Goal: Task Accomplishment & Management: Use online tool/utility

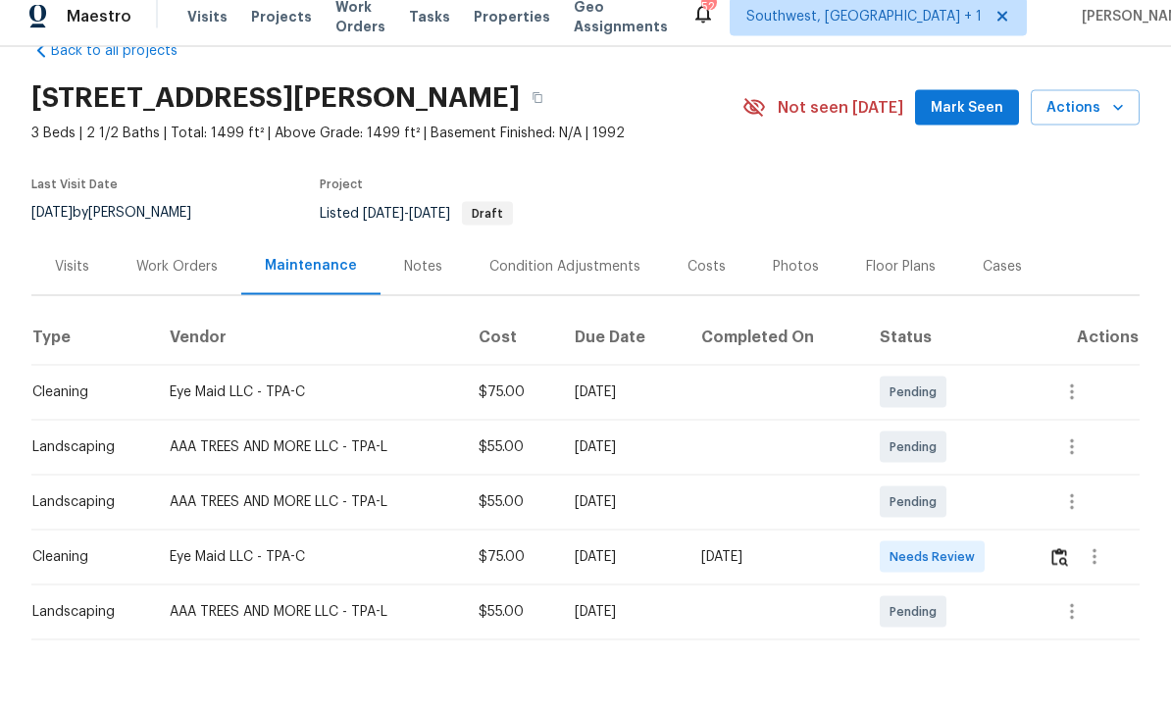
scroll to position [65, 0]
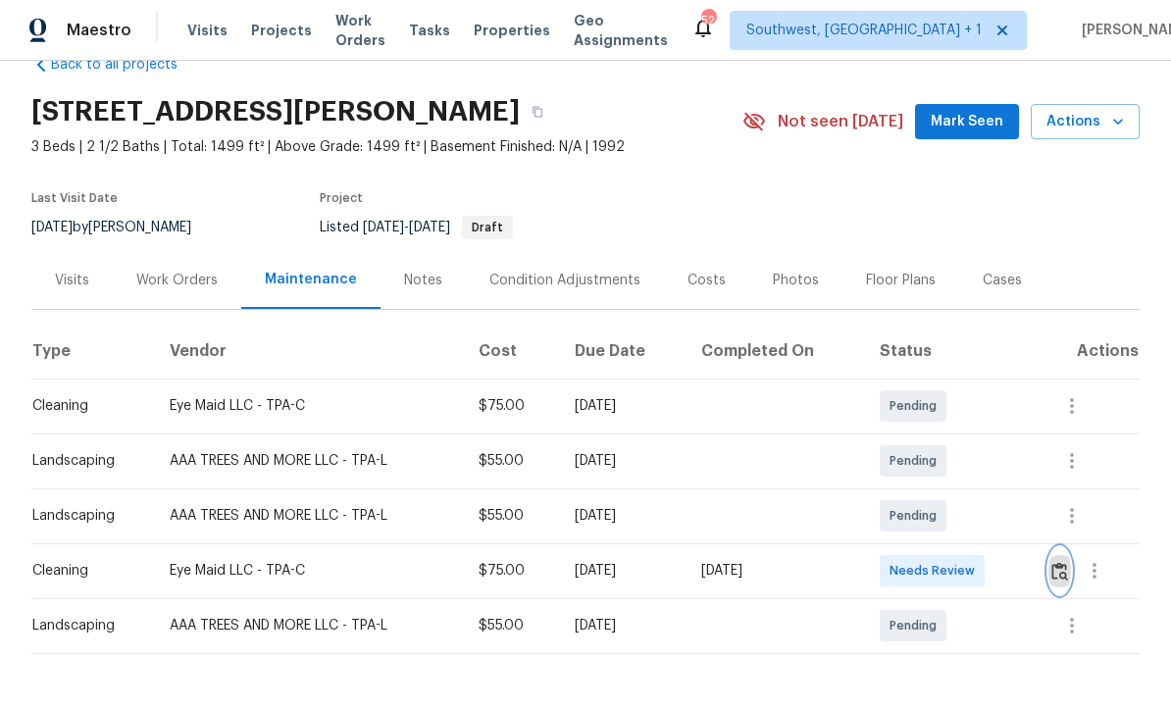
click at [1063, 563] on img "button" at bounding box center [1059, 572] width 17 height 19
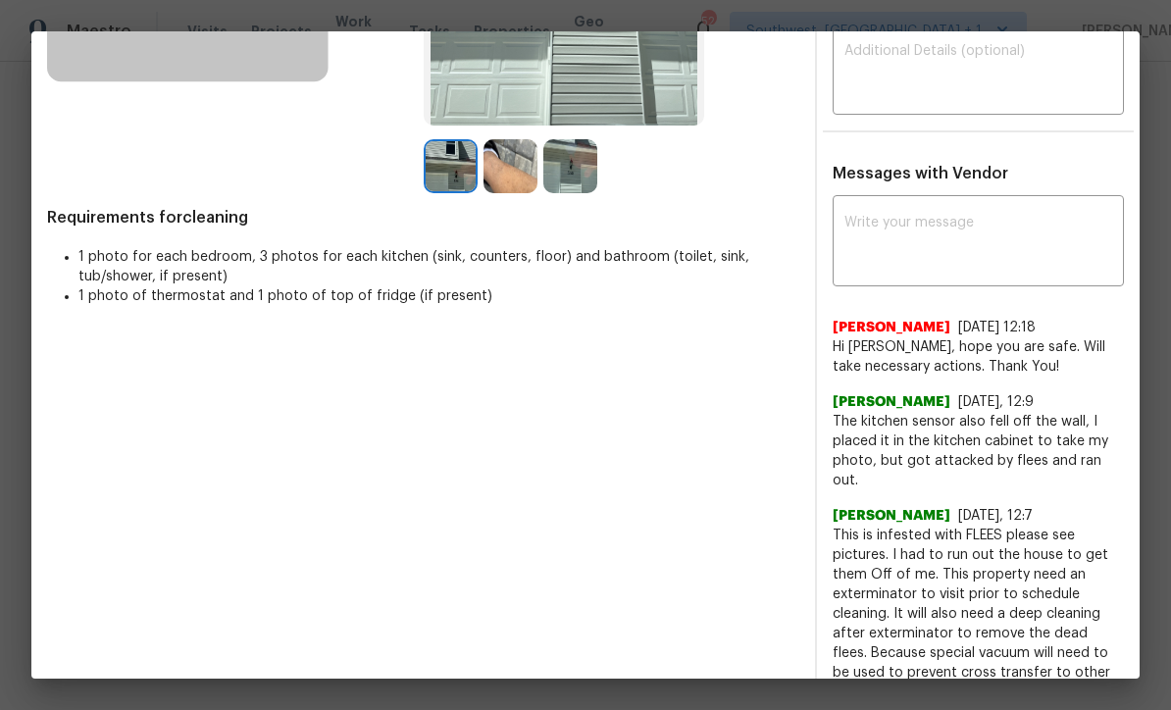
scroll to position [378, 0]
click at [513, 194] on img at bounding box center [510, 167] width 54 height 54
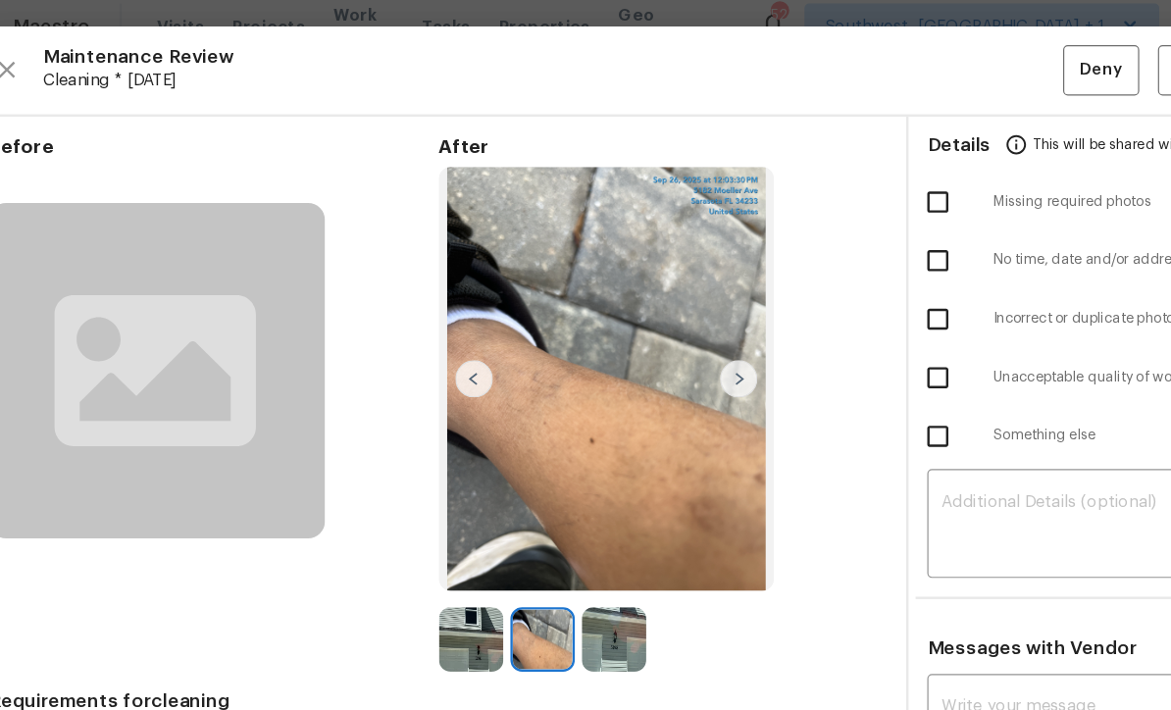
scroll to position [0, 0]
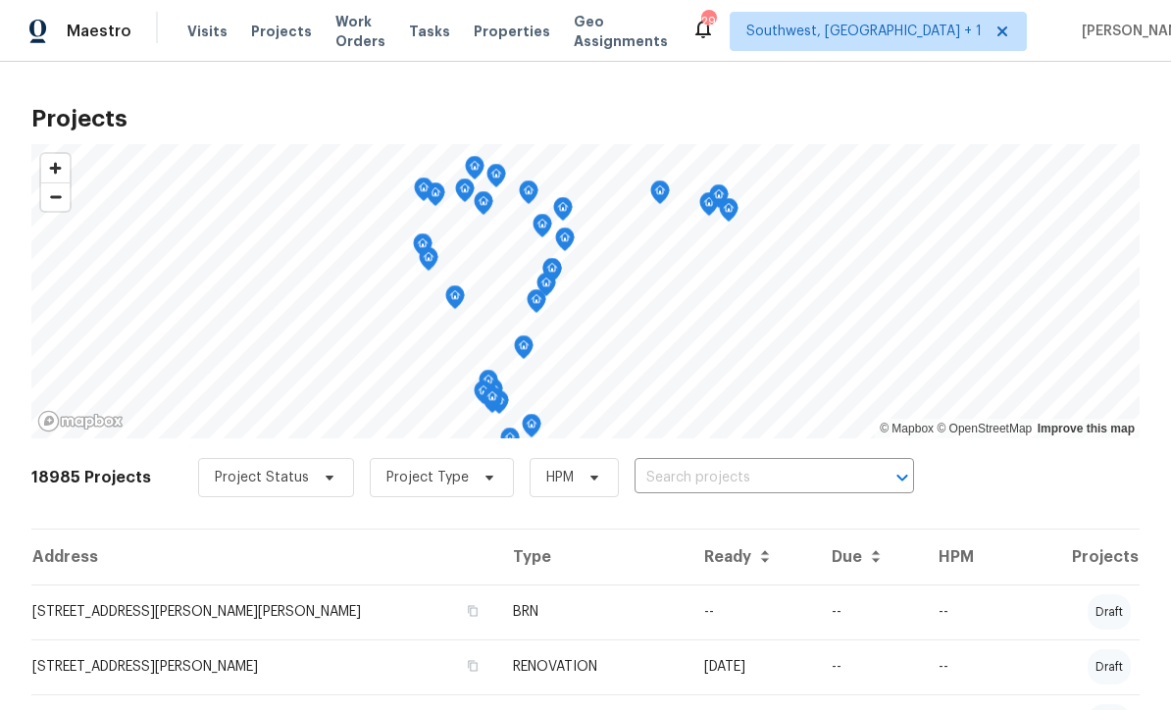
click at [711, 477] on input "text" at bounding box center [746, 478] width 225 height 30
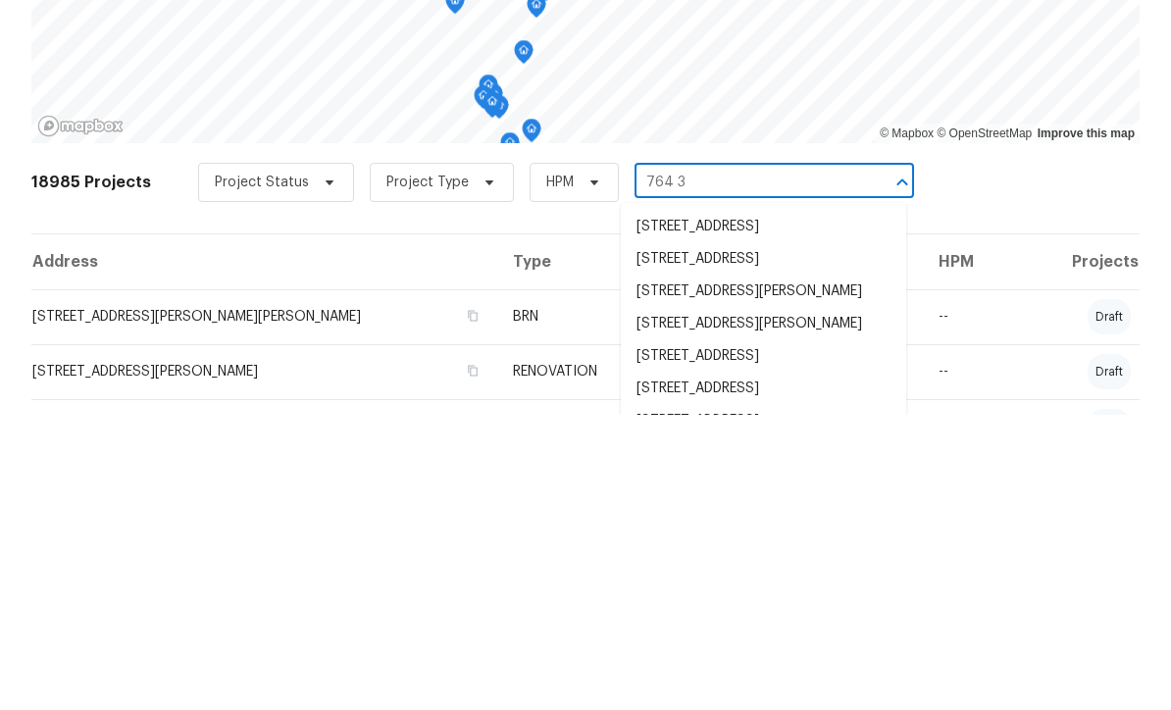
type input "764 34"
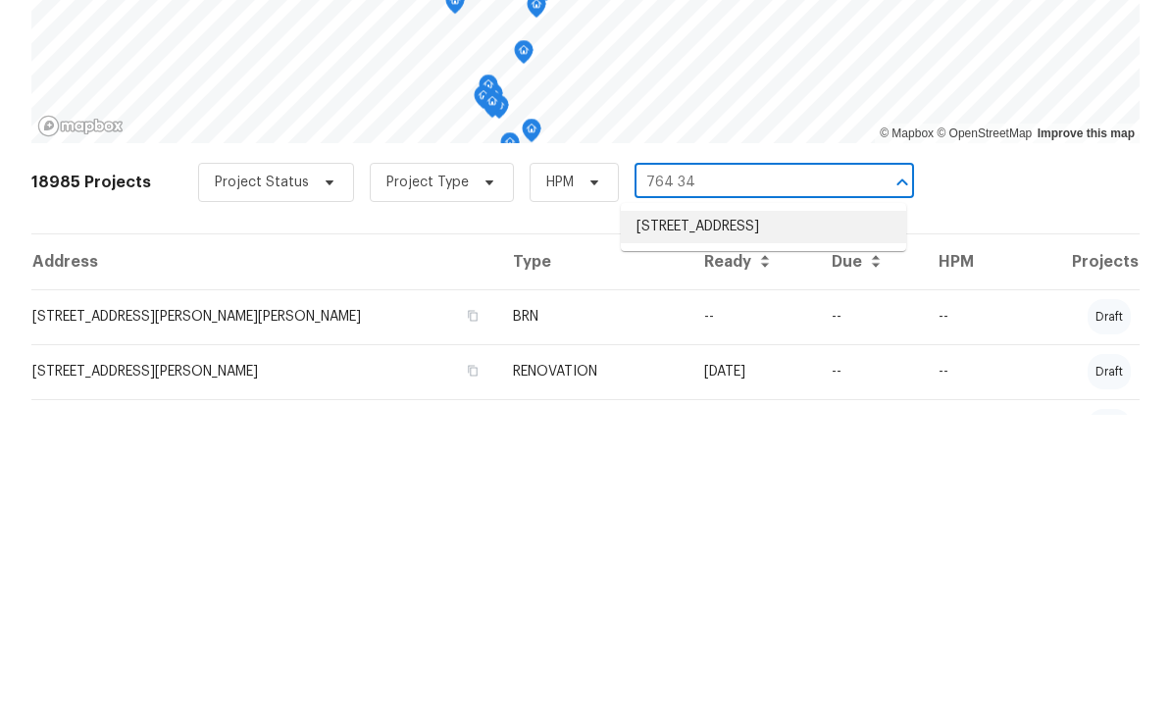
click at [724, 506] on li "[STREET_ADDRESS]" at bounding box center [763, 522] width 285 height 32
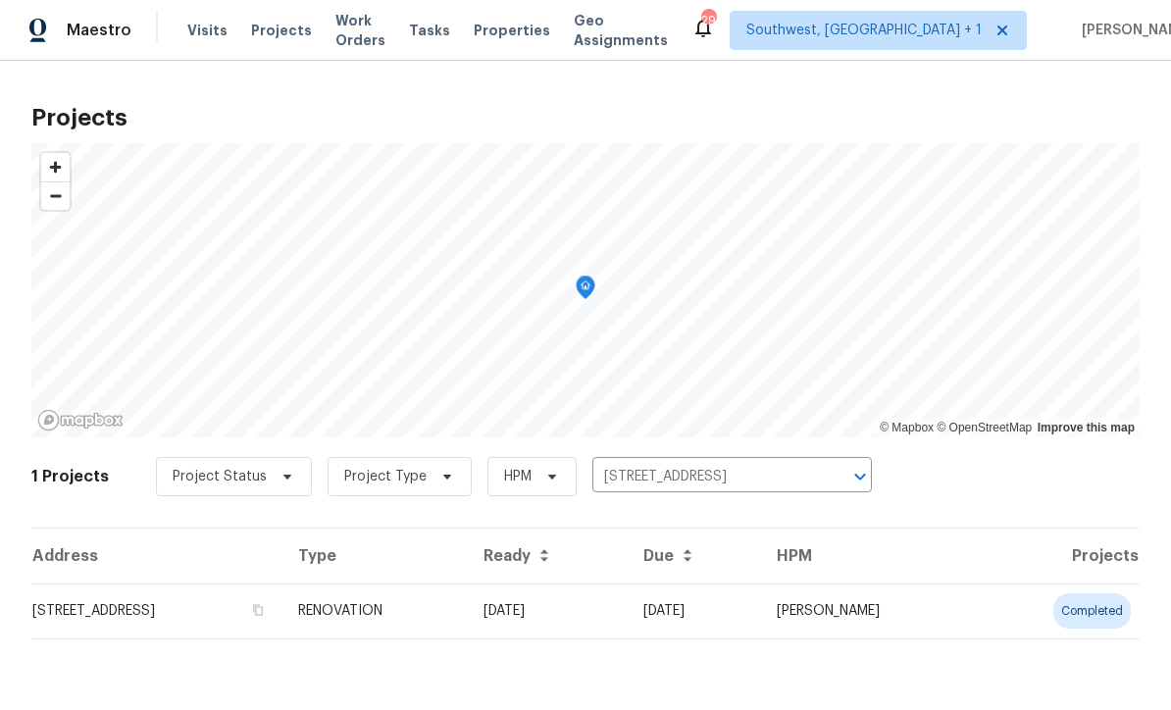
click at [624, 616] on td "[DATE]" at bounding box center [548, 611] width 160 height 55
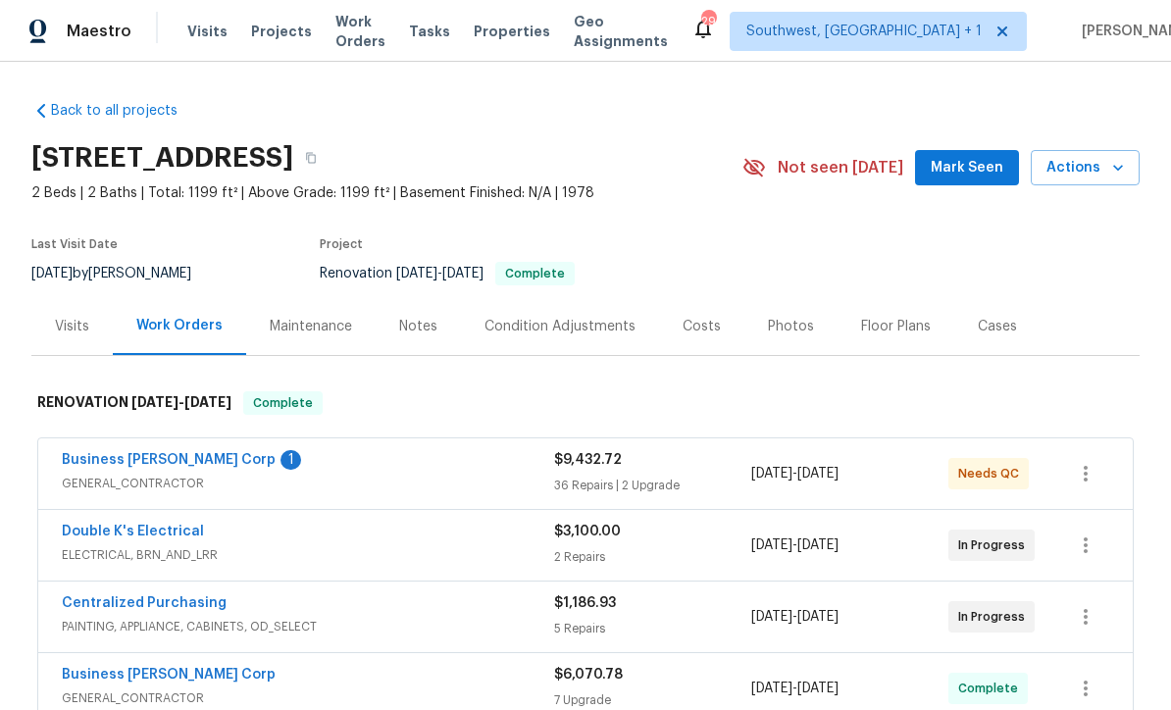
scroll to position [98, 0]
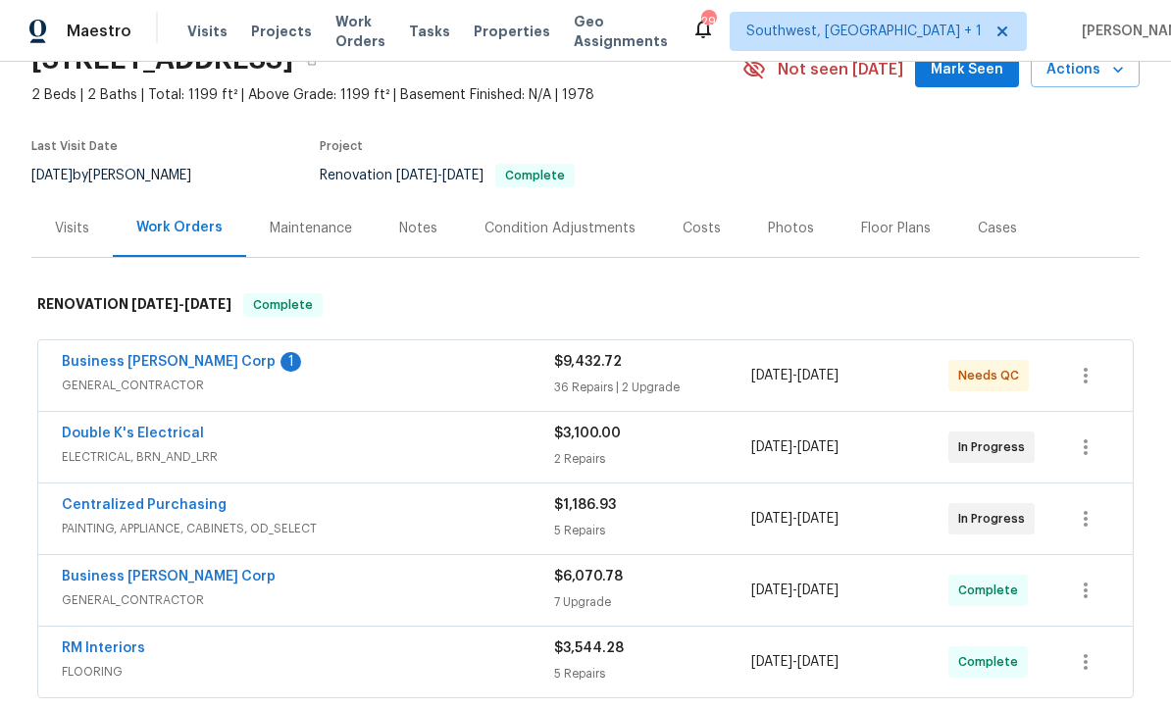
click at [86, 358] on link "Business [PERSON_NAME] Corp" at bounding box center [169, 362] width 214 height 14
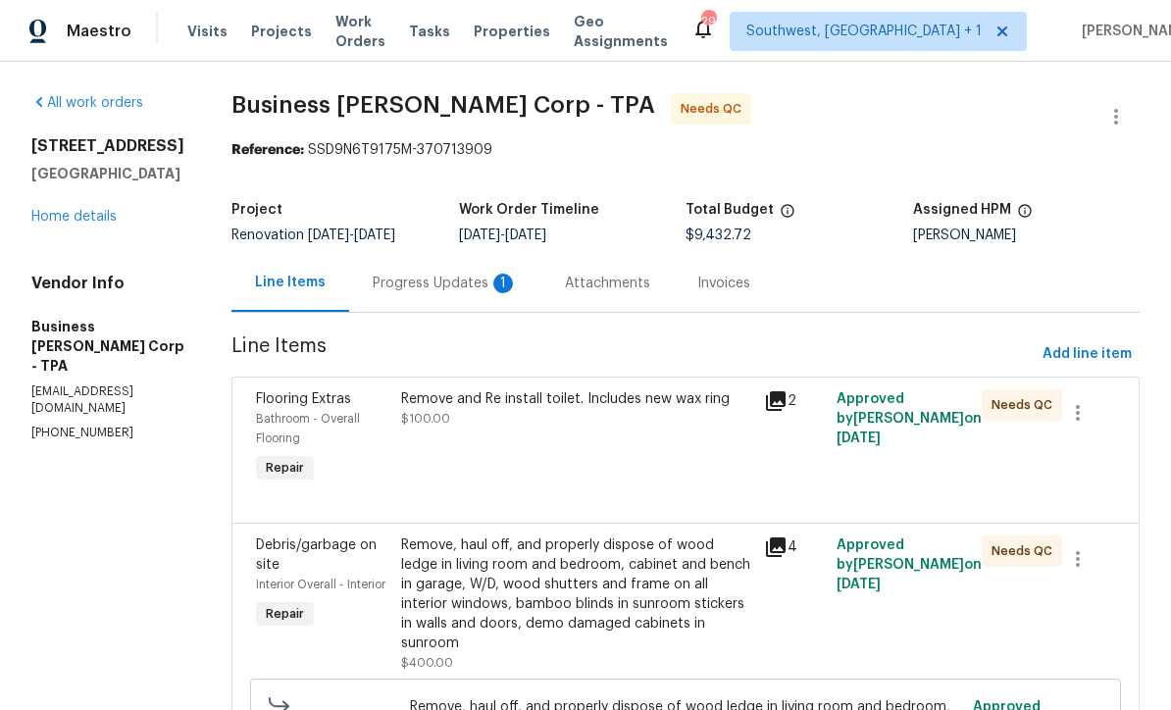
click at [402, 284] on div "Progress Updates 1" at bounding box center [445, 284] width 145 height 20
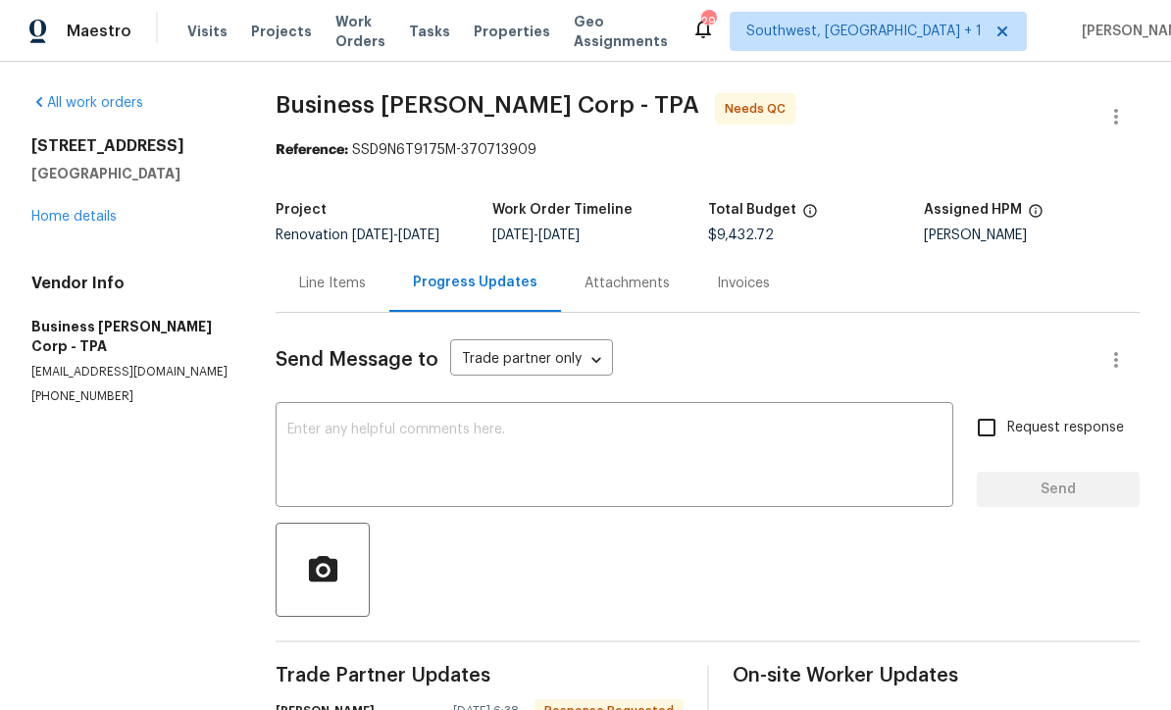
click at [568, 441] on textarea at bounding box center [614, 457] width 654 height 69
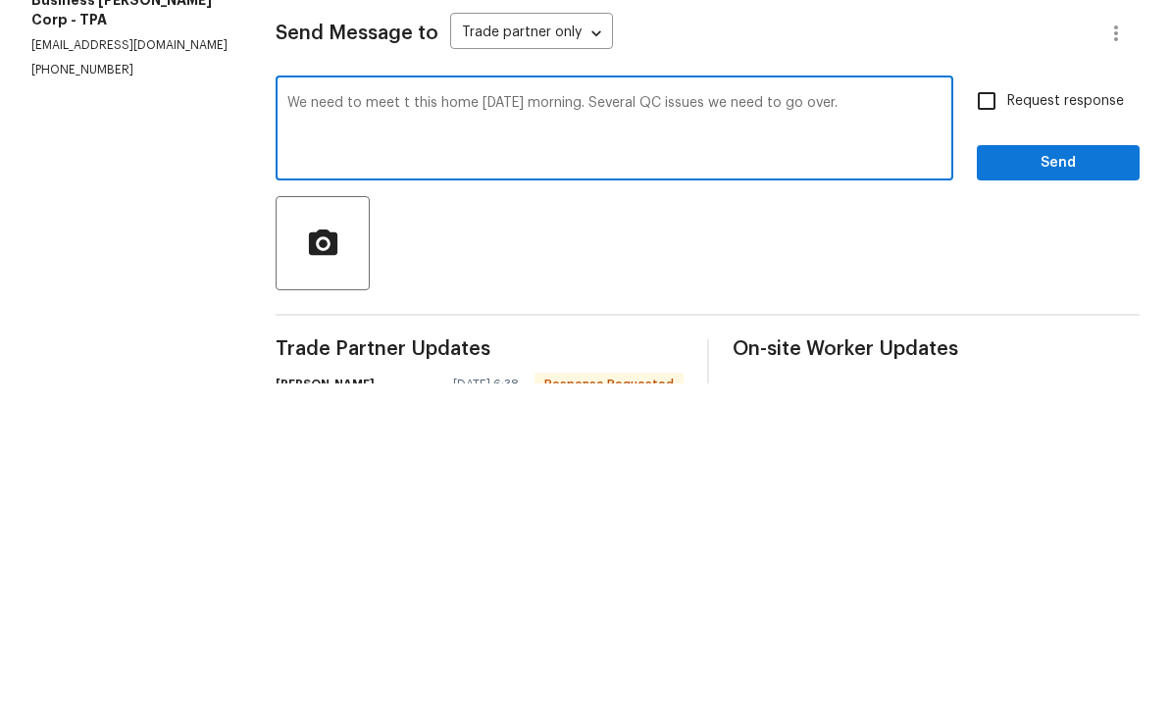
click at [401, 423] on textarea "We need to meet t this home [DATE] morning. Several QC issues we need to go ove…" at bounding box center [614, 457] width 654 height 69
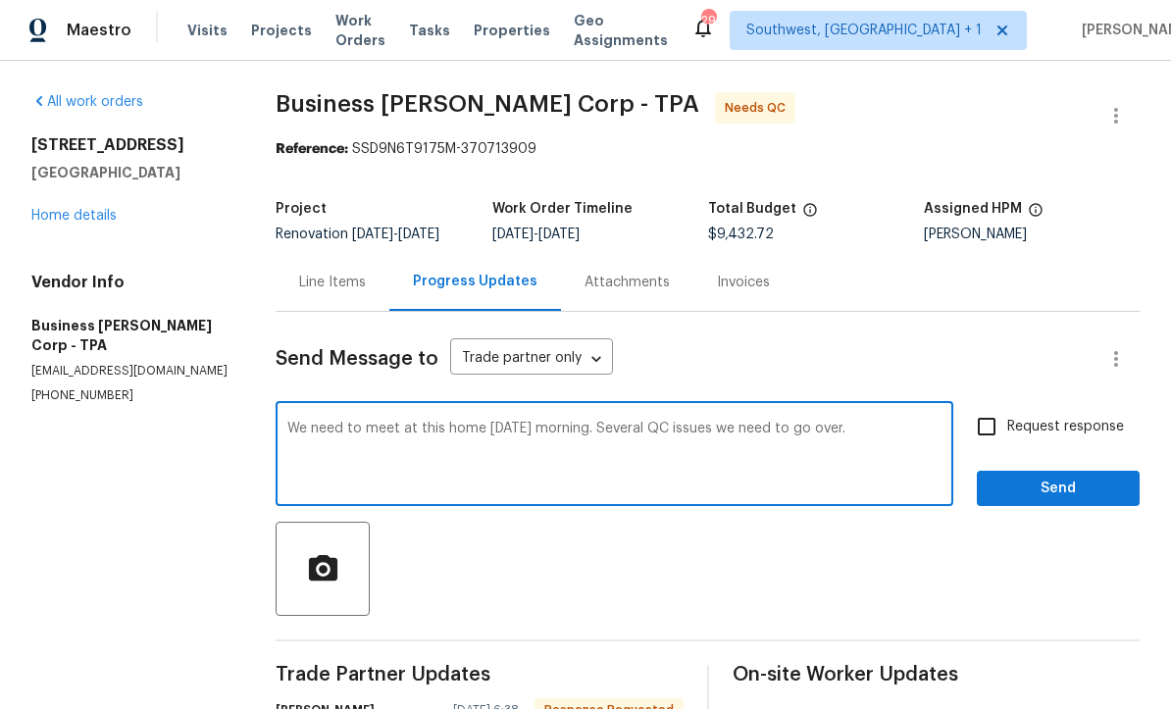
type textarea "We need to meet at this home [DATE] morning. Several QC issues we need to go ov…"
click at [993, 407] on input "Request response" at bounding box center [986, 427] width 41 height 41
checkbox input "true"
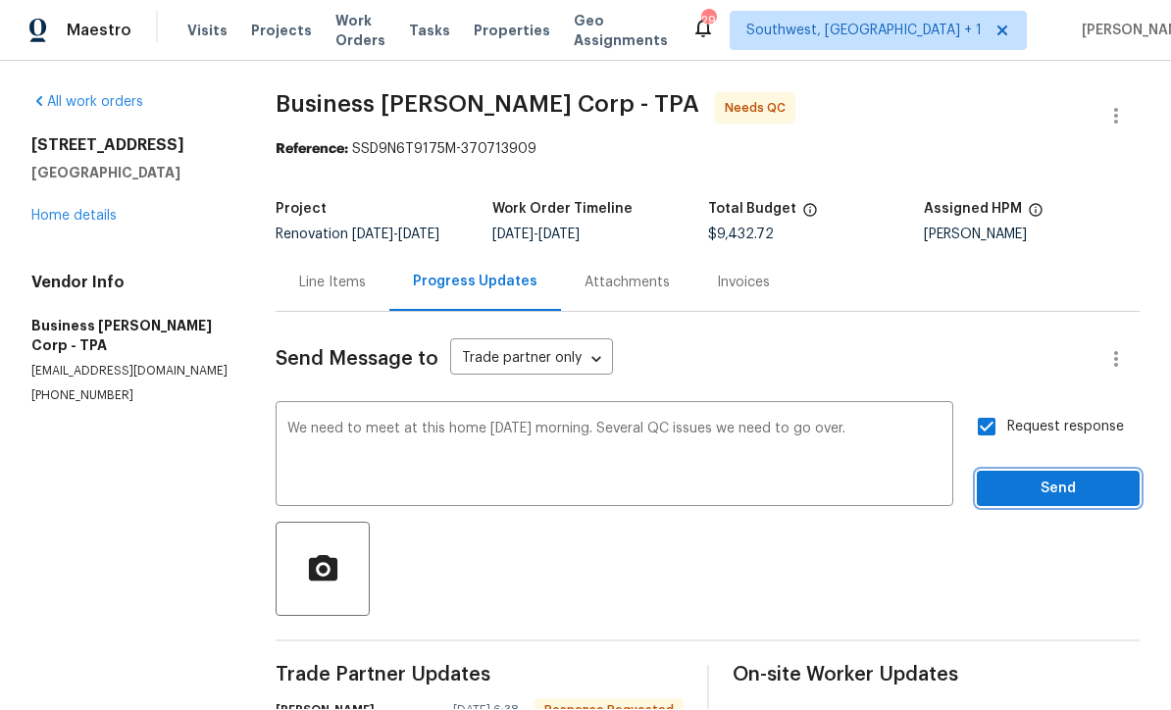
click at [1062, 478] on span "Send" at bounding box center [1057, 490] width 131 height 25
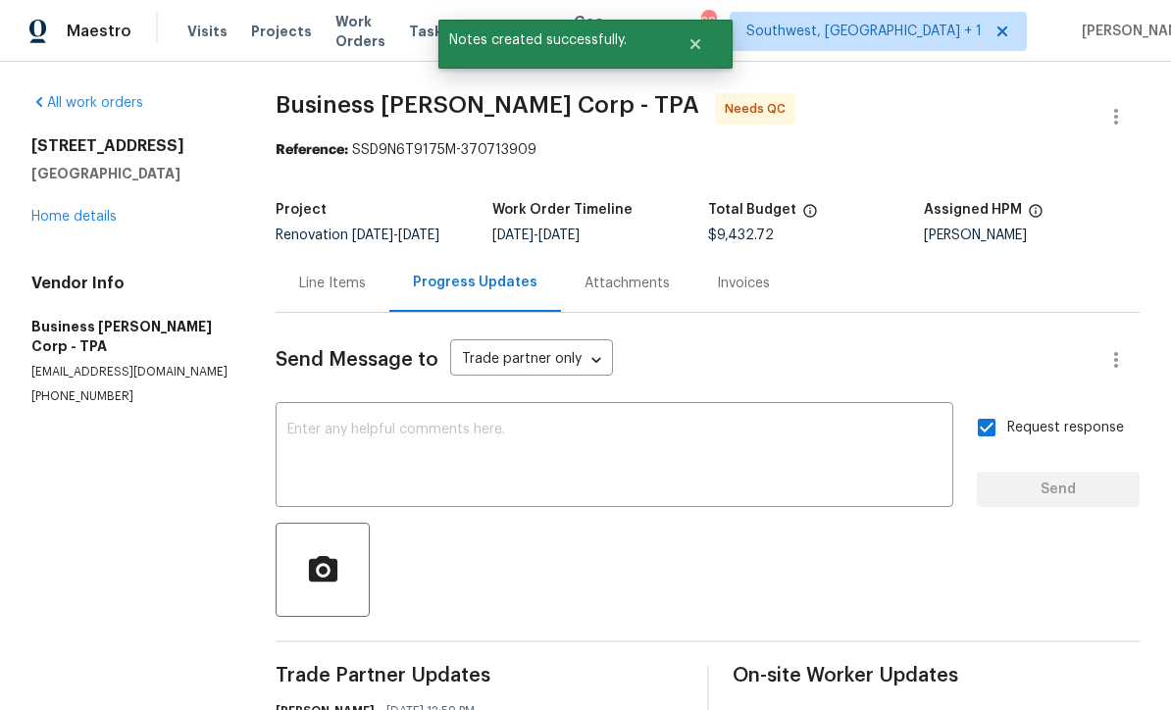
click at [75, 210] on link "Home details" at bounding box center [73, 217] width 85 height 14
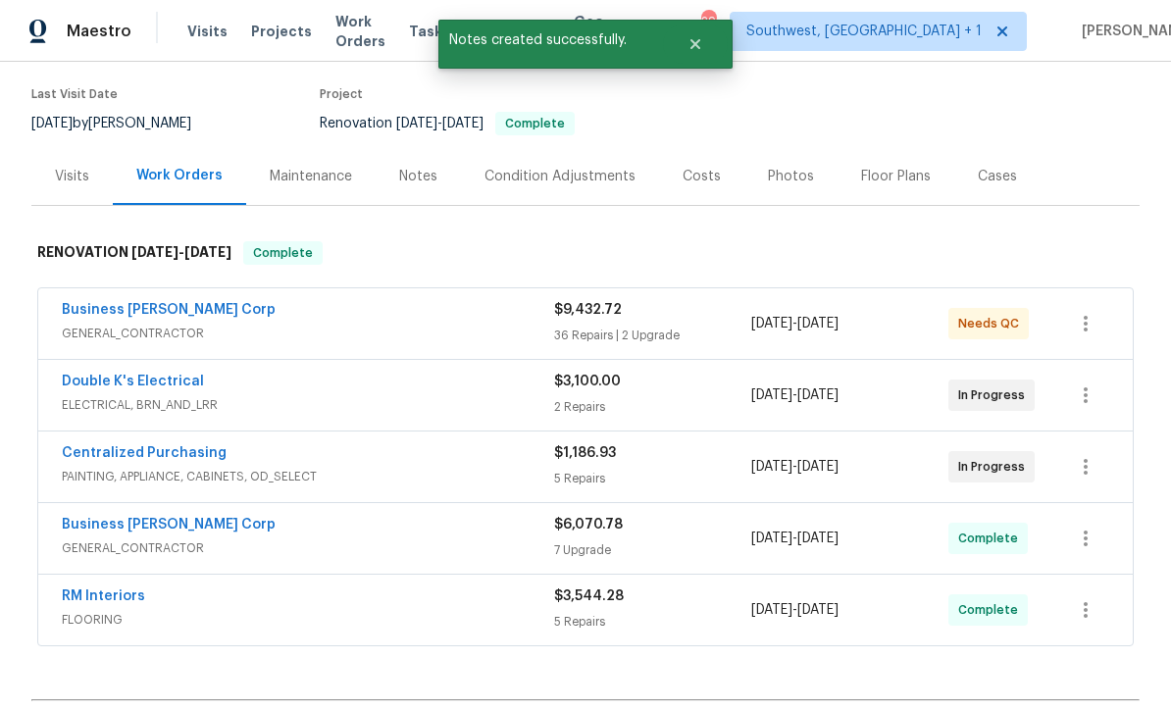
scroll to position [198, 0]
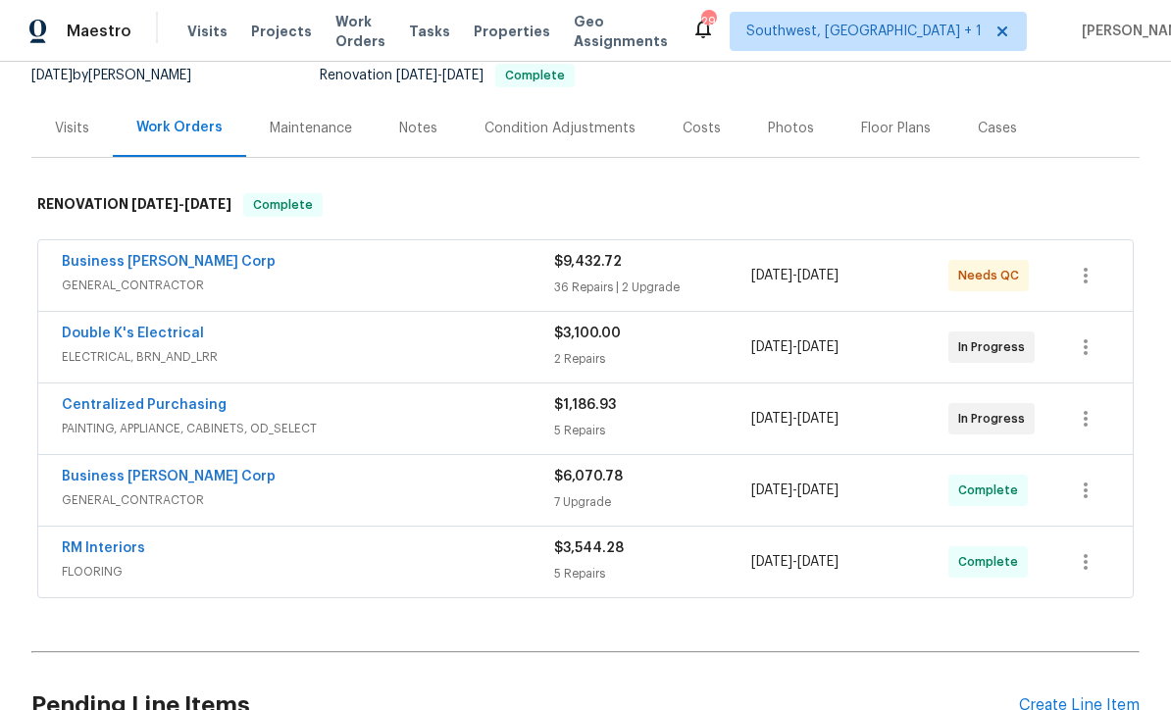
click at [765, 266] on span "[DATE] - [DATE]" at bounding box center [794, 276] width 87 height 20
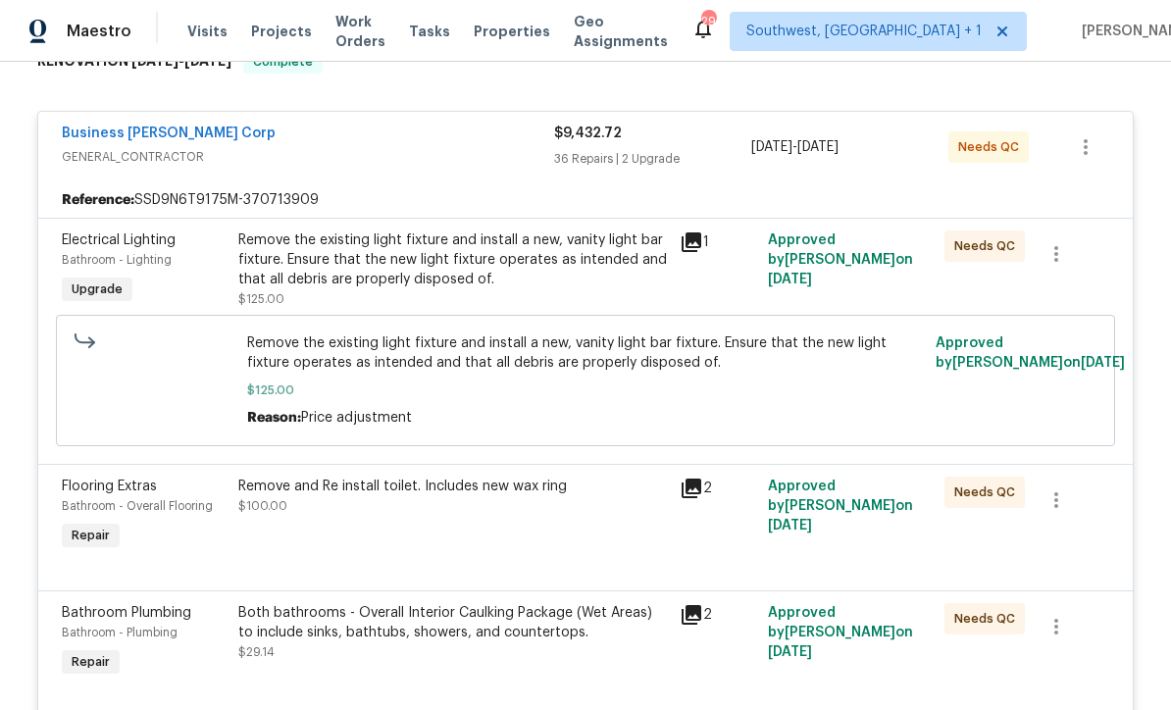
scroll to position [352, 0]
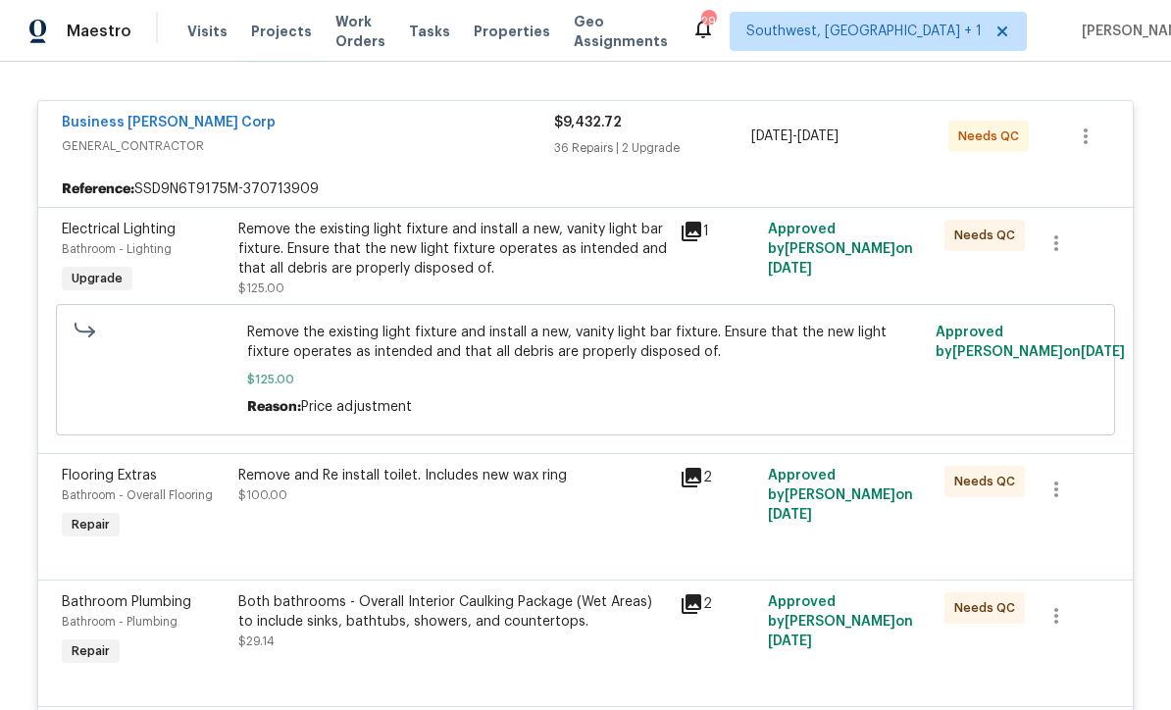
click at [284, 227] on div "Remove the existing light fixture and install a new, vanity light bar fixture. …" at bounding box center [453, 249] width 430 height 59
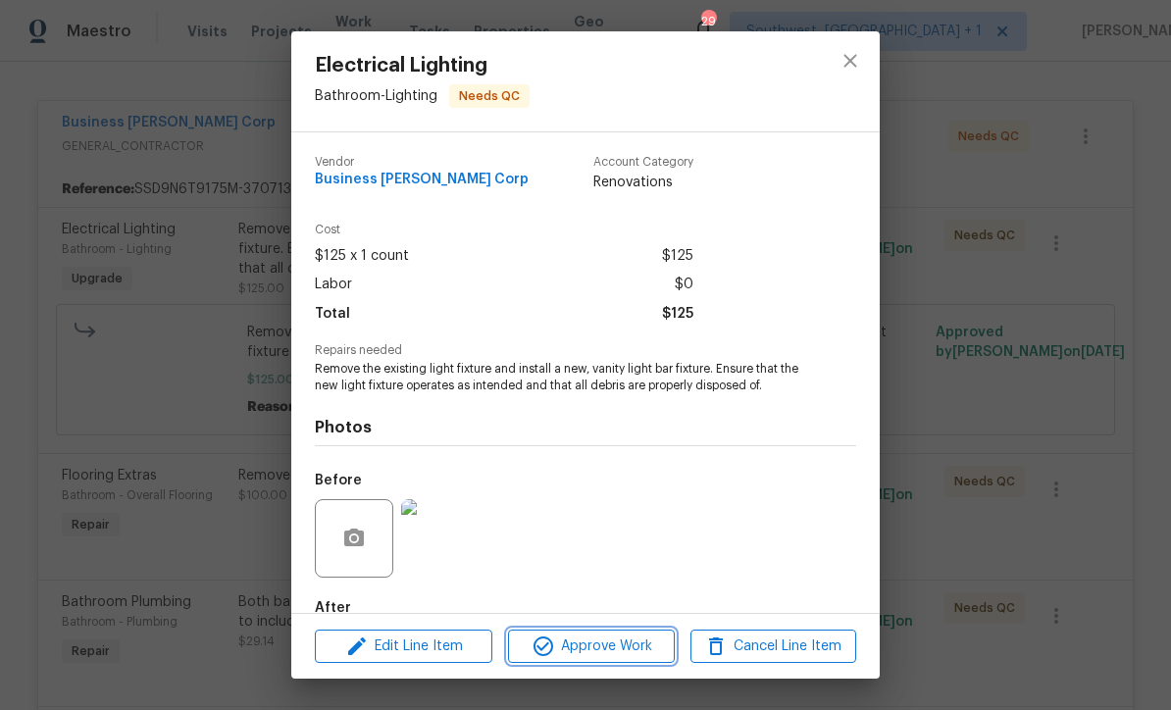
click at [618, 646] on span "Approve Work" at bounding box center [591, 646] width 154 height 25
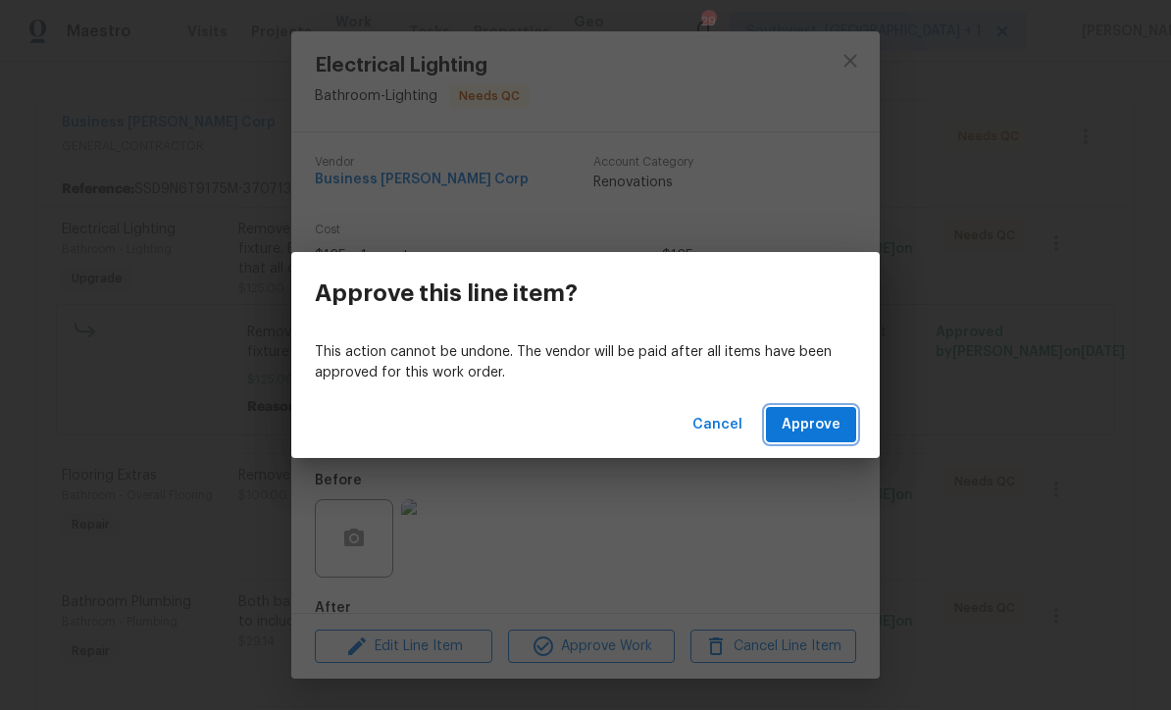
click at [817, 429] on span "Approve" at bounding box center [811, 425] width 59 height 25
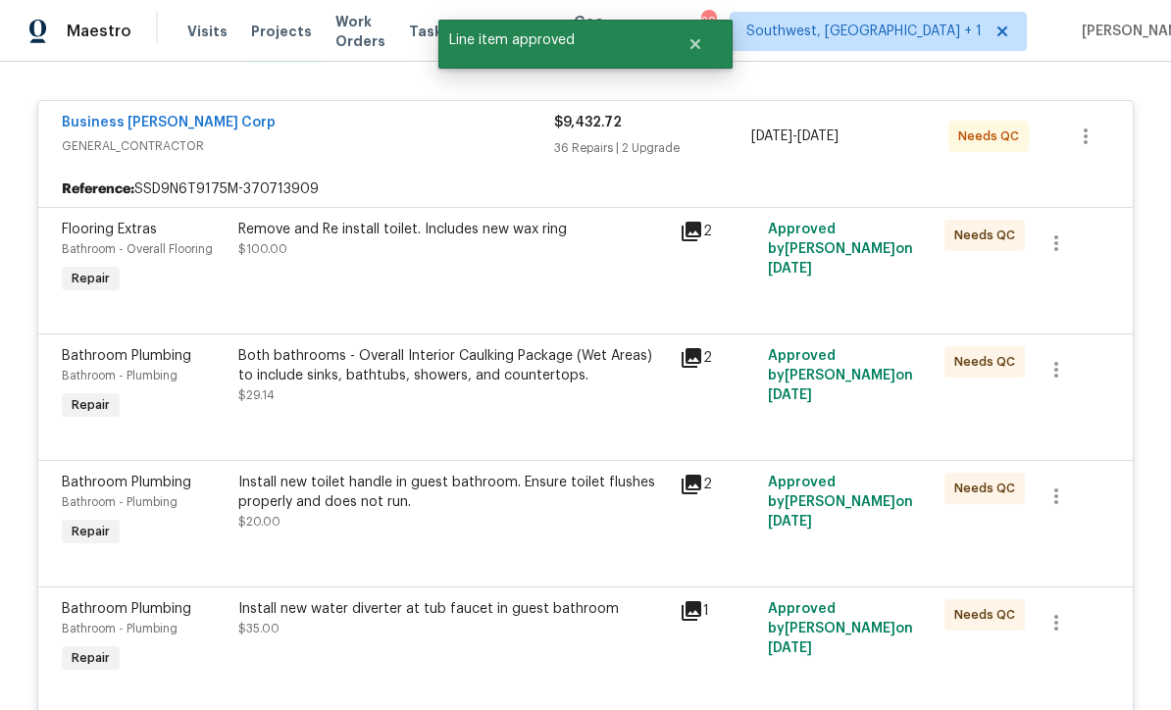
click at [300, 225] on div "Remove and Re install toilet. Includes new wax ring $100.00" at bounding box center [452, 259] width 441 height 90
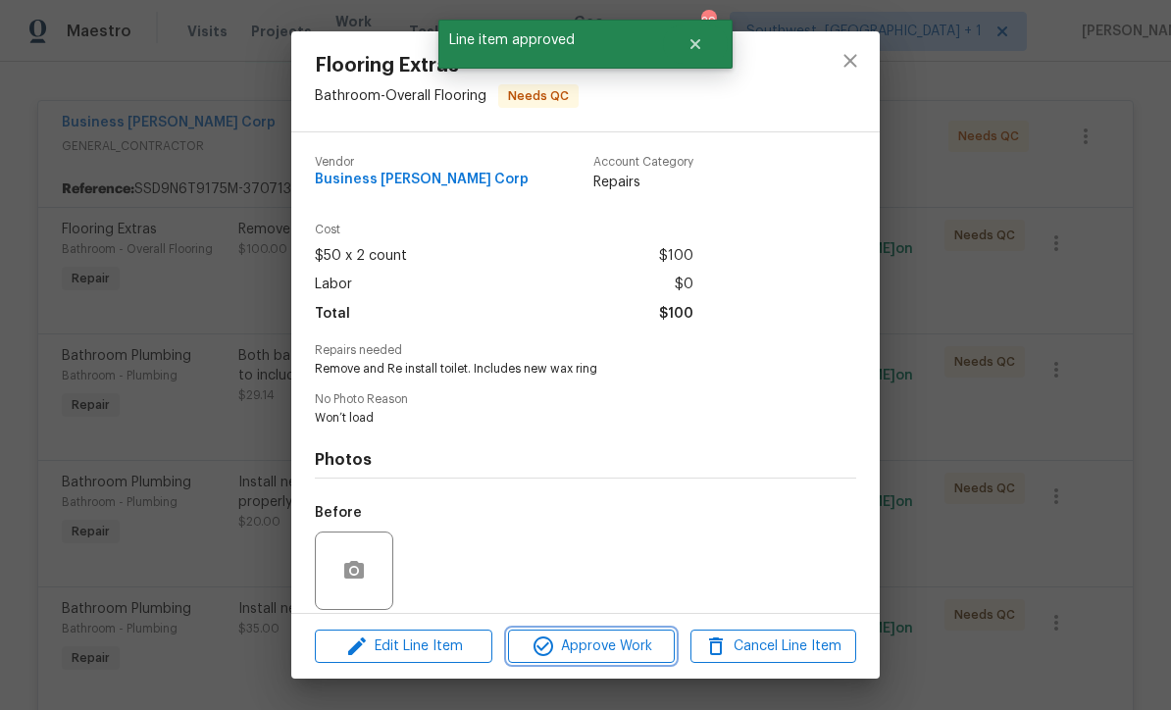
click at [622, 651] on span "Approve Work" at bounding box center [591, 646] width 154 height 25
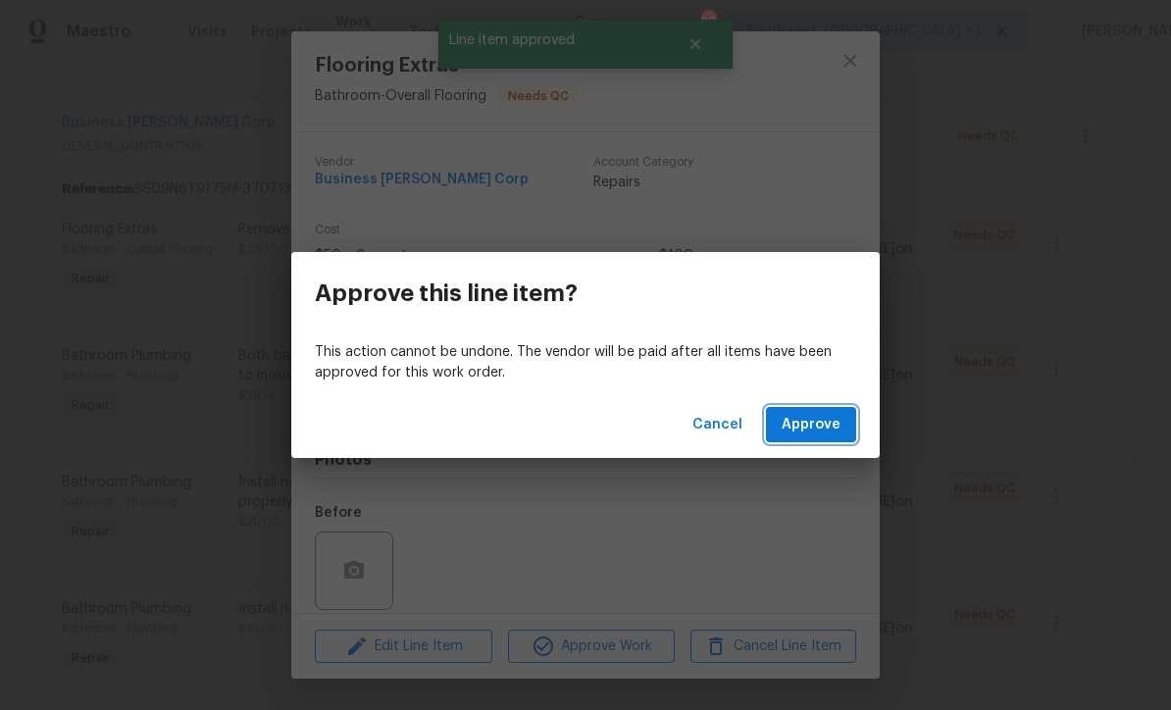
click at [811, 412] on button "Approve" at bounding box center [811, 425] width 90 height 36
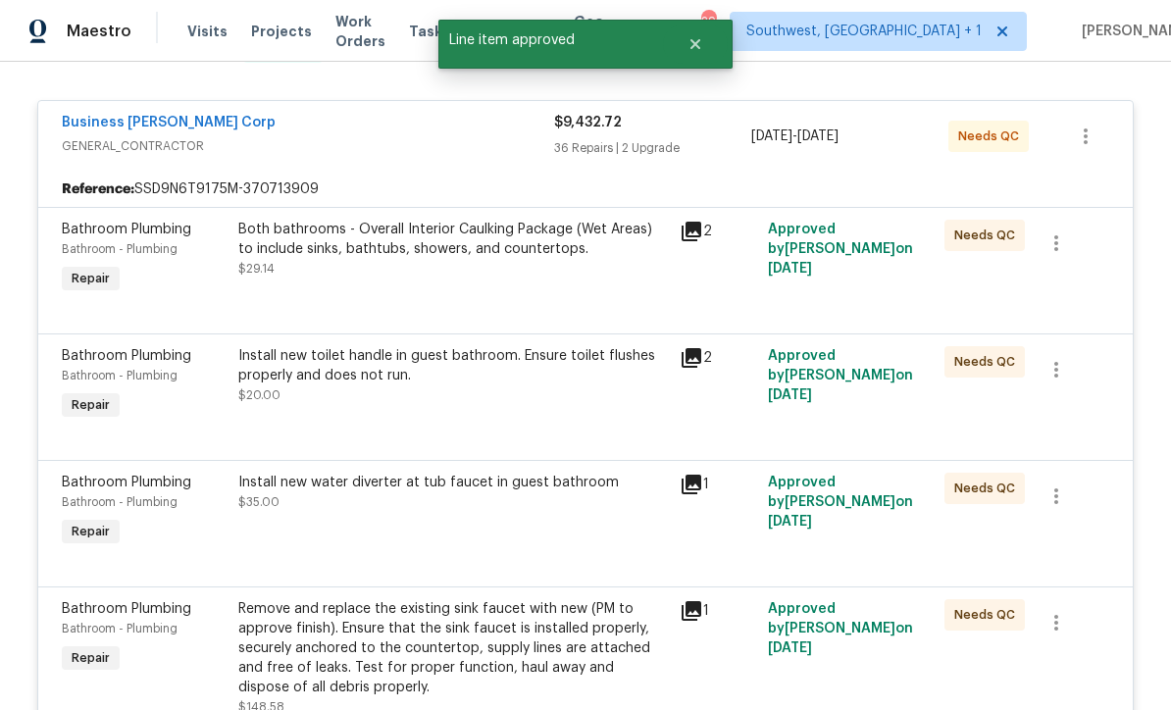
click at [309, 237] on div "Both bathrooms - Overall Interior Caulking Package (Wet Areas) to include sinks…" at bounding box center [453, 249] width 430 height 59
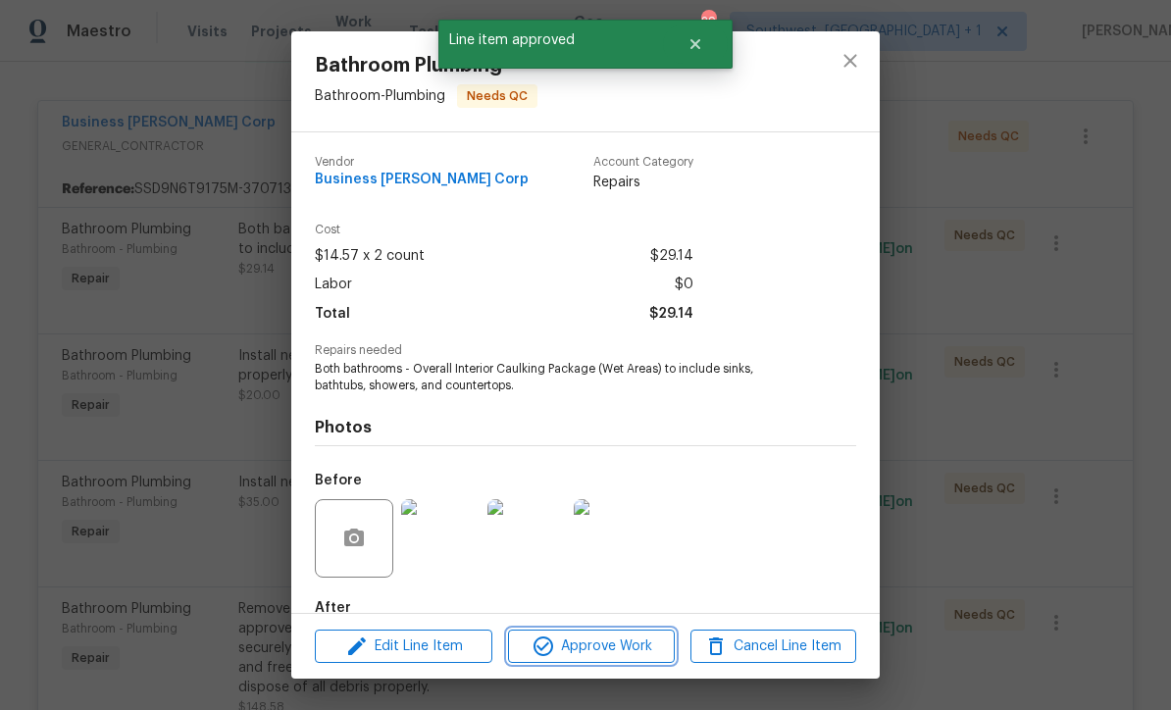
click at [625, 646] on span "Approve Work" at bounding box center [591, 646] width 154 height 25
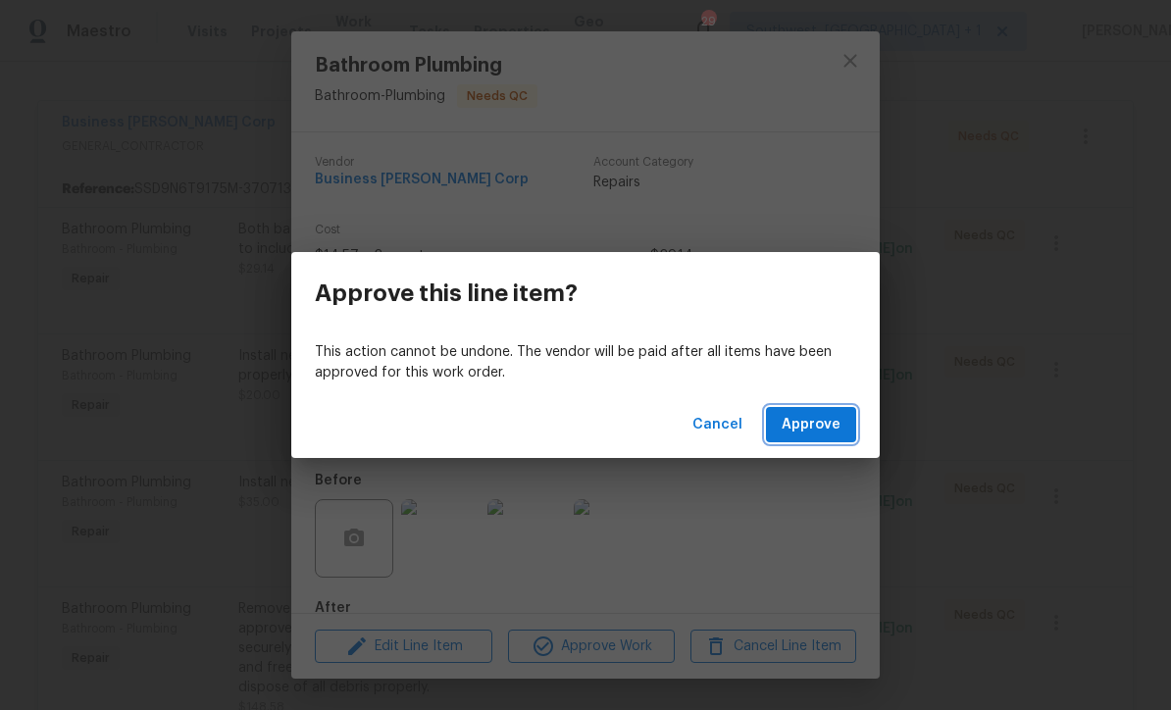
click at [800, 427] on span "Approve" at bounding box center [811, 425] width 59 height 25
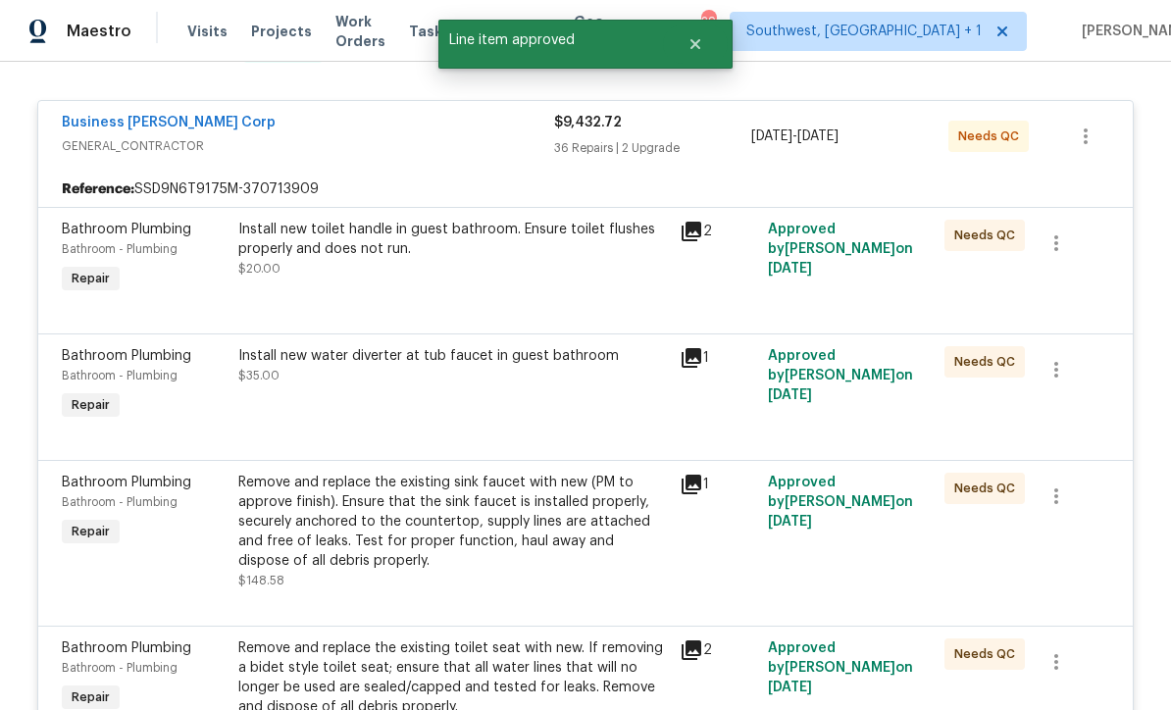
click at [304, 246] on div "Install new toilet handle in guest bathroom. Ensure toilet flushes properly and…" at bounding box center [452, 259] width 441 height 90
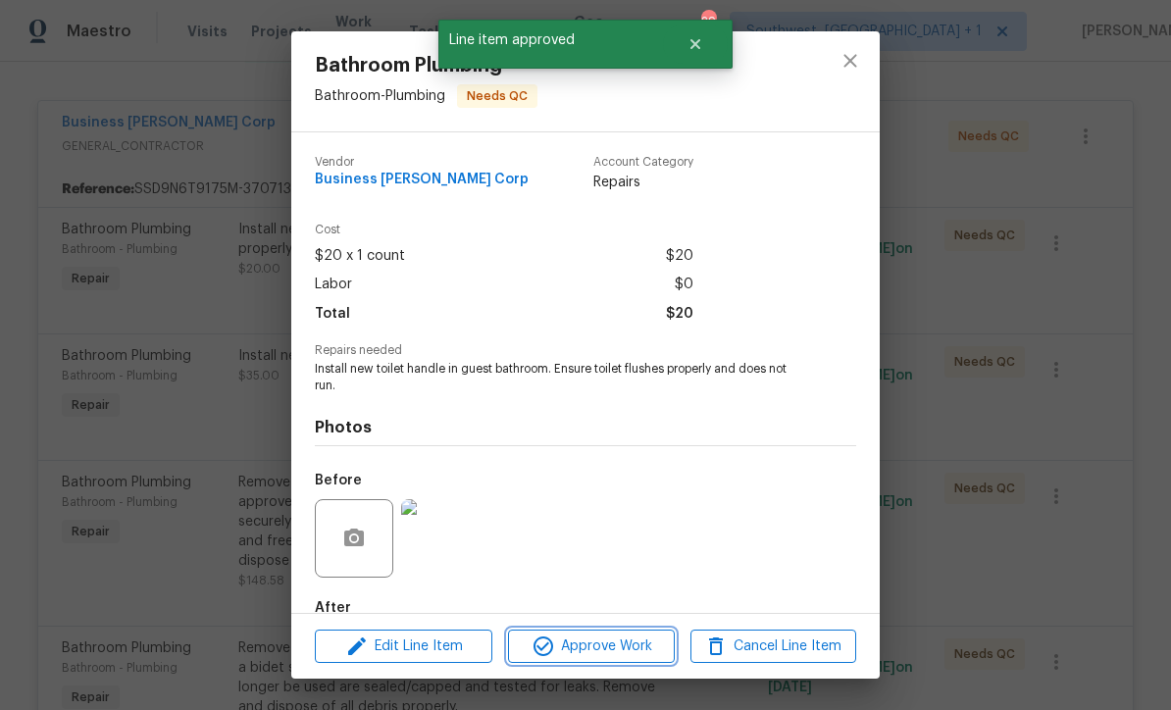
click at [631, 651] on span "Approve Work" at bounding box center [591, 646] width 154 height 25
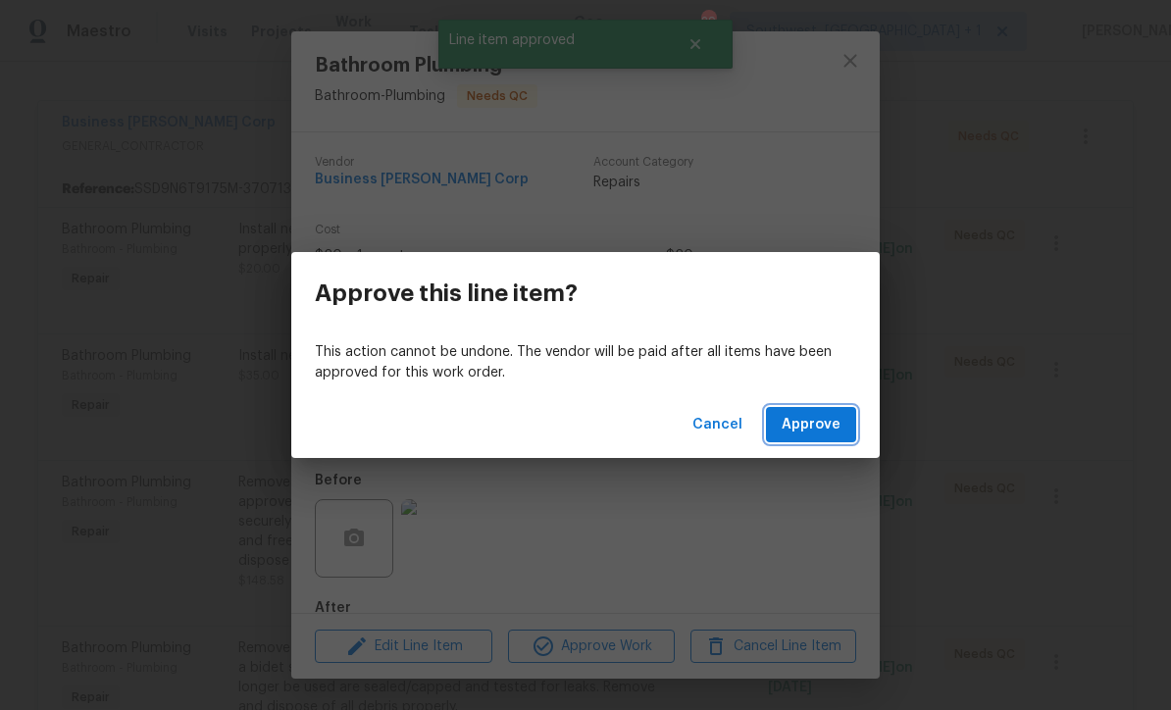
click at [818, 416] on span "Approve" at bounding box center [811, 425] width 59 height 25
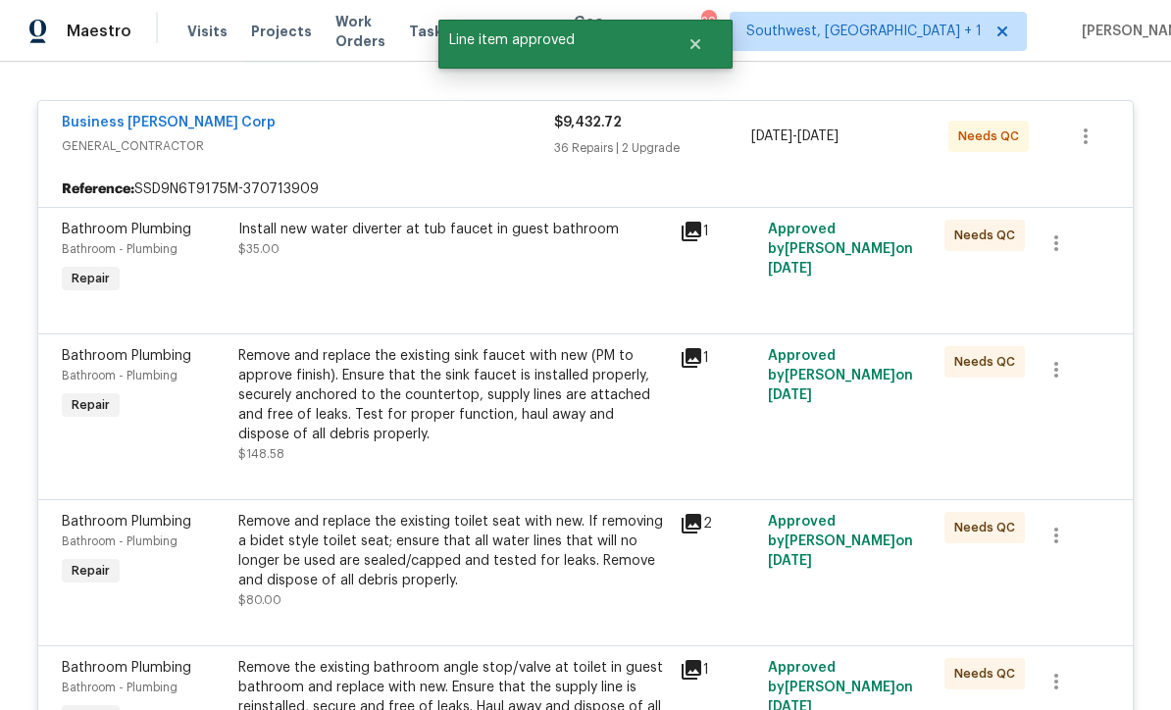
click at [325, 241] on div "Install new water diverter at tub faucet in guest bathroom $35.00" at bounding box center [452, 259] width 441 height 90
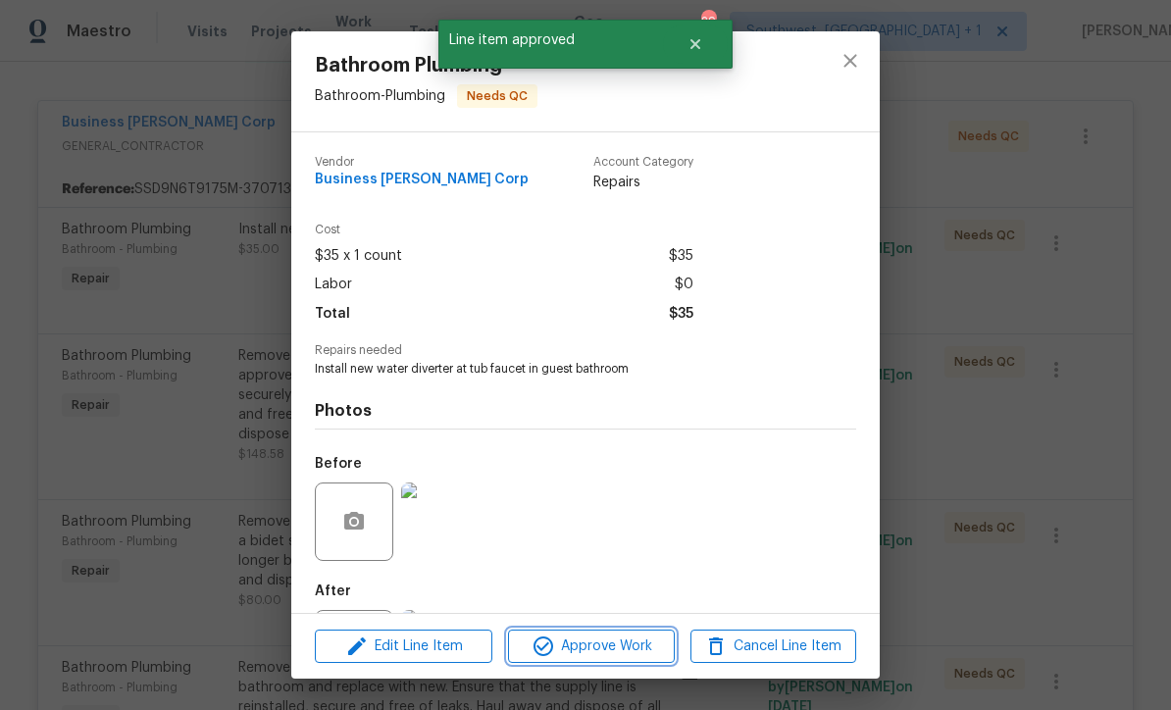
click at [610, 646] on span "Approve Work" at bounding box center [591, 646] width 154 height 25
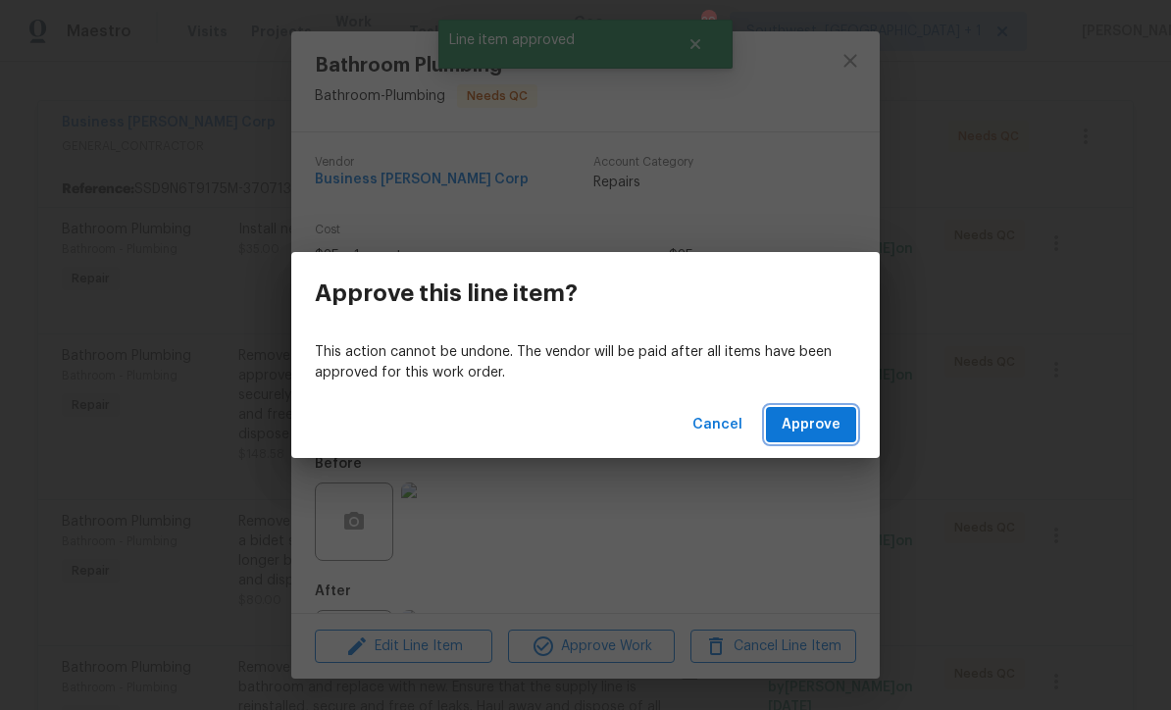
click at [819, 428] on span "Approve" at bounding box center [811, 425] width 59 height 25
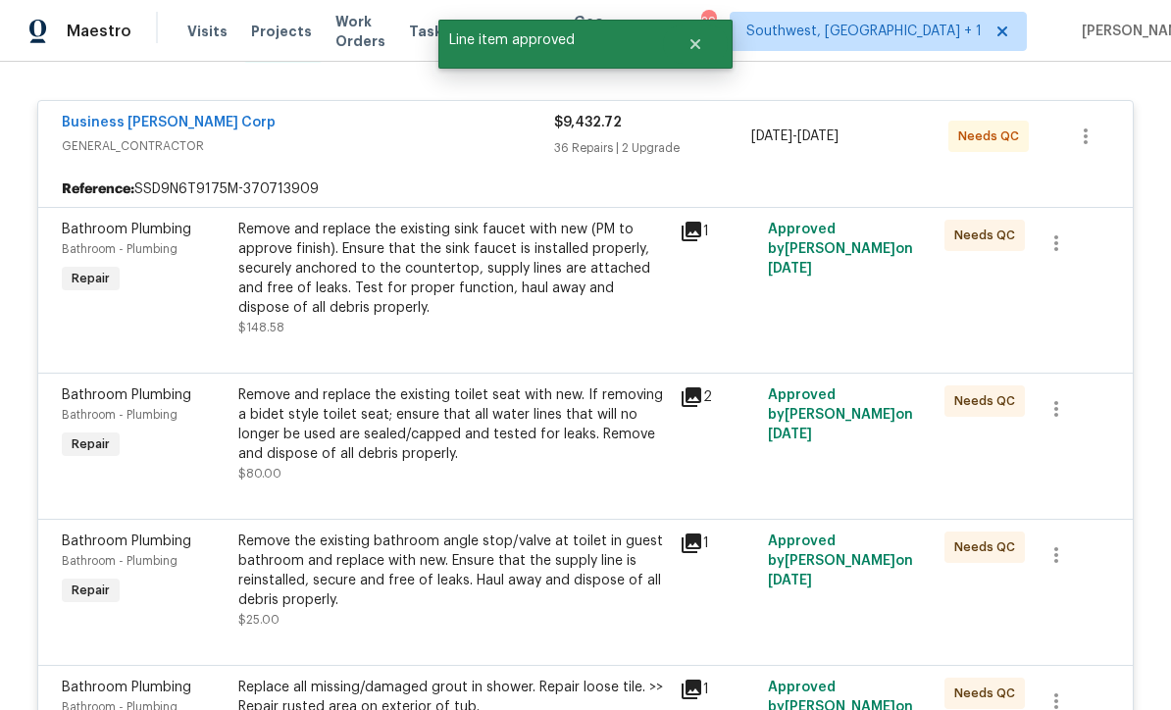
click at [314, 254] on div "Remove and replace the existing sink faucet with new (PM to approve finish). En…" at bounding box center [453, 269] width 430 height 98
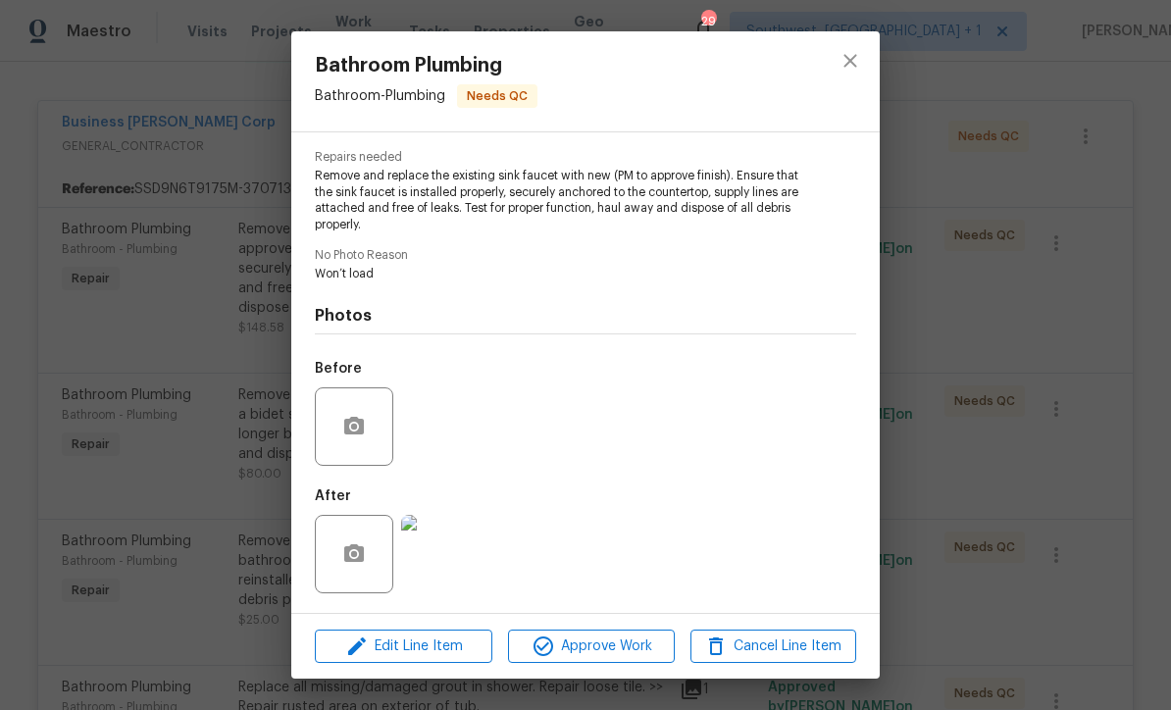
scroll to position [196, 0]
click at [616, 649] on span "Approve Work" at bounding box center [591, 646] width 154 height 25
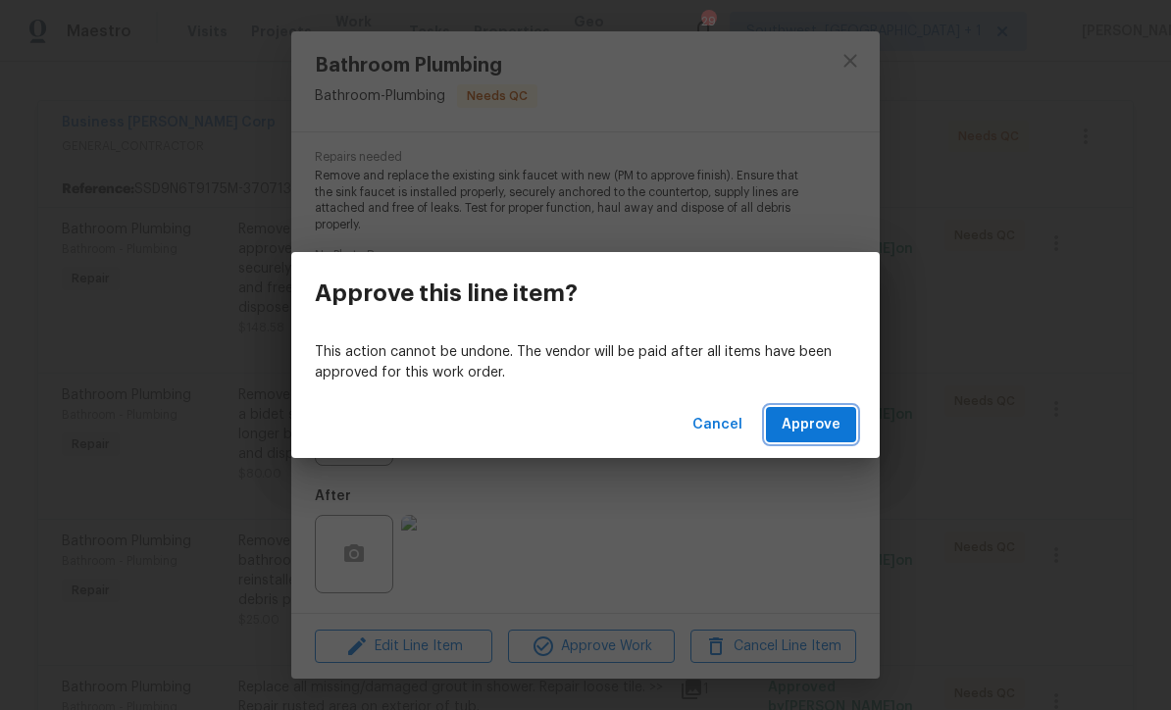
click at [832, 433] on span "Approve" at bounding box center [811, 425] width 59 height 25
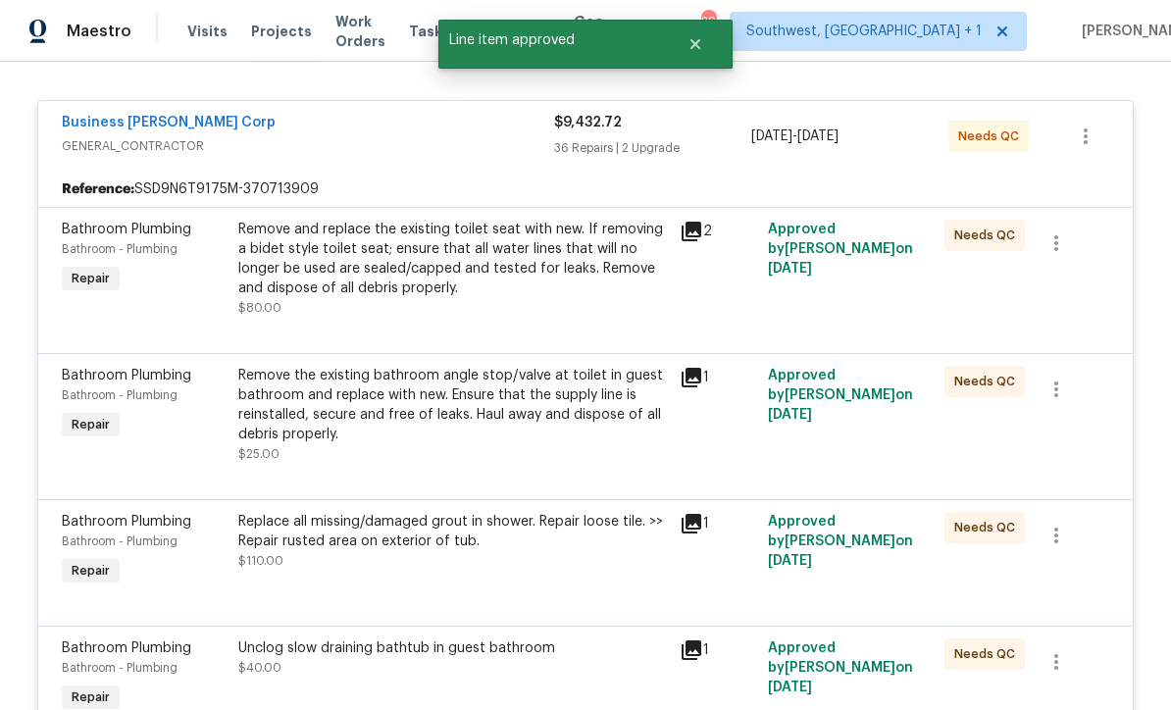
click at [321, 247] on div "Remove and replace the existing toilet seat with new. If removing a bidet style…" at bounding box center [453, 259] width 430 height 78
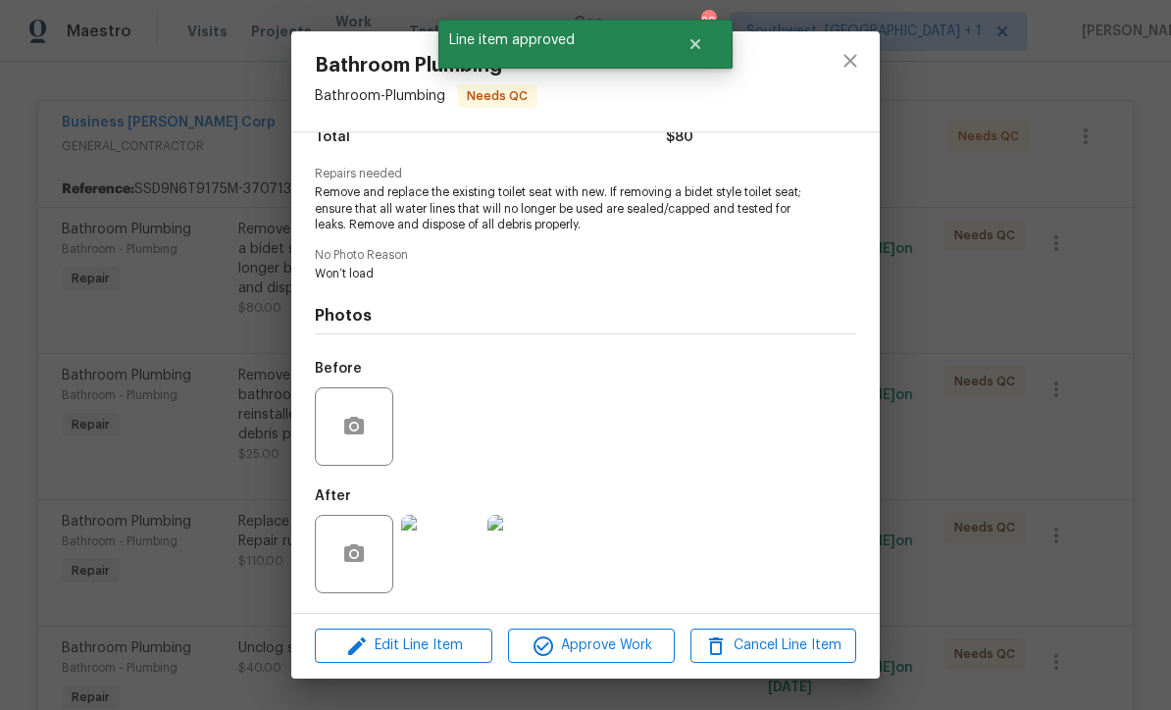
scroll to position [180, 0]
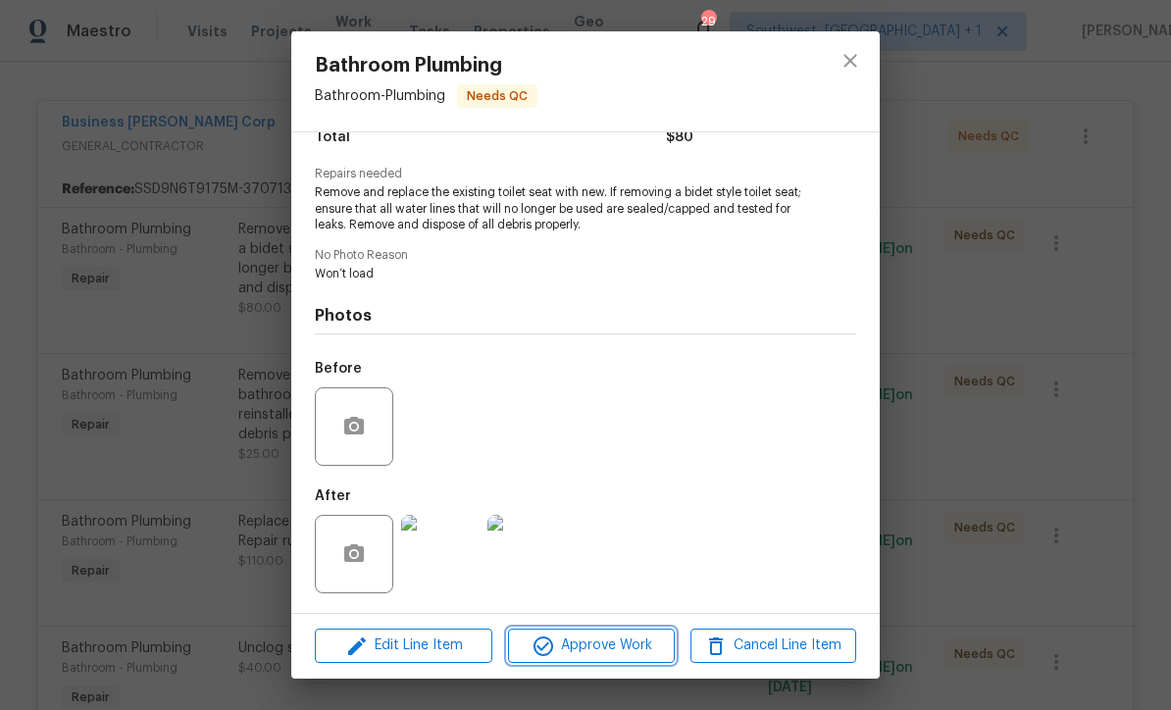
click at [616, 643] on span "Approve Work" at bounding box center [591, 645] width 154 height 25
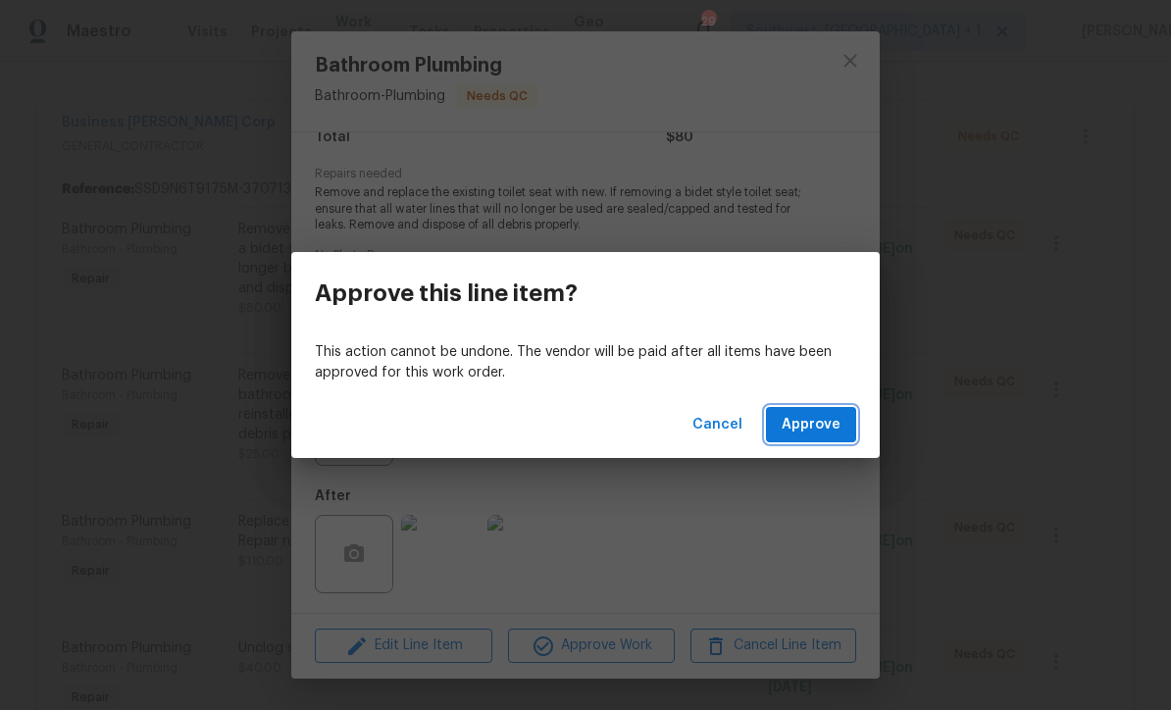
click at [817, 424] on span "Approve" at bounding box center [811, 425] width 59 height 25
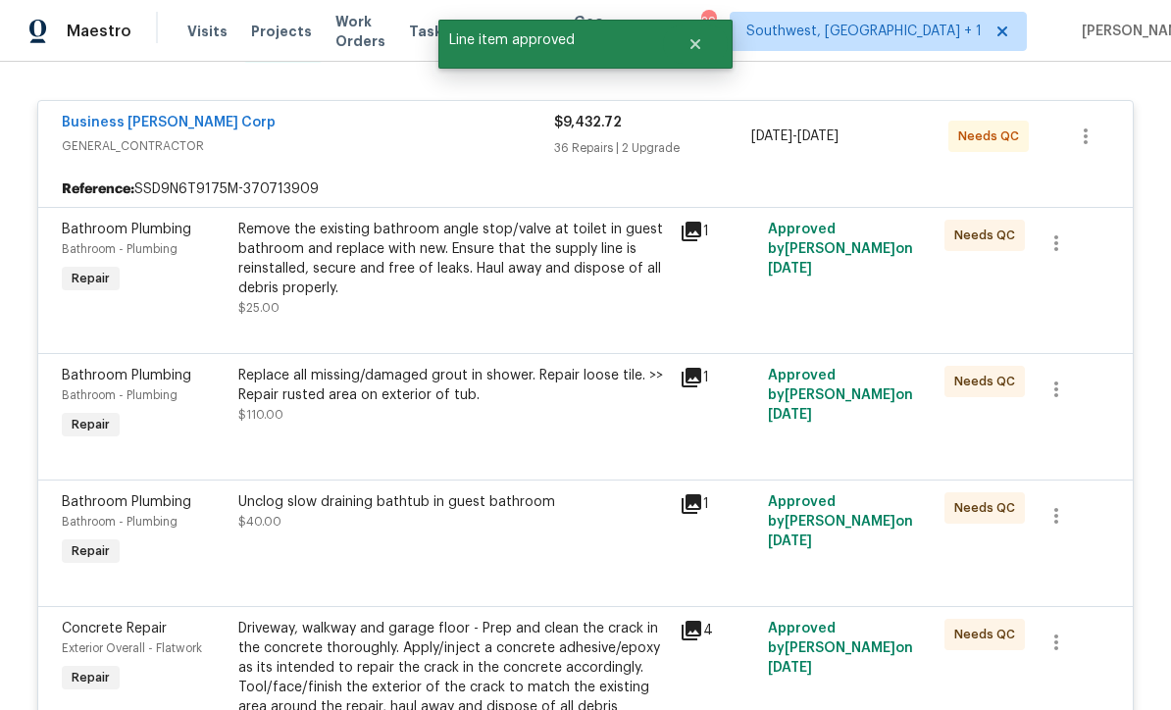
click at [303, 234] on div "Remove the existing bathroom angle stop/valve at toilet in guest bathroom and r…" at bounding box center [453, 259] width 430 height 78
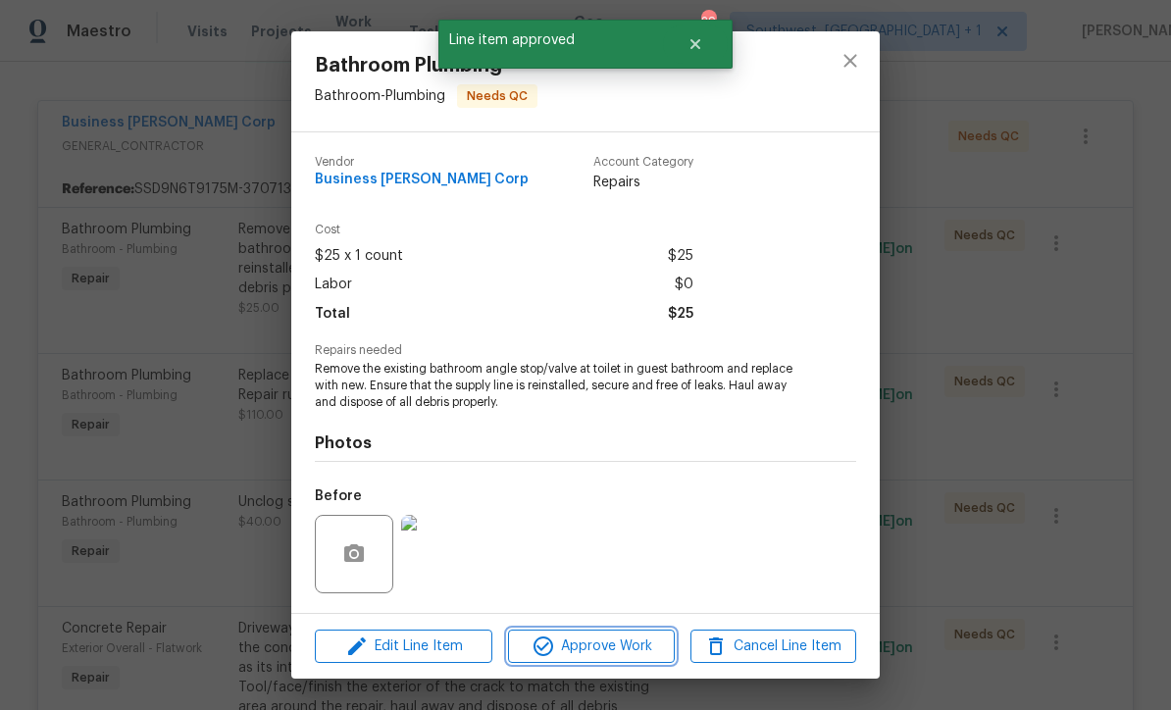
click at [613, 653] on span "Approve Work" at bounding box center [591, 646] width 154 height 25
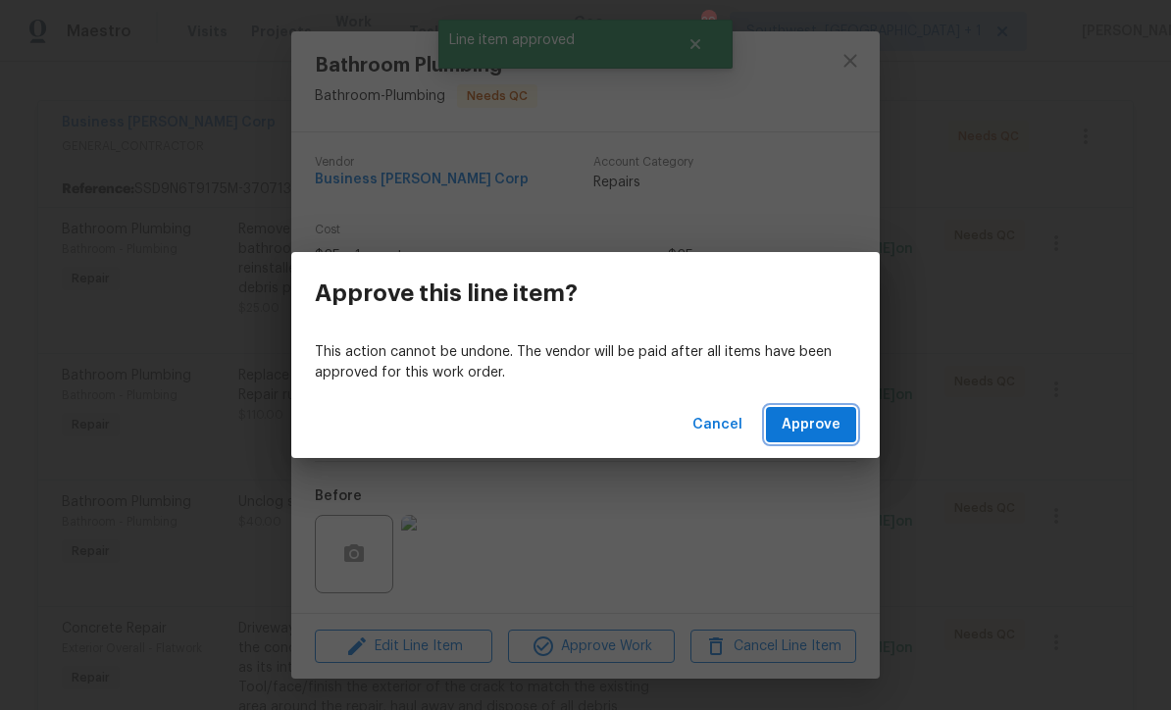
click at [828, 417] on span "Approve" at bounding box center [811, 425] width 59 height 25
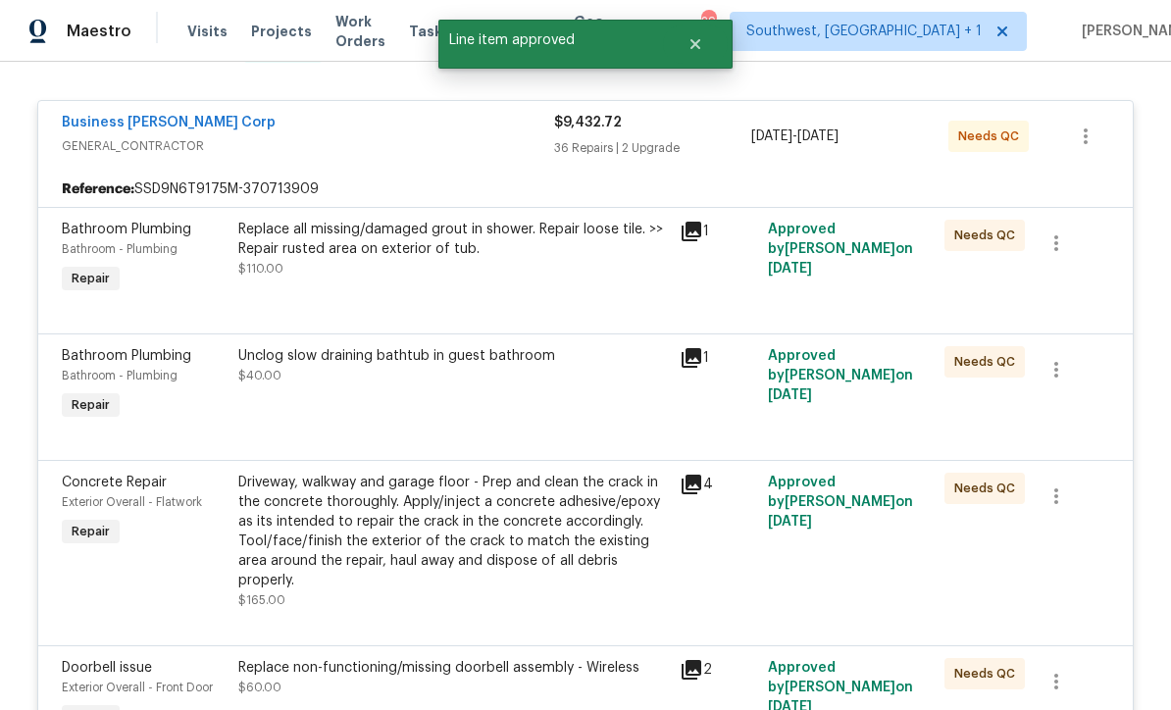
click at [312, 247] on div "Replace all missing/damaged grout in shower. Repair loose tile. >> Repair ruste…" at bounding box center [452, 259] width 441 height 90
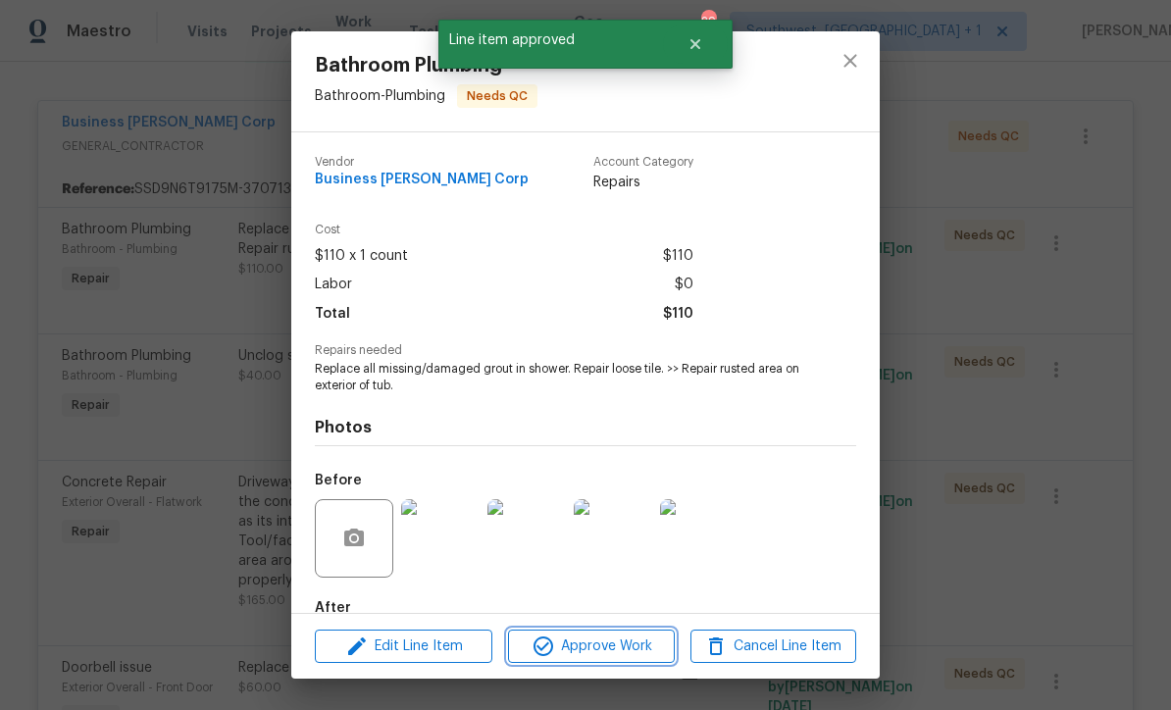
click at [620, 648] on span "Approve Work" at bounding box center [591, 646] width 154 height 25
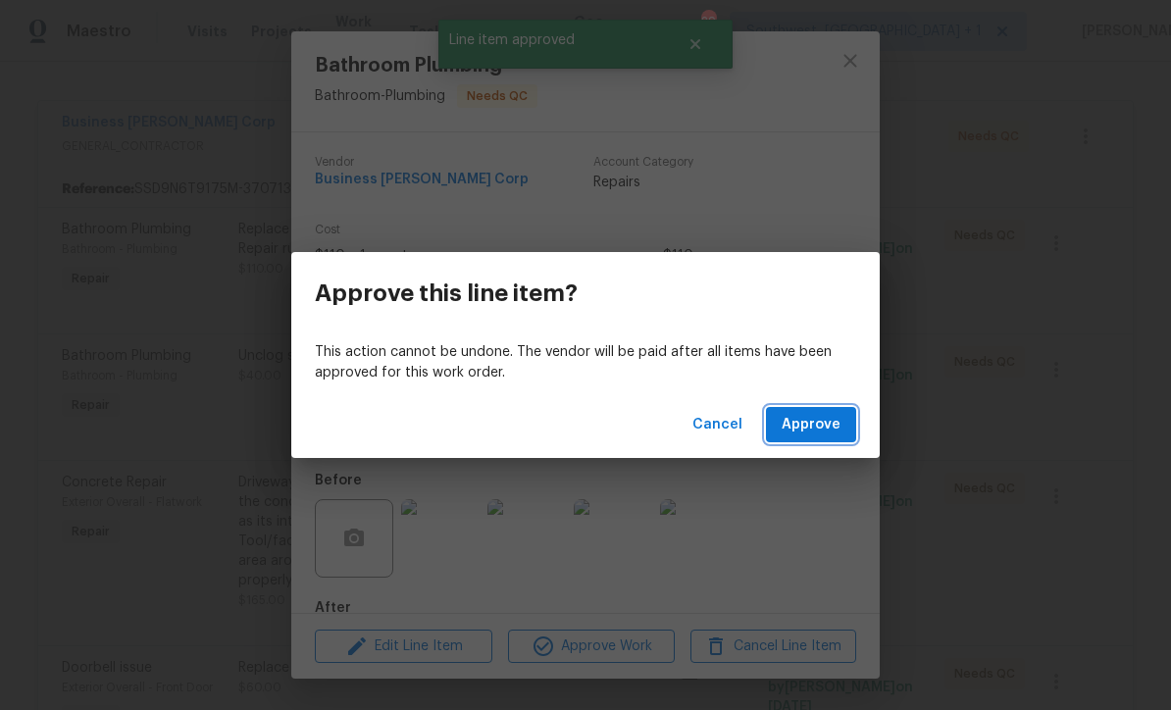
click at [821, 421] on span "Approve" at bounding box center [811, 425] width 59 height 25
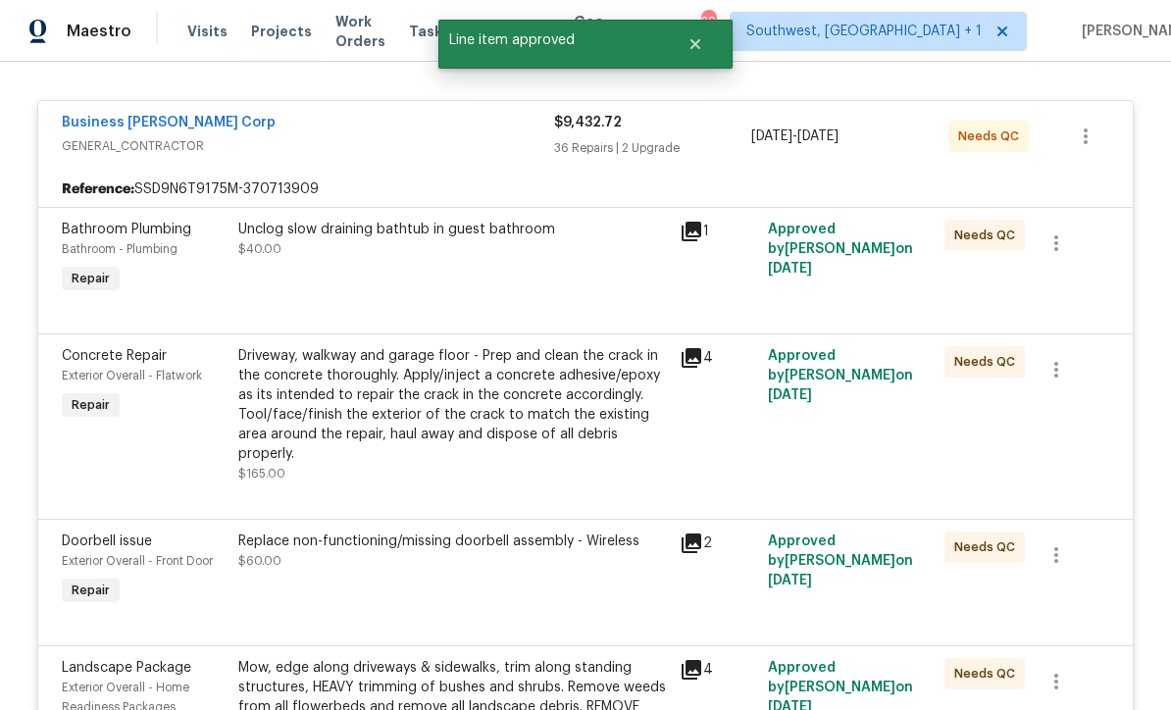
click at [325, 255] on div "Unclog slow draining bathtub in guest bathroom $40.00" at bounding box center [452, 259] width 441 height 90
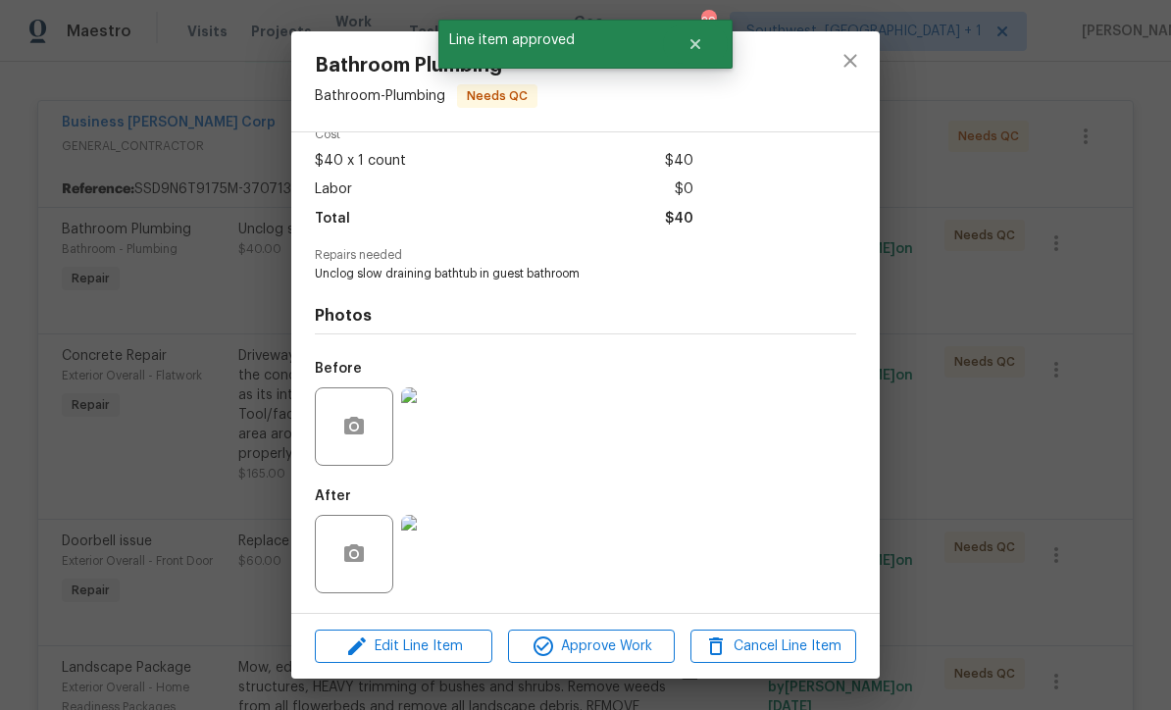
scroll to position [100, 0]
click at [630, 651] on span "Approve Work" at bounding box center [591, 646] width 154 height 25
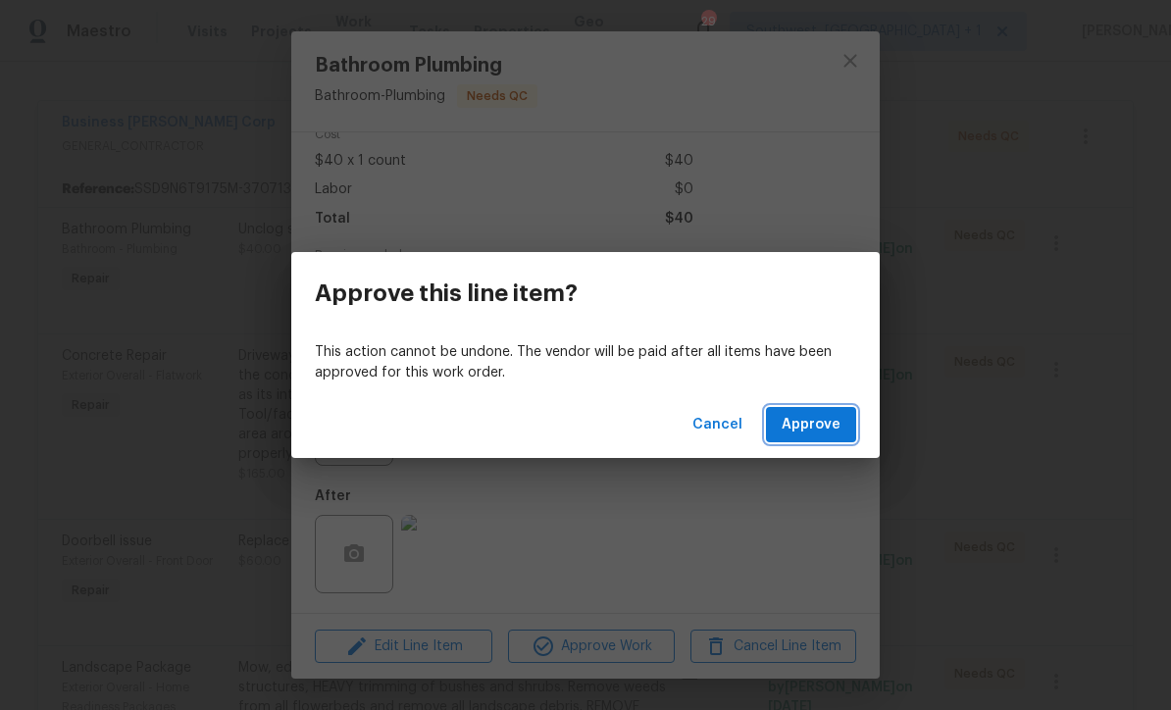
click at [819, 428] on span "Approve" at bounding box center [811, 425] width 59 height 25
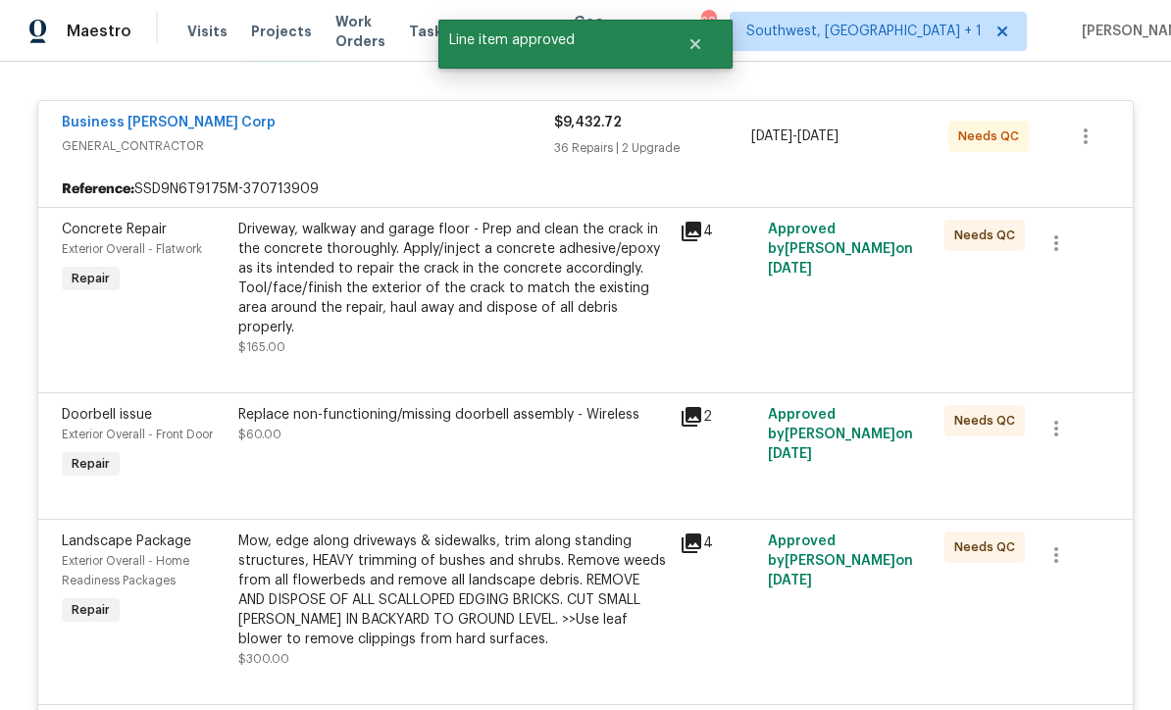
click at [316, 251] on div "Driveway, walkway and garage floor - Prep and clean the crack in the concrete t…" at bounding box center [453, 279] width 430 height 118
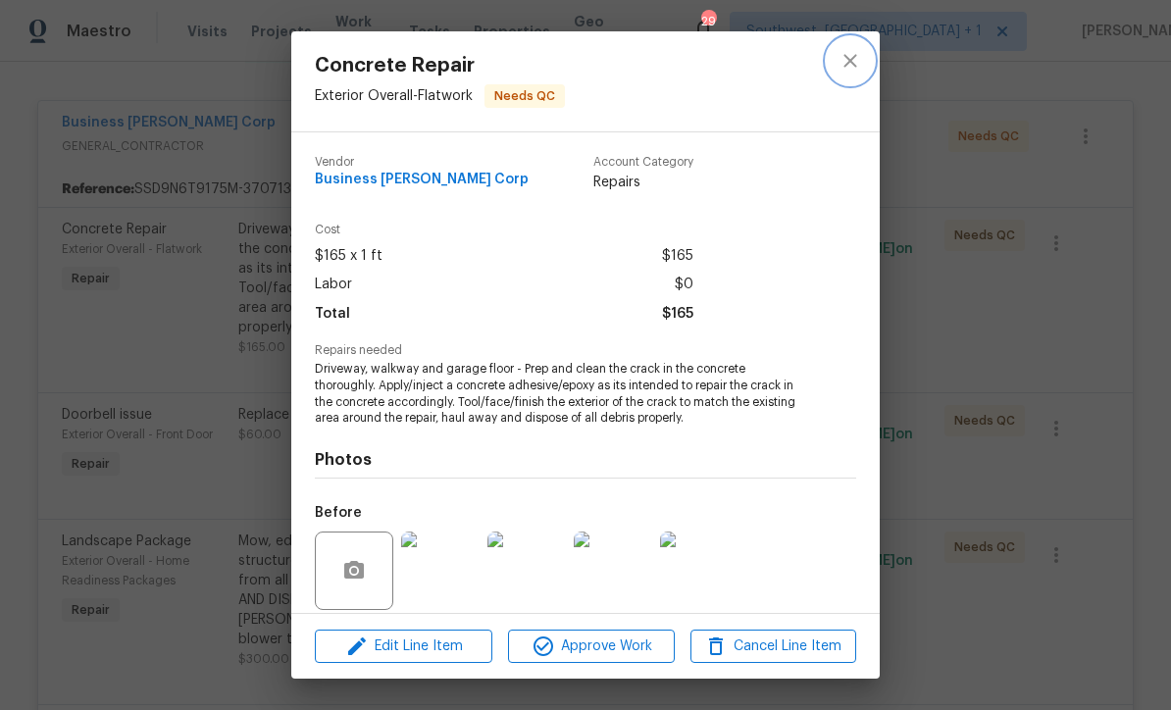
click at [846, 61] on icon "close" at bounding box center [850, 61] width 24 height 24
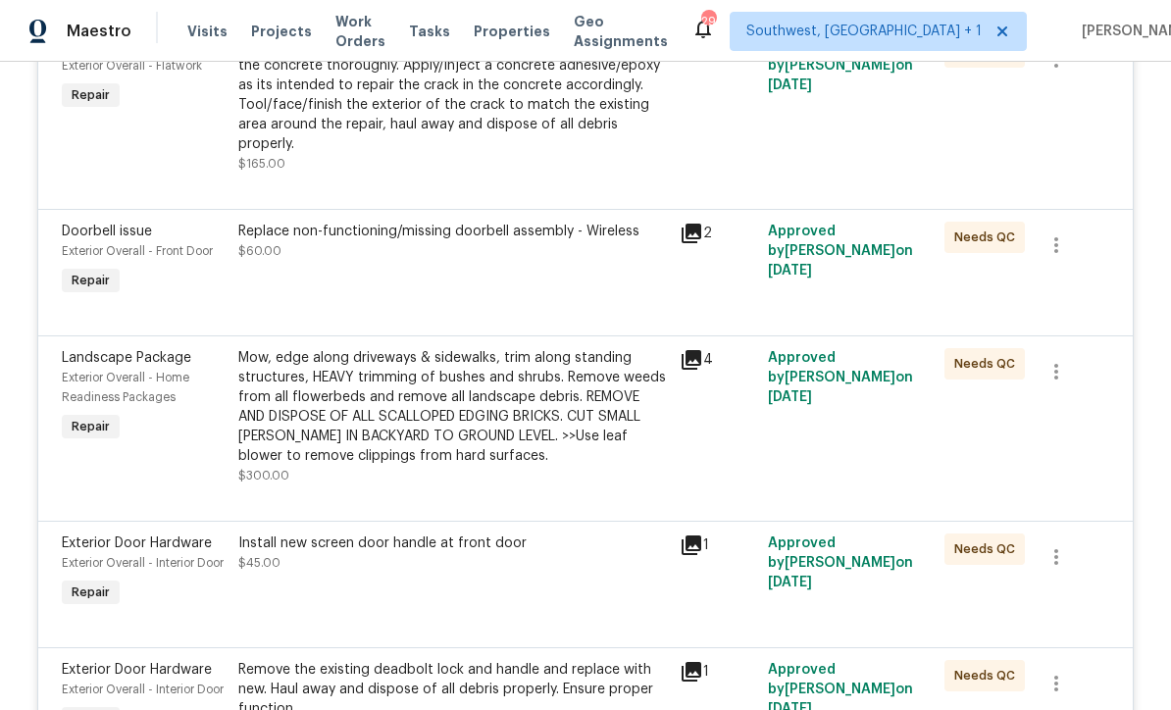
scroll to position [519, 0]
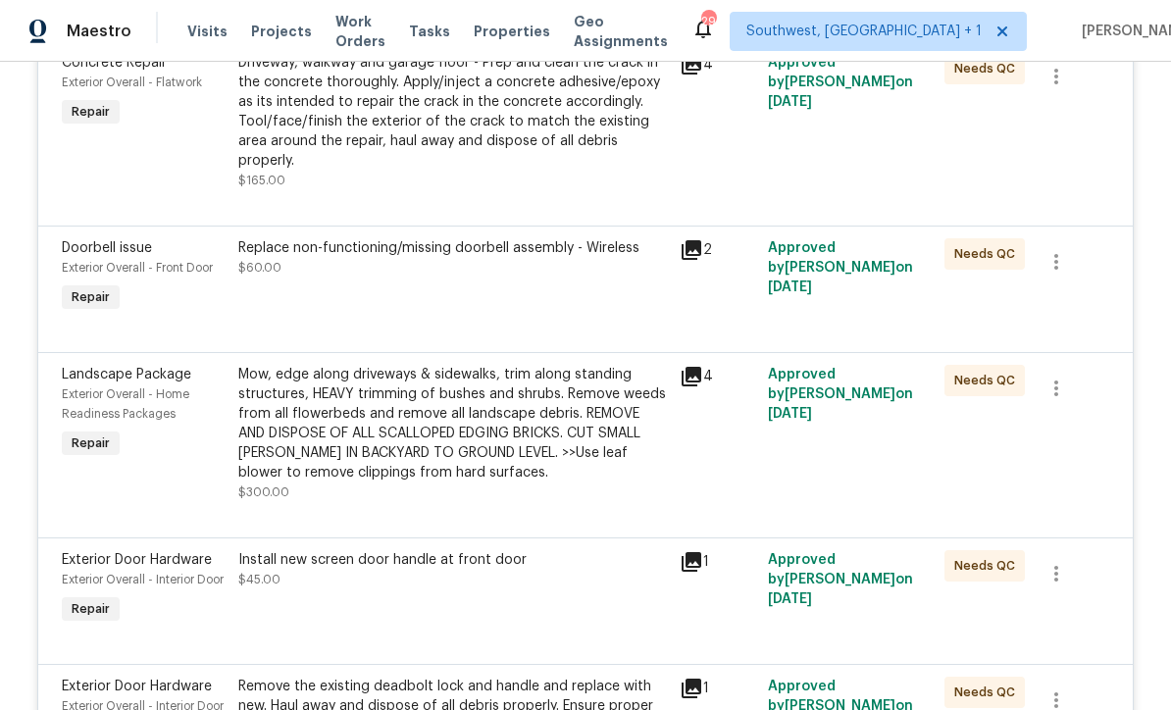
click at [319, 241] on div "Replace non-functioning/missing doorbell assembly - Wireless $60.00" at bounding box center [452, 277] width 441 height 90
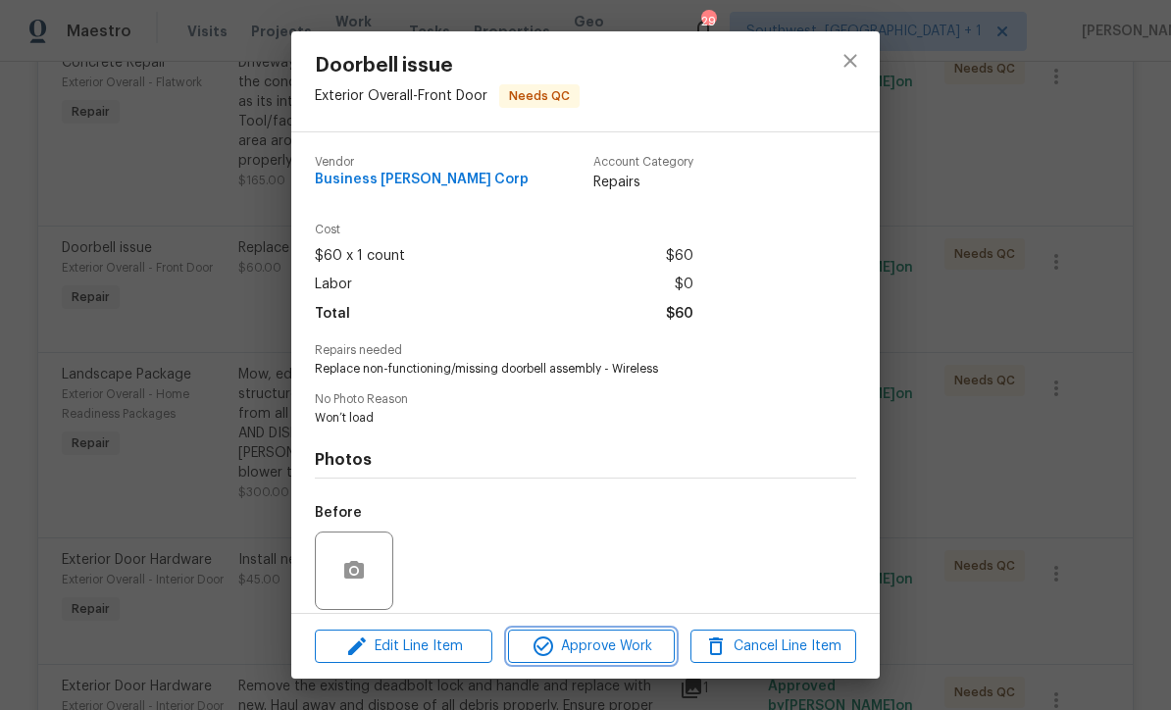
click at [605, 656] on span "Approve Work" at bounding box center [591, 646] width 154 height 25
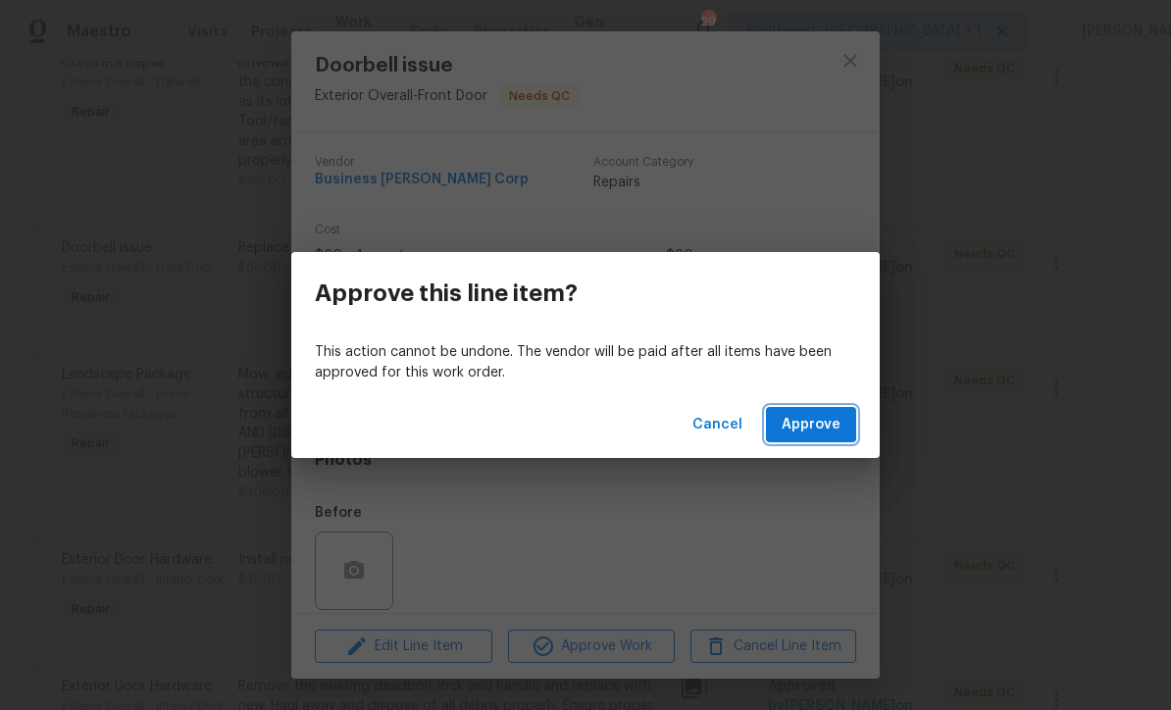
click at [809, 423] on span "Approve" at bounding box center [811, 425] width 59 height 25
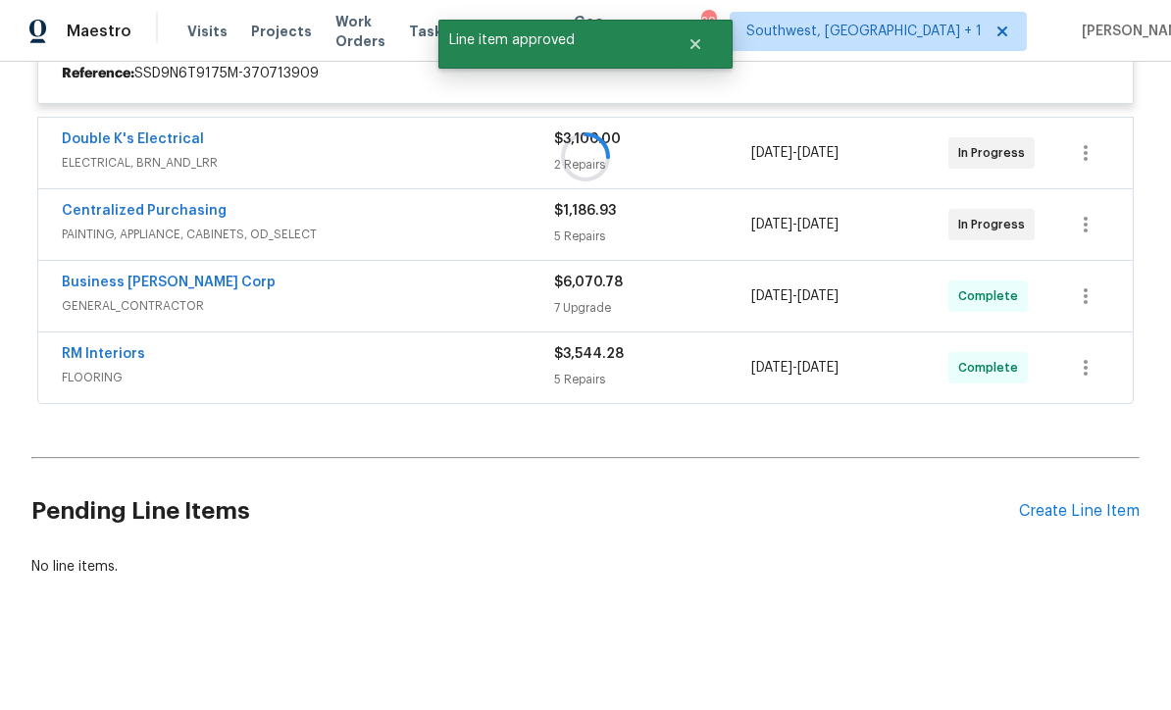
scroll to position [402, 0]
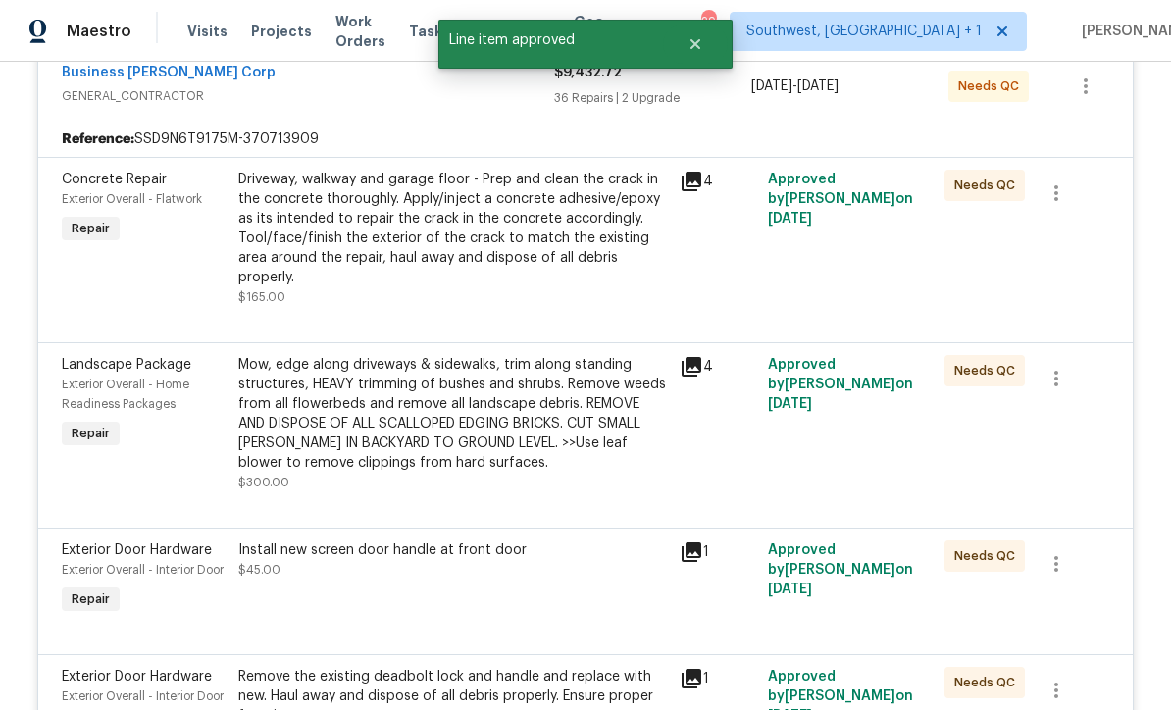
click at [312, 222] on div "Driveway, walkway and garage floor - Prep and clean the crack in the concrete t…" at bounding box center [453, 229] width 430 height 118
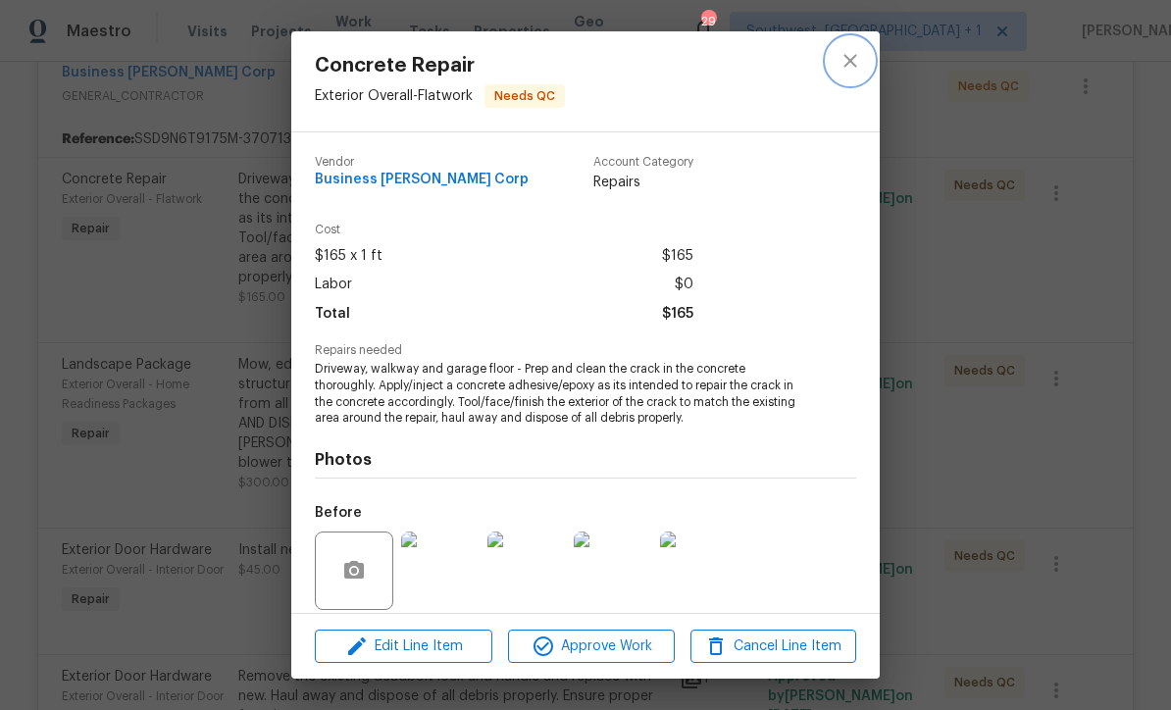
click at [863, 52] on button "close" at bounding box center [850, 60] width 47 height 47
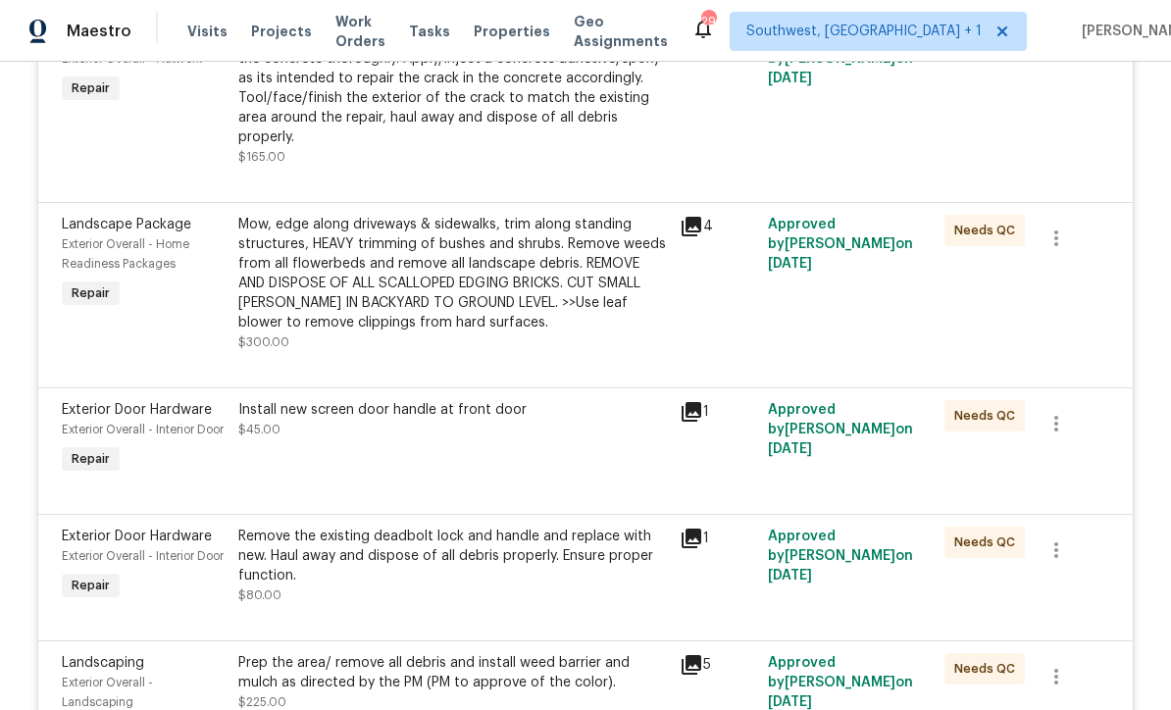
scroll to position [554, 0]
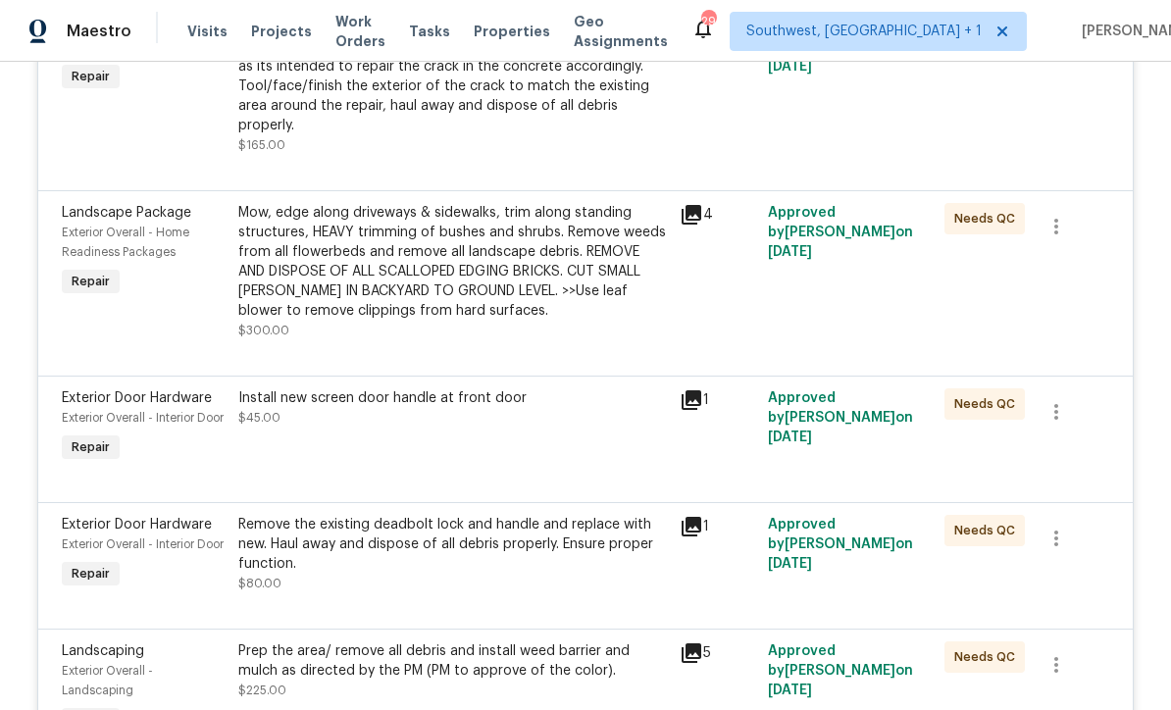
click at [568, 249] on div "Mow, edge along driveways & sidewalks, trim along standing structures, HEAVY tr…" at bounding box center [453, 262] width 430 height 118
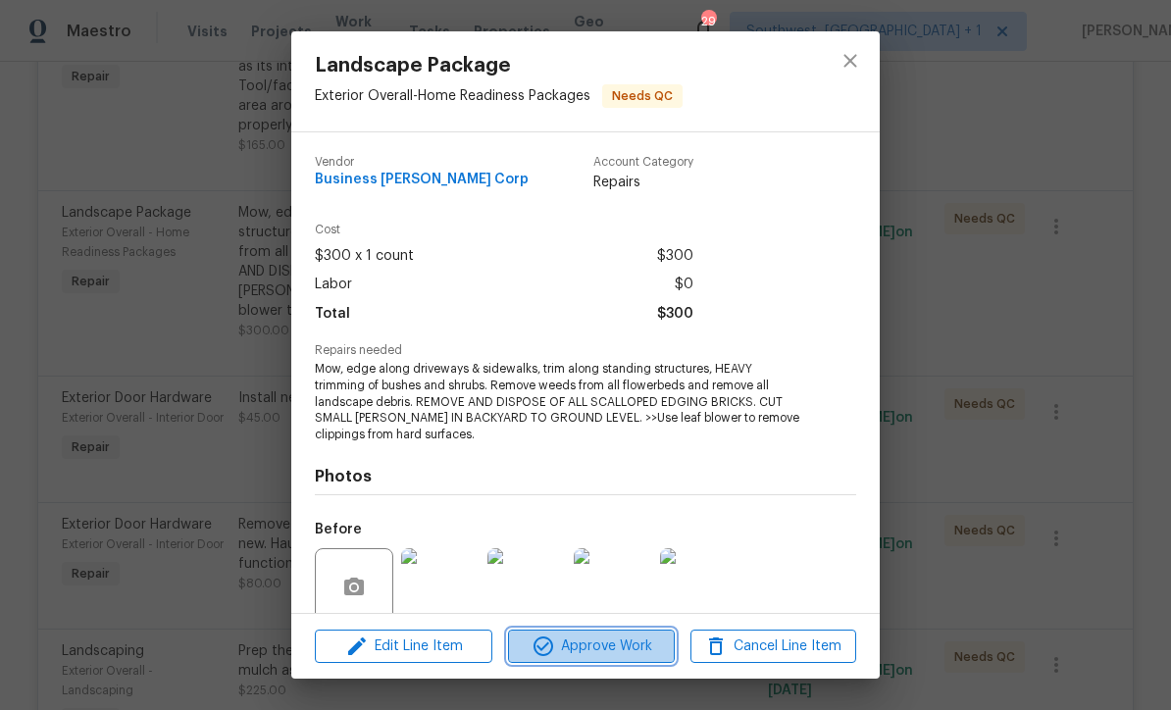
click at [624, 647] on span "Approve Work" at bounding box center [591, 646] width 154 height 25
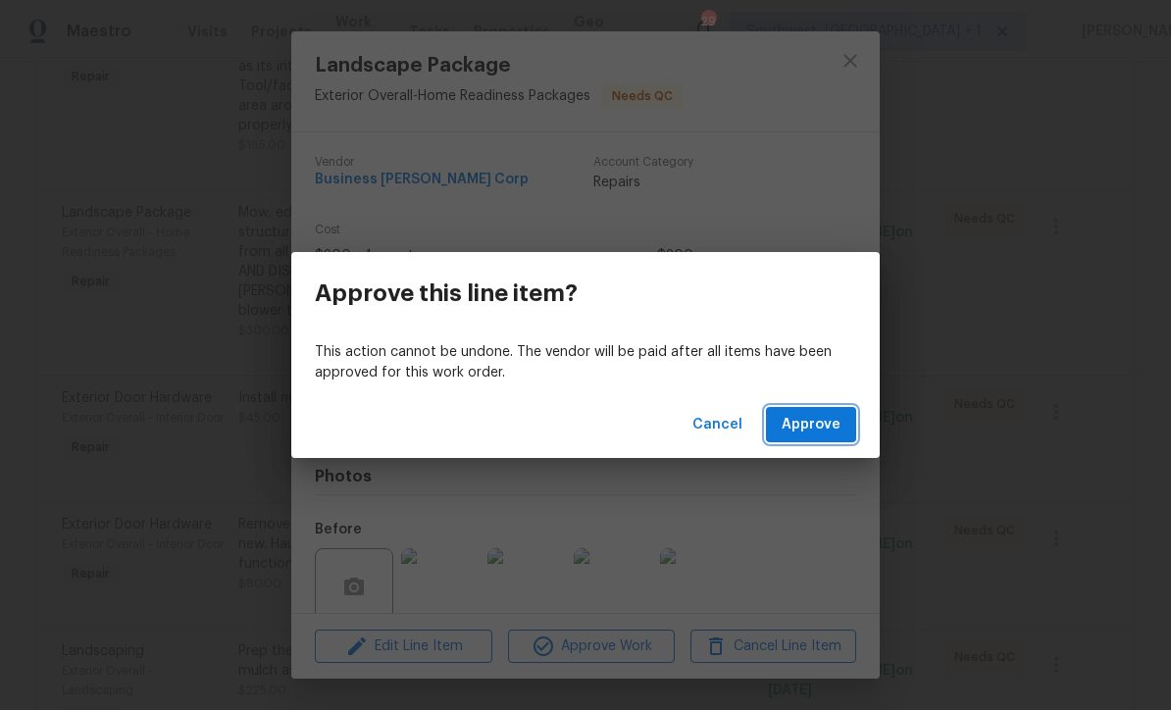
click at [817, 432] on span "Approve" at bounding box center [811, 425] width 59 height 25
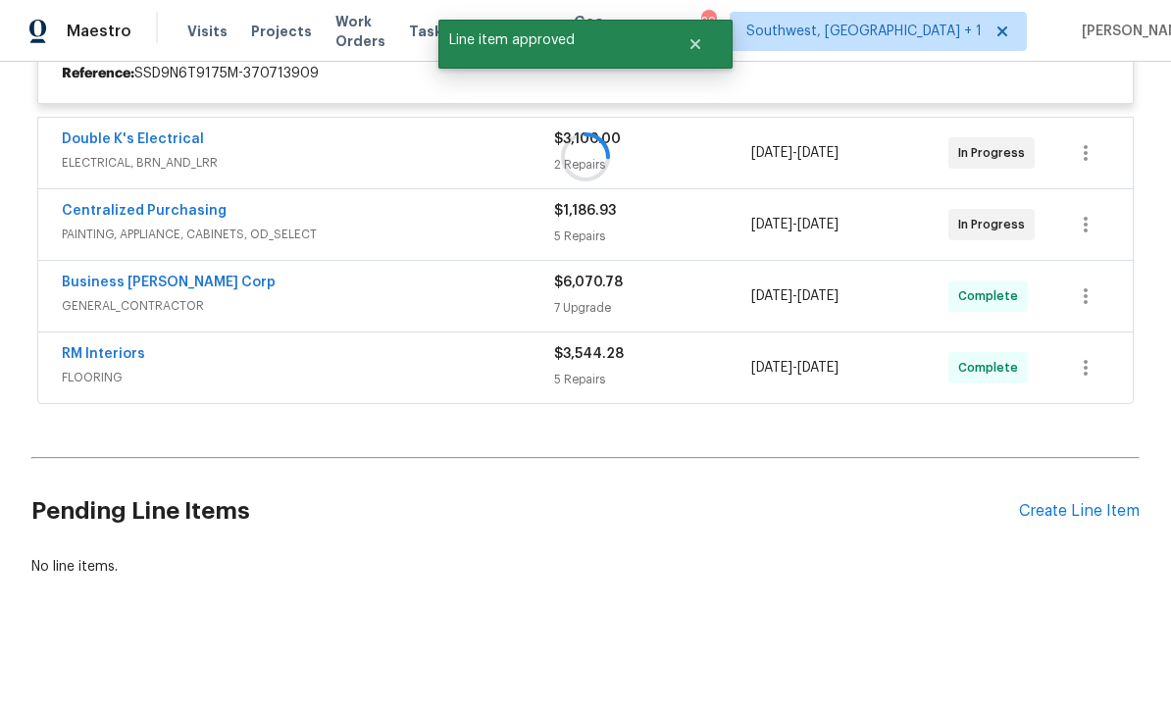
scroll to position [402, 0]
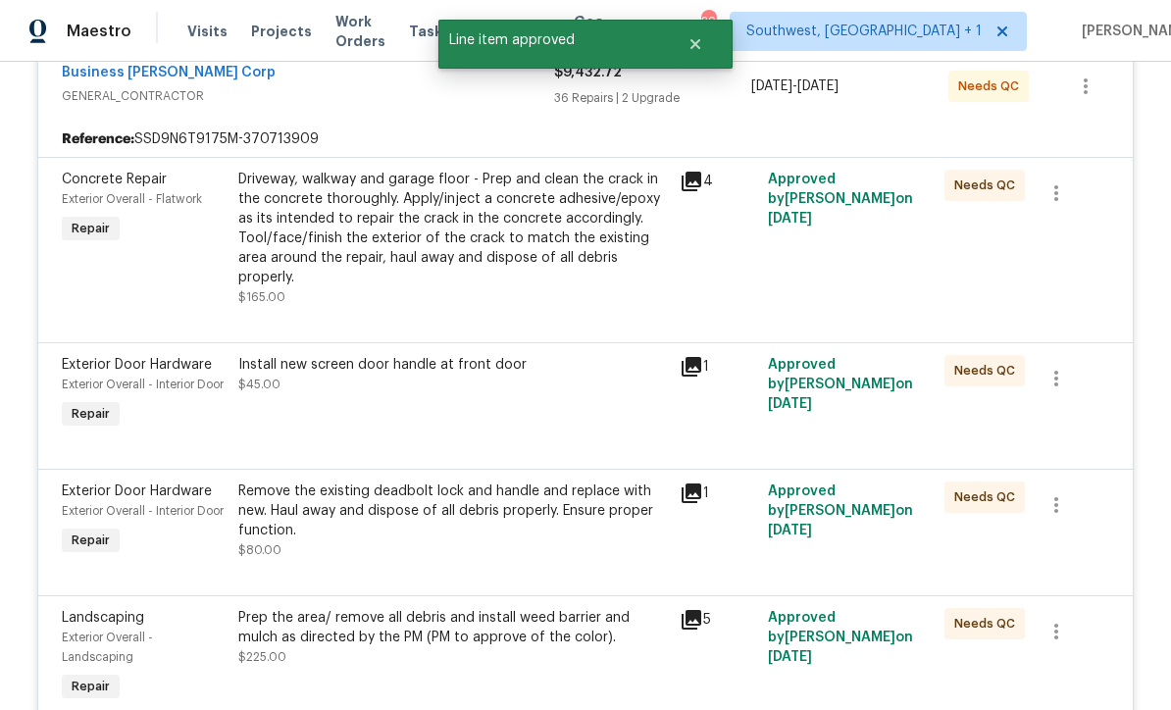
click at [548, 394] on div "Install new screen door handle at front door $45.00" at bounding box center [452, 394] width 441 height 90
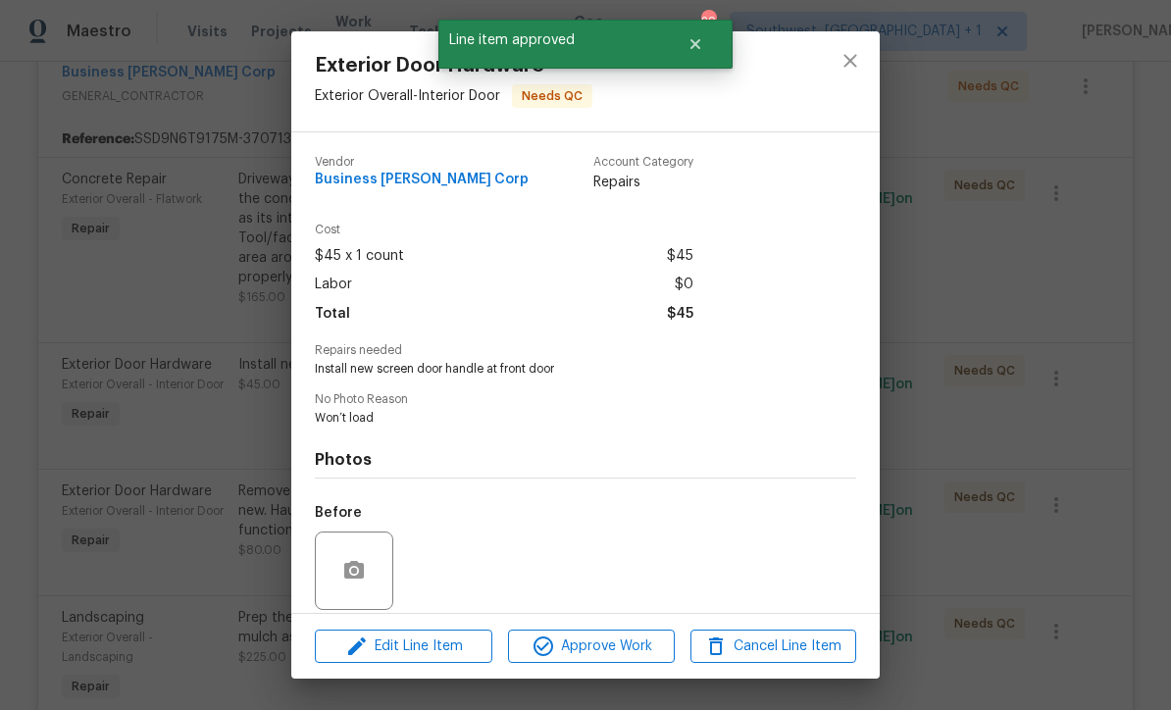
click at [559, 367] on span "Install new screen door handle at front door" at bounding box center [558, 369] width 487 height 17
click at [612, 651] on span "Approve Work" at bounding box center [591, 646] width 154 height 25
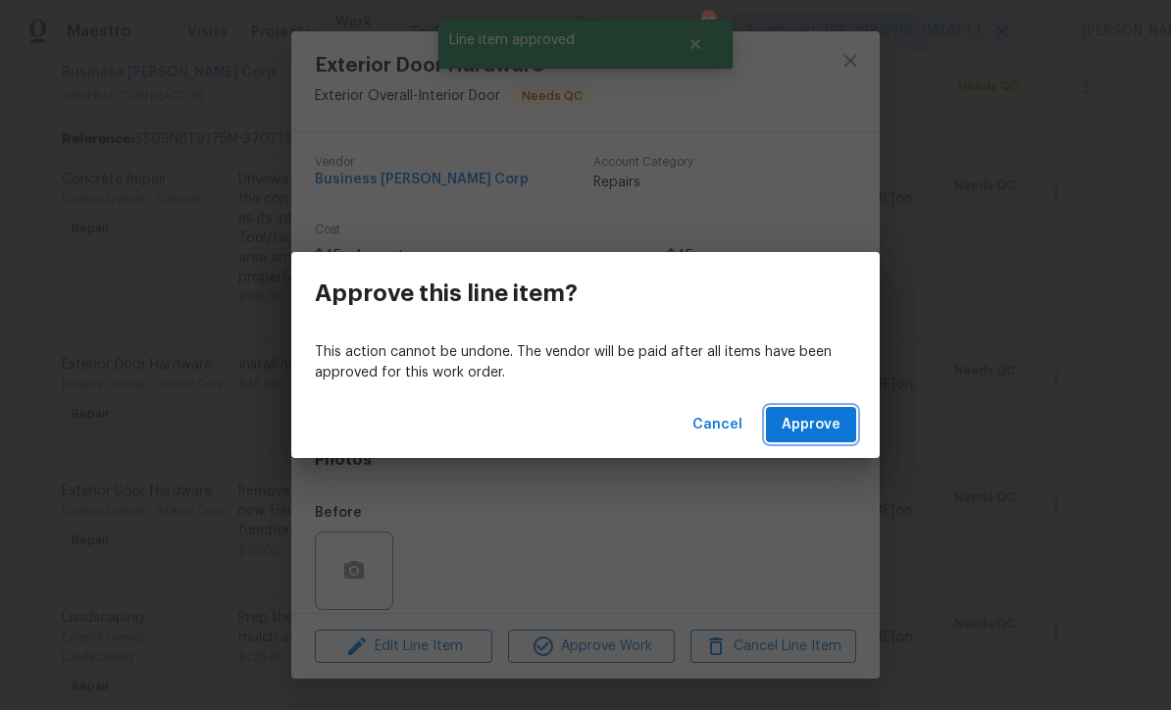
click at [819, 425] on span "Approve" at bounding box center [811, 425] width 59 height 25
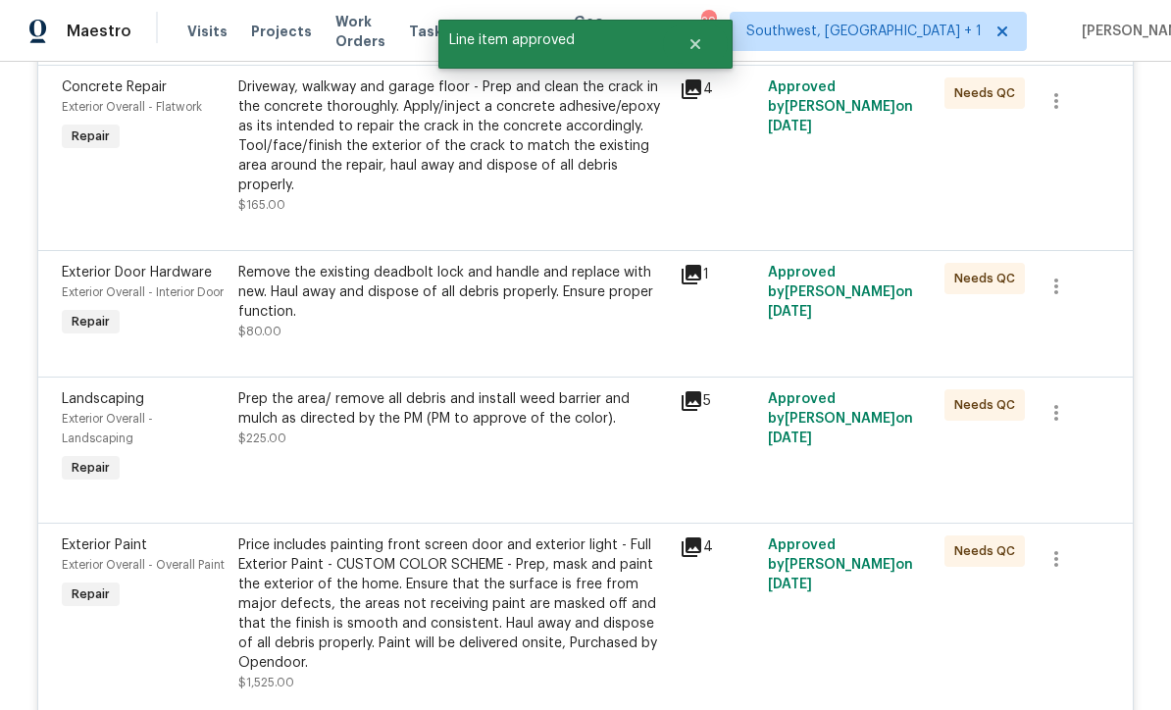
scroll to position [527, 0]
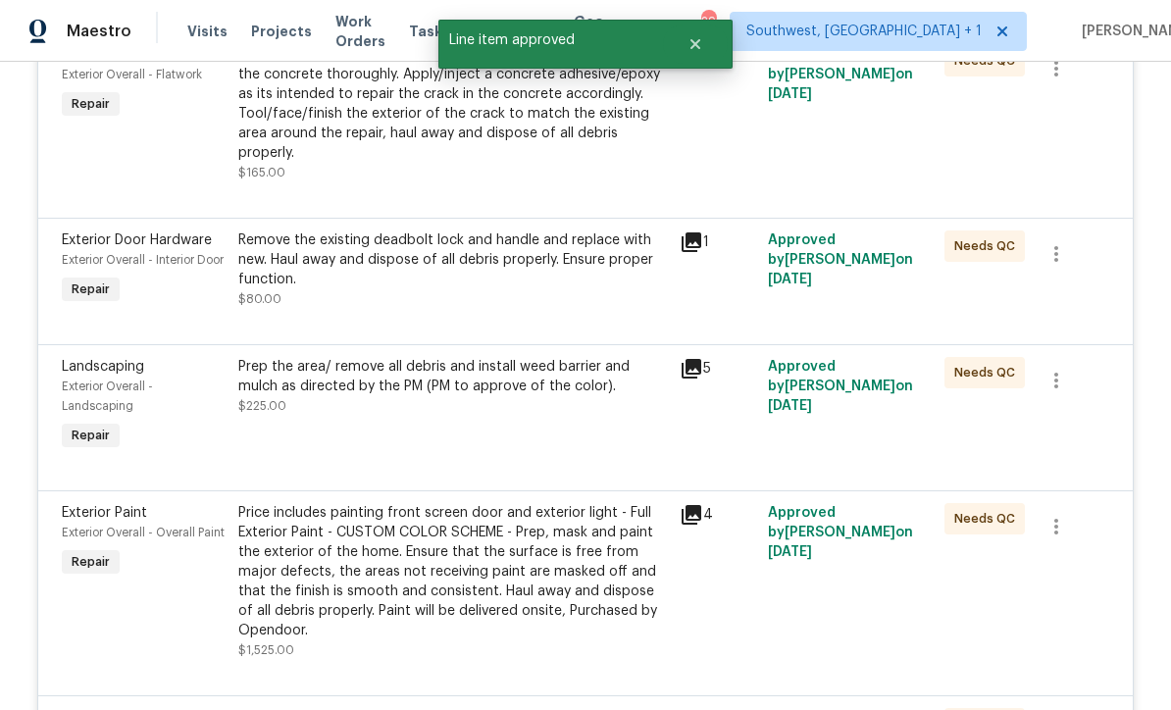
click at [563, 249] on div "Remove the existing deadbolt lock and handle and replace with new. Haul away an…" at bounding box center [453, 269] width 430 height 78
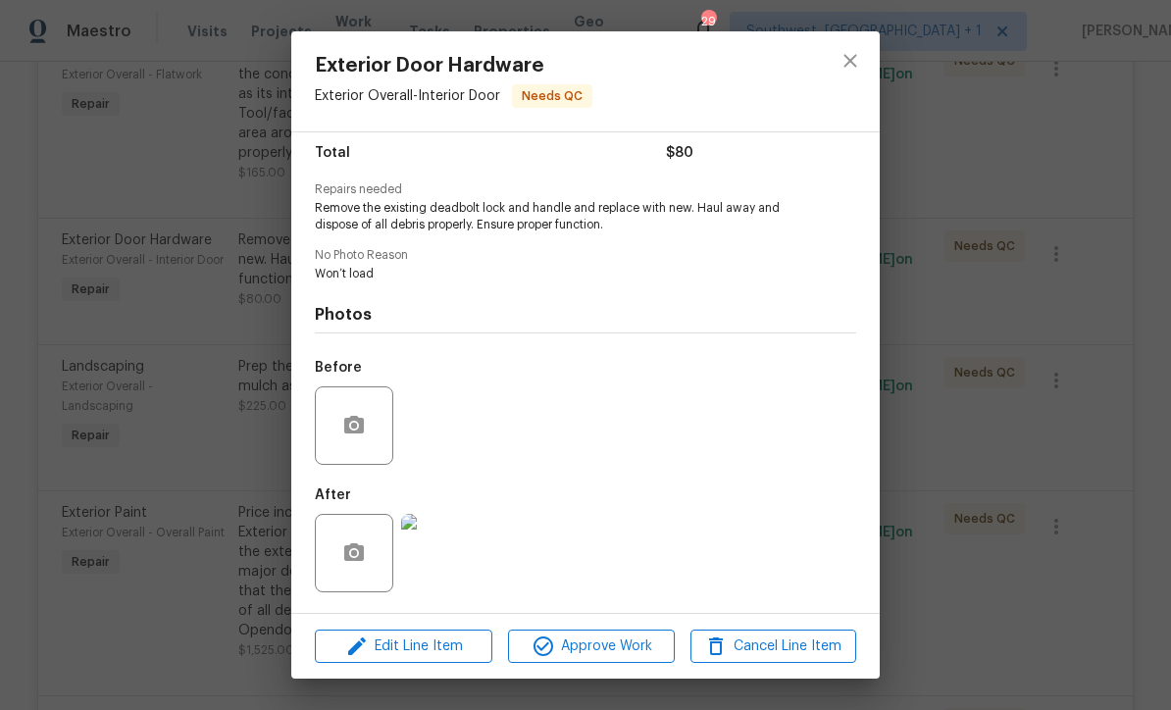
scroll to position [165, 0]
click at [615, 648] on span "Approve Work" at bounding box center [591, 646] width 154 height 25
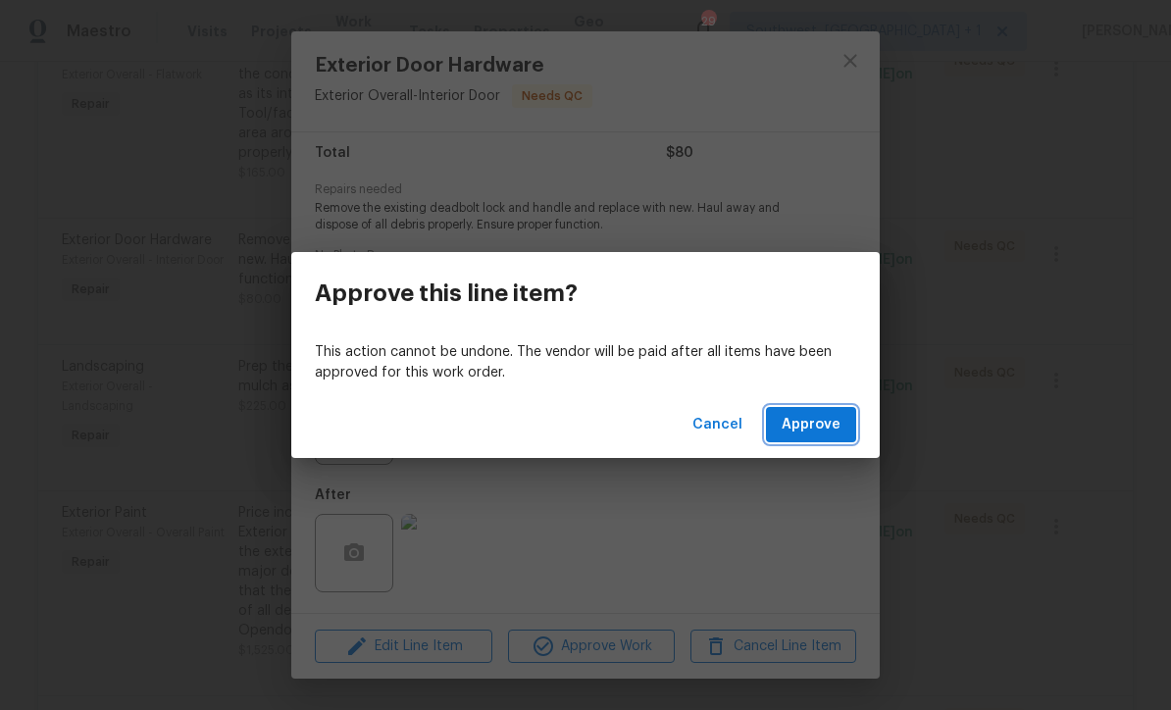
click at [817, 418] on span "Approve" at bounding box center [811, 425] width 59 height 25
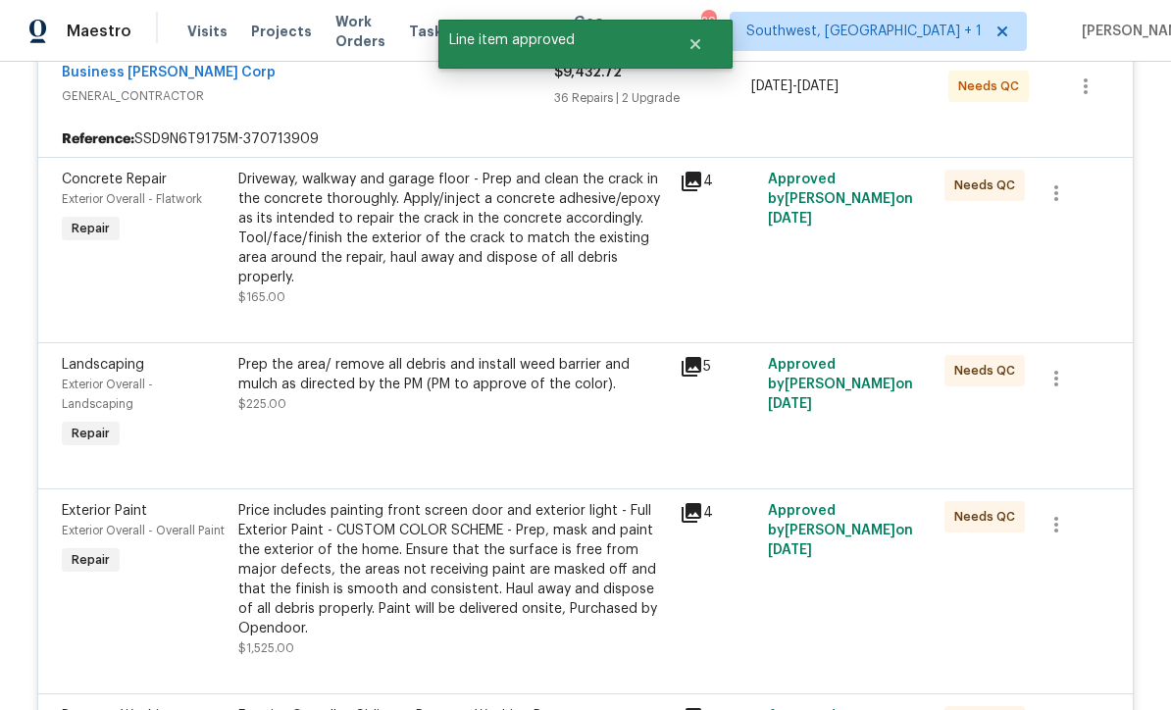
scroll to position [454, 0]
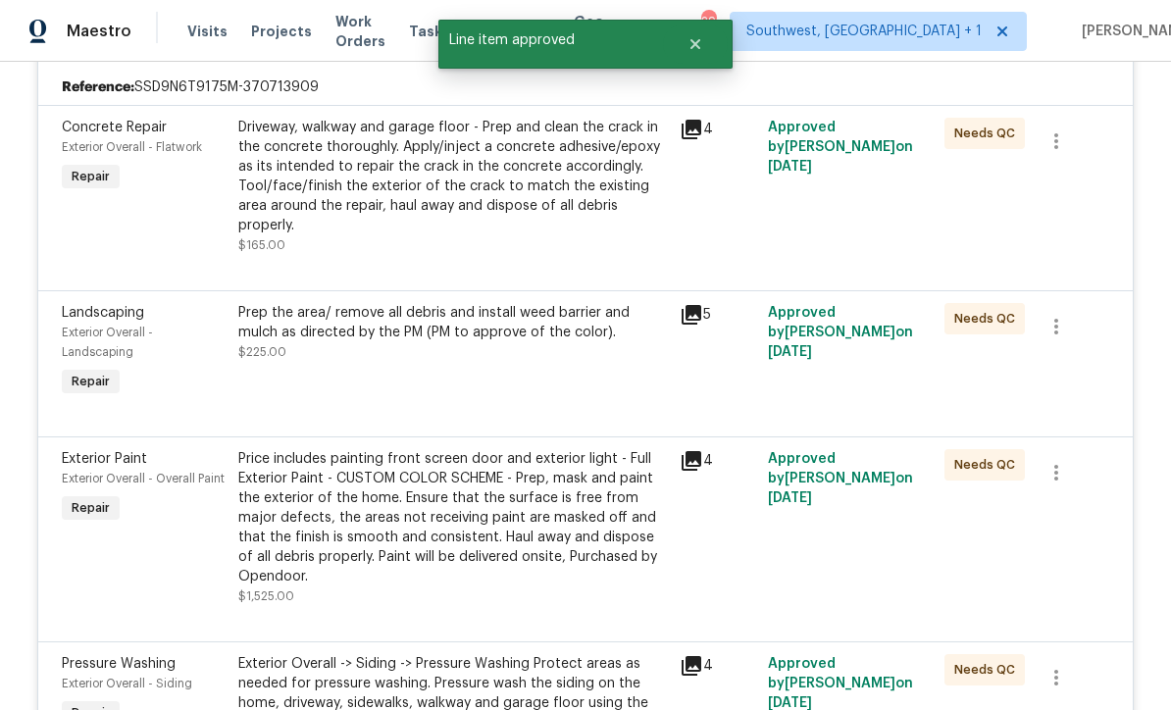
click at [540, 342] on div "Prep the area/ remove all debris and install weed barrier and mulch as directed…" at bounding box center [452, 352] width 441 height 110
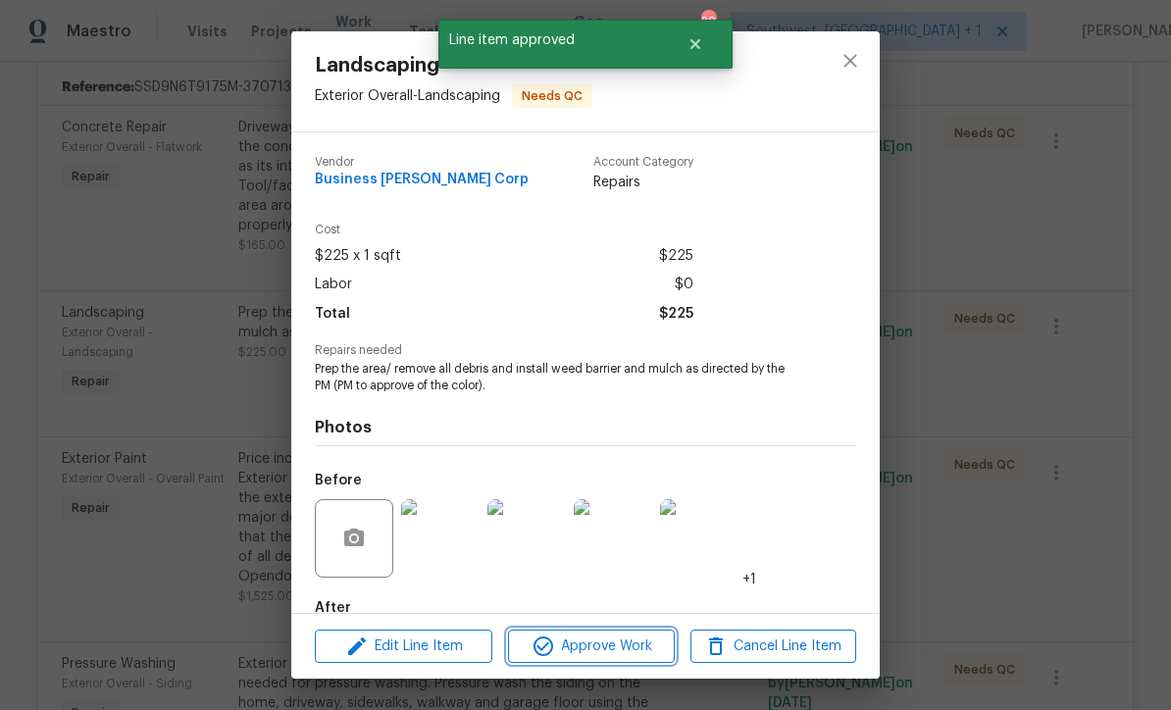
click at [616, 655] on span "Approve Work" at bounding box center [591, 646] width 154 height 25
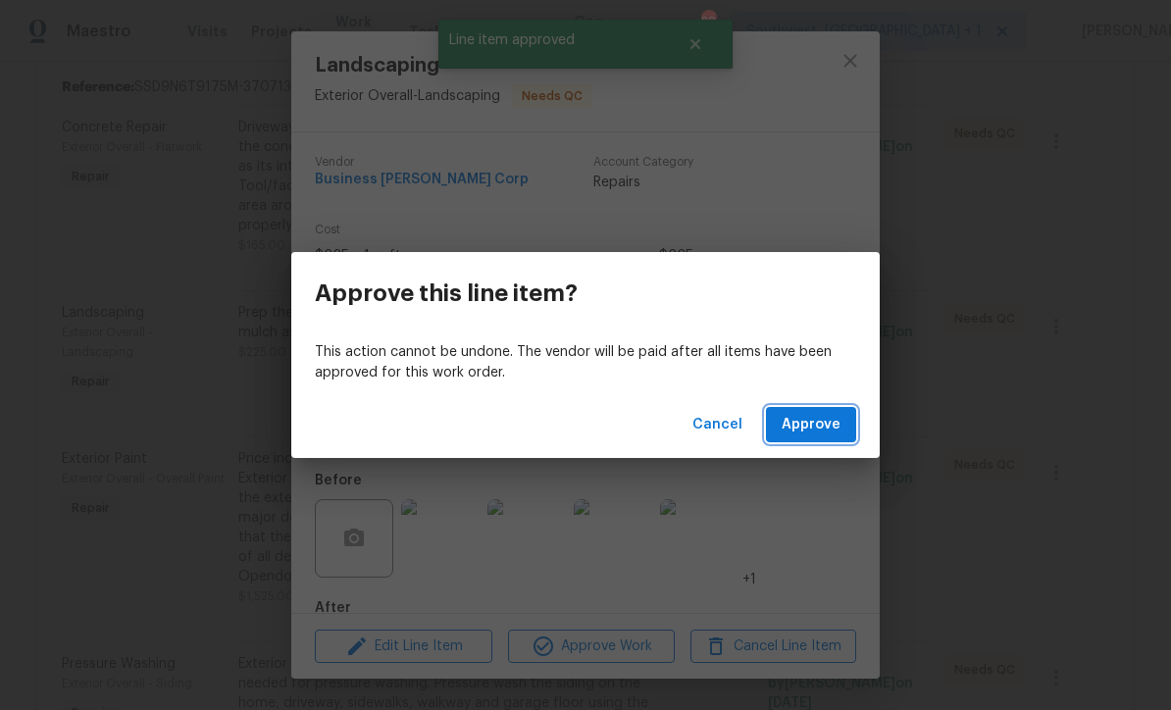
click at [819, 426] on span "Approve" at bounding box center [811, 425] width 59 height 25
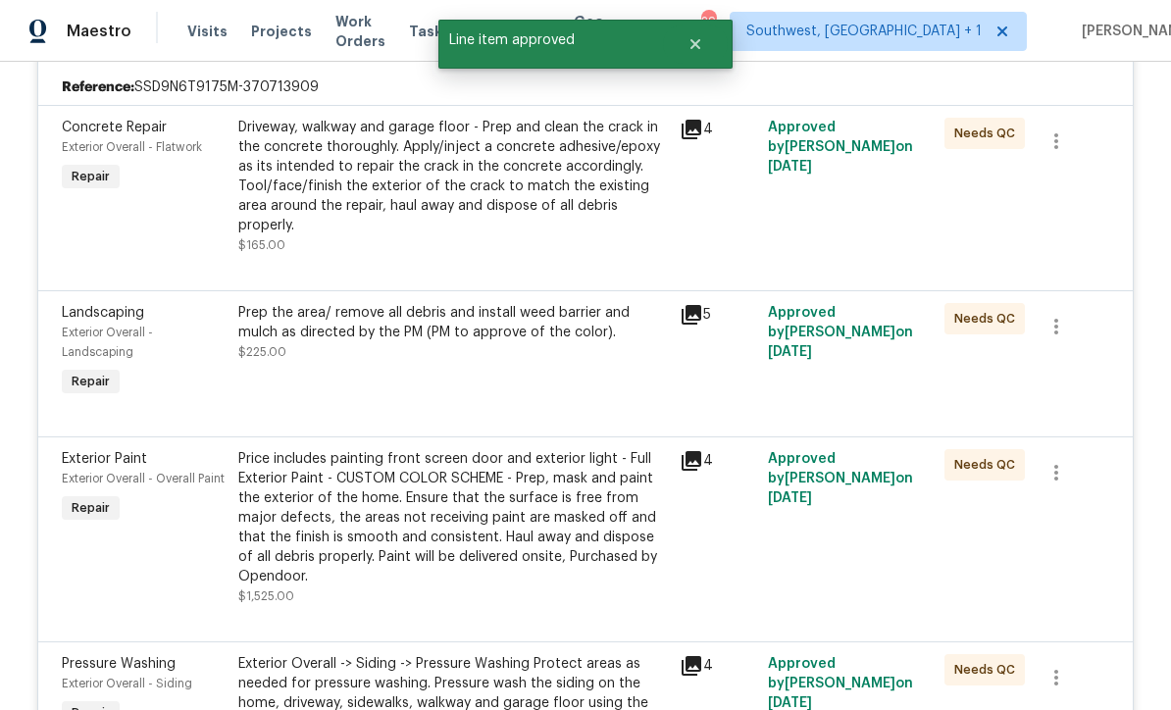
scroll to position [402, 0]
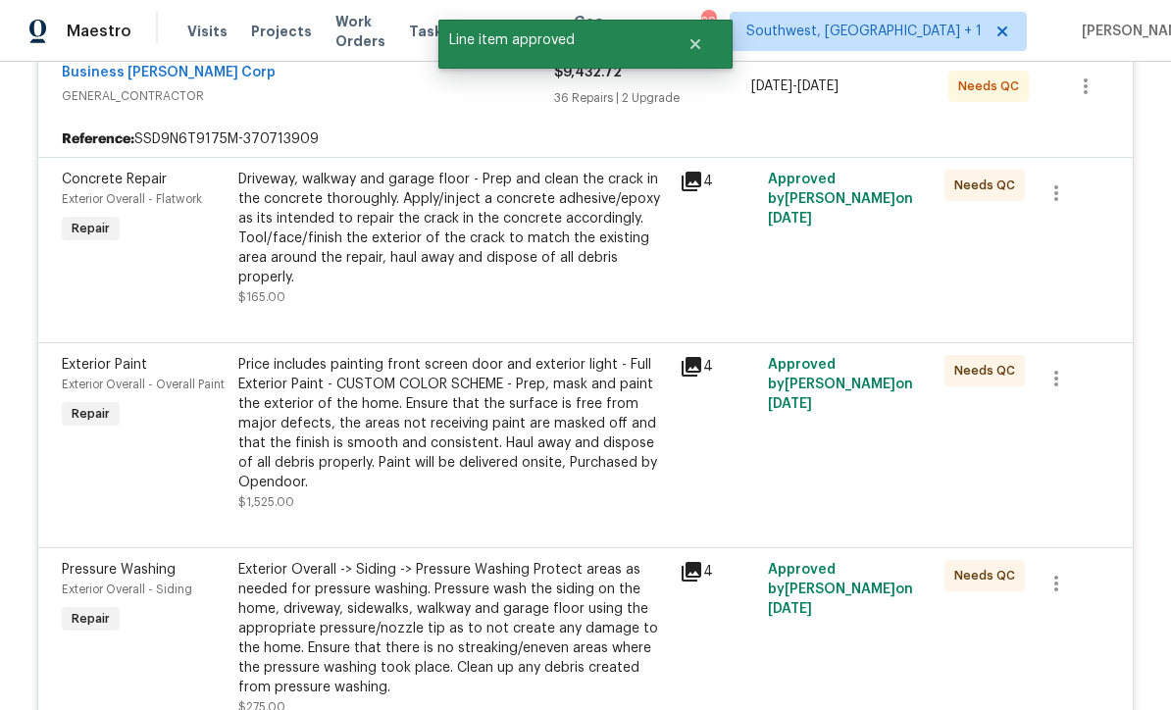
click at [527, 428] on div "Price includes painting front screen door and exterior light - Full Exterior Pa…" at bounding box center [453, 423] width 430 height 137
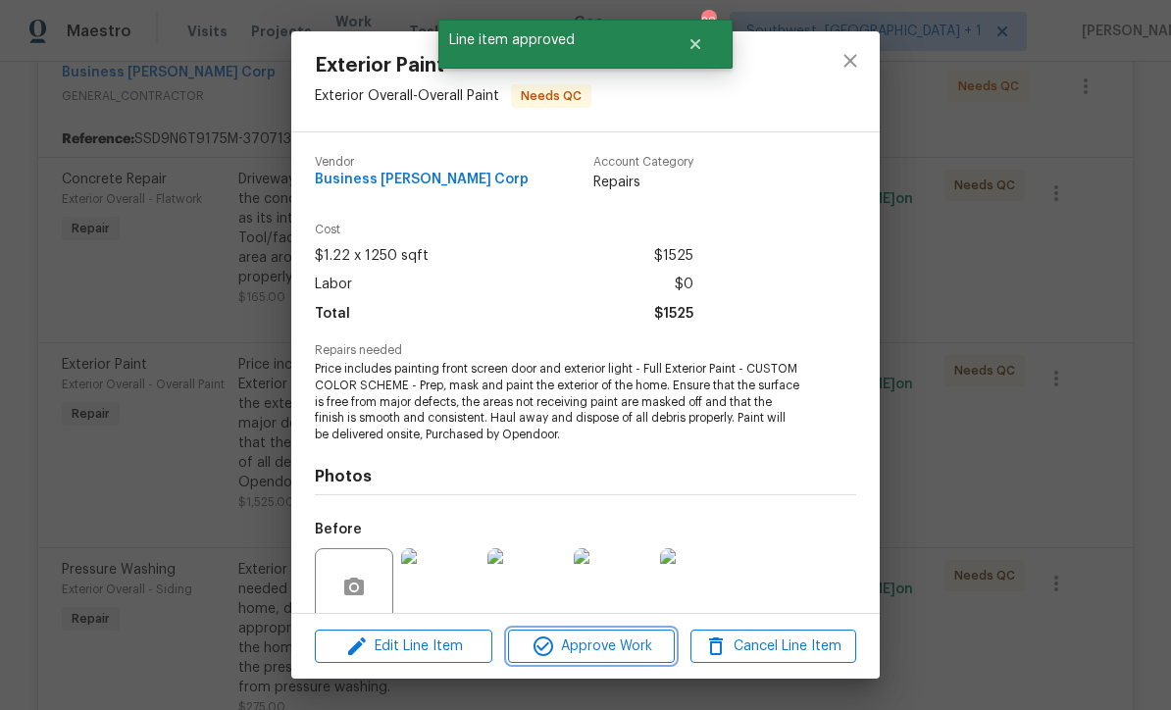
click at [619, 650] on span "Approve Work" at bounding box center [591, 646] width 154 height 25
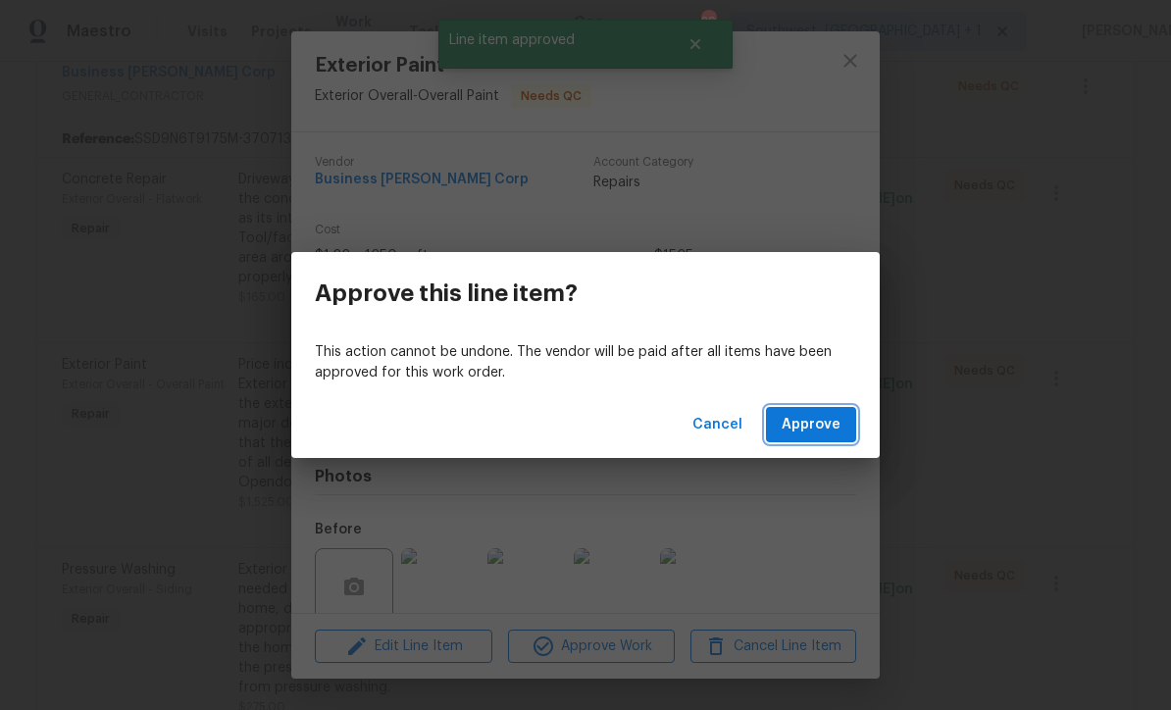
click at [818, 423] on span "Approve" at bounding box center [811, 425] width 59 height 25
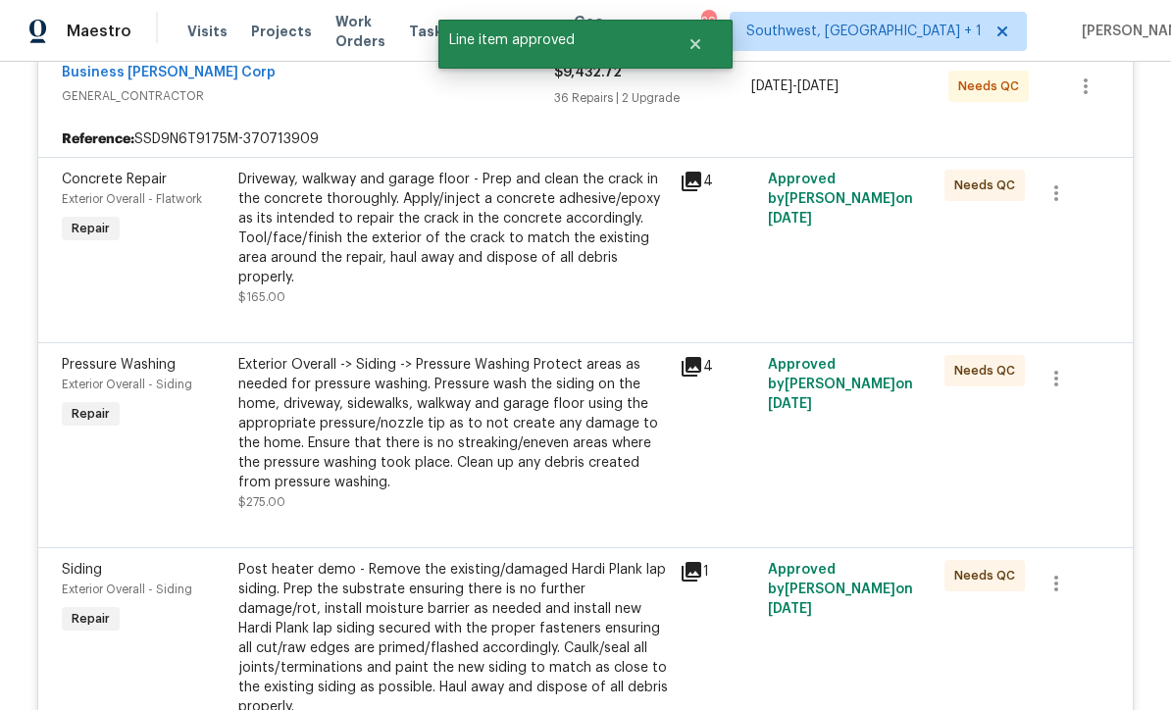
click at [520, 444] on div "Exterior Overall -> Siding -> Pressure Washing Protect areas as needed for pres…" at bounding box center [453, 433] width 430 height 157
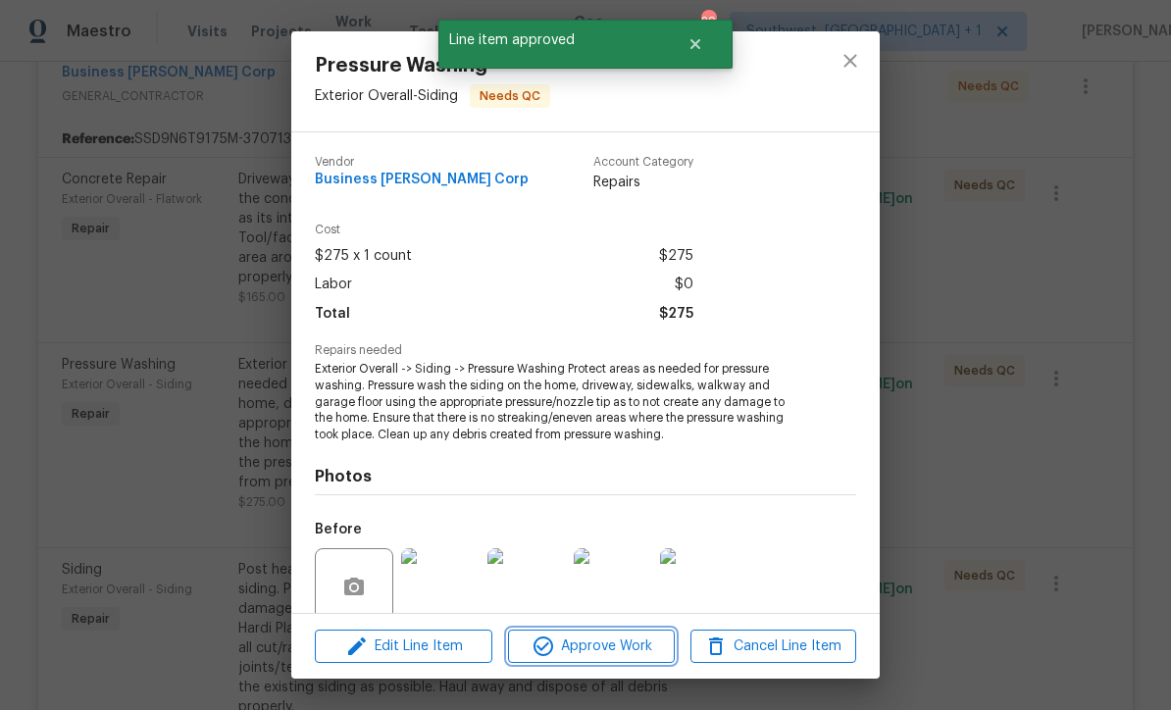
click at [625, 651] on span "Approve Work" at bounding box center [591, 646] width 154 height 25
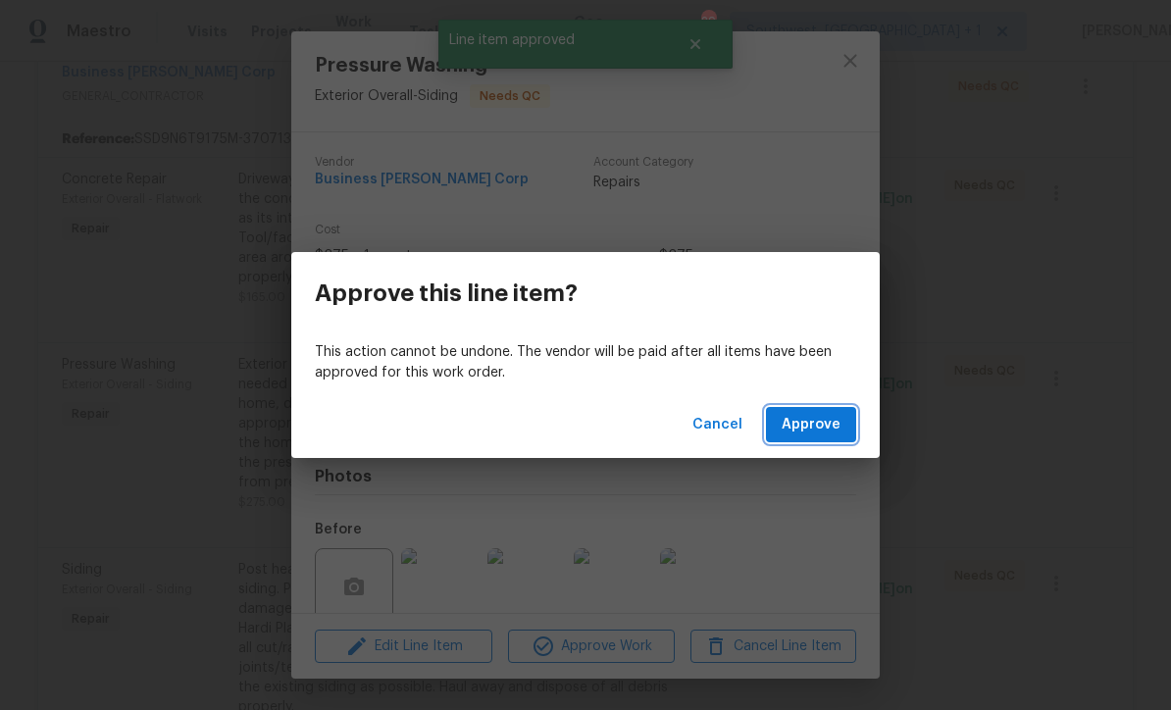
click at [813, 423] on span "Approve" at bounding box center [811, 425] width 59 height 25
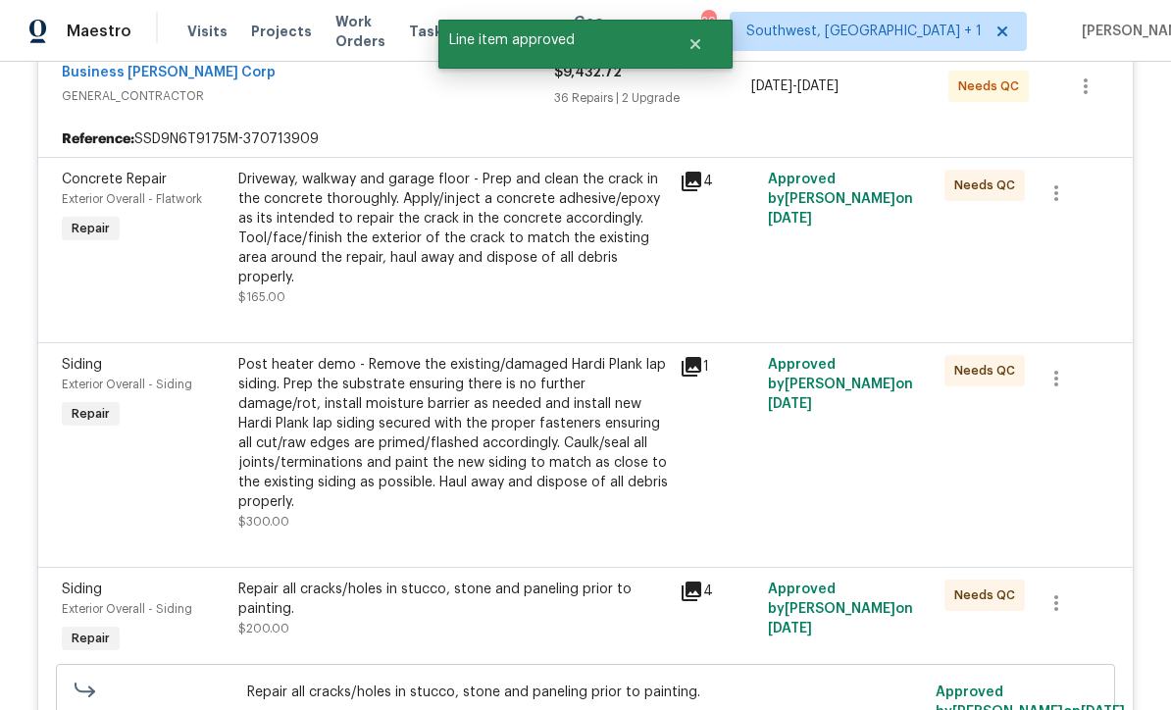
click at [526, 474] on div "Post heater demo - Remove the existing/damaged Hardi Plank lap siding. Prep the…" at bounding box center [453, 443] width 430 height 177
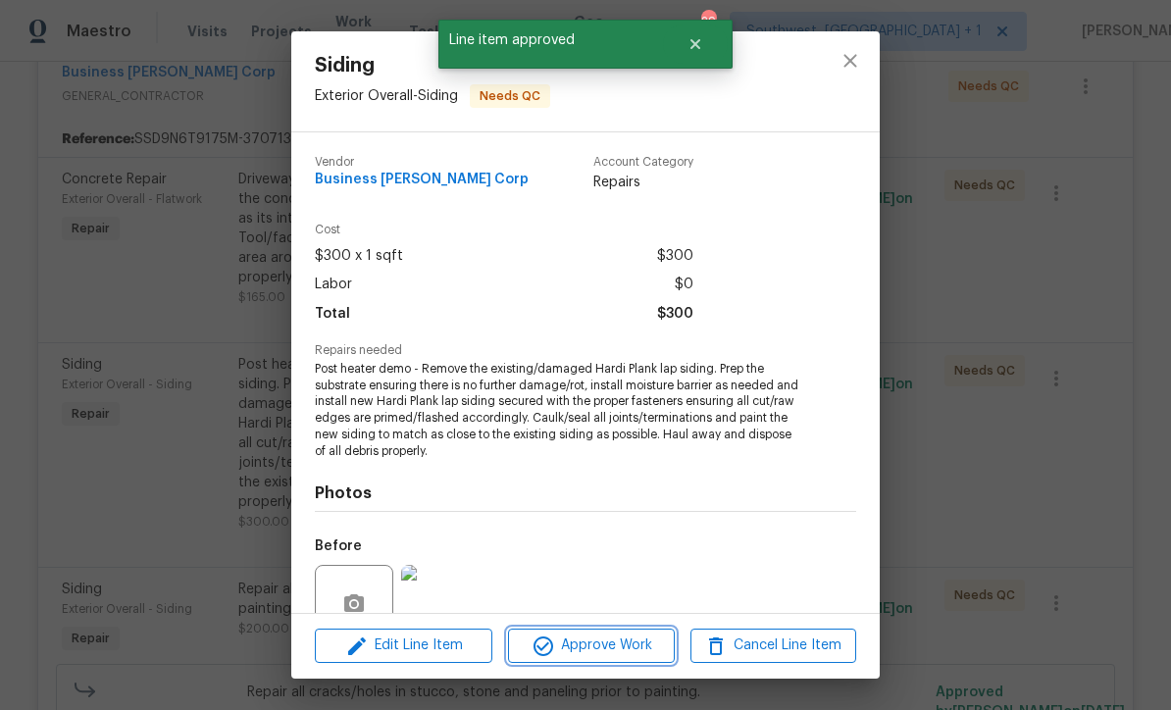
click at [622, 646] on span "Approve Work" at bounding box center [591, 645] width 154 height 25
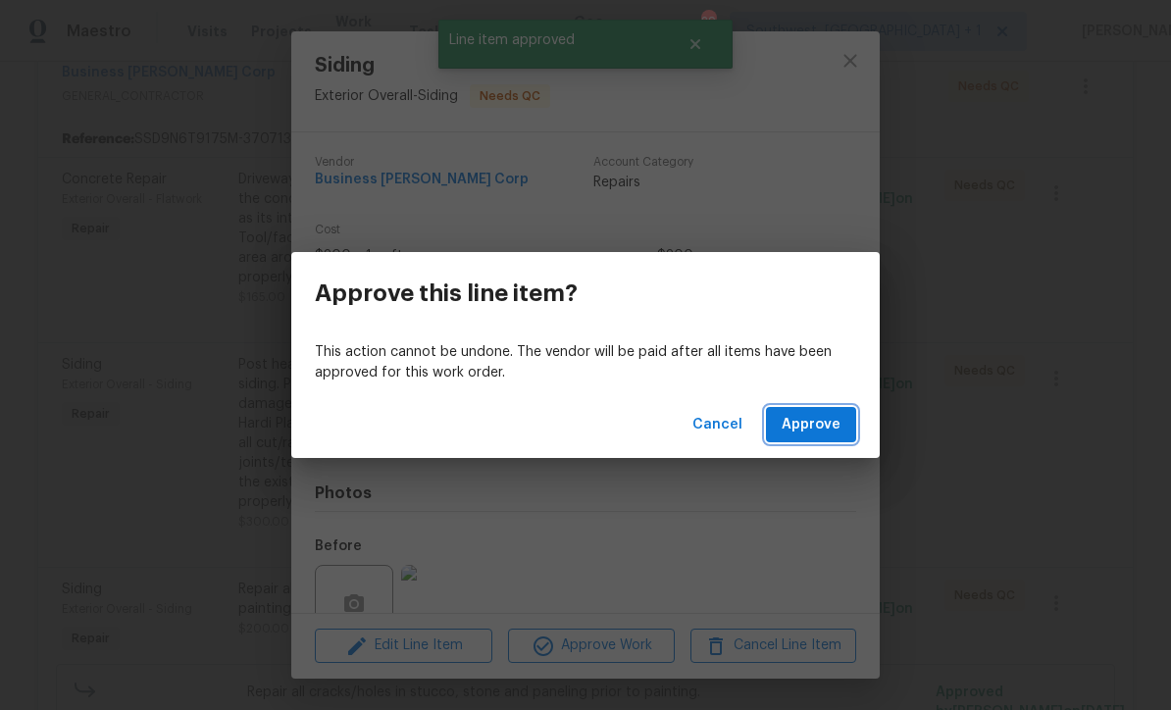
click at [801, 423] on span "Approve" at bounding box center [811, 425] width 59 height 25
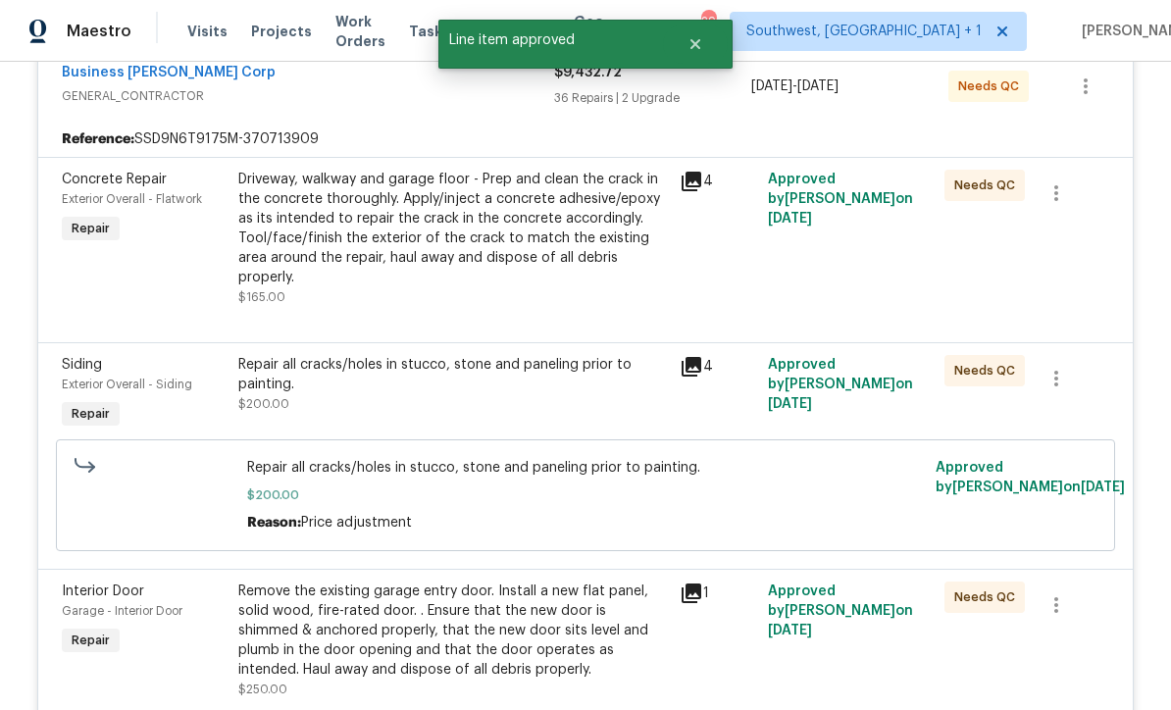
click at [544, 355] on div "Repair all cracks/holes in stucco, stone and paneling prior to painting. $200.00" at bounding box center [453, 384] width 430 height 59
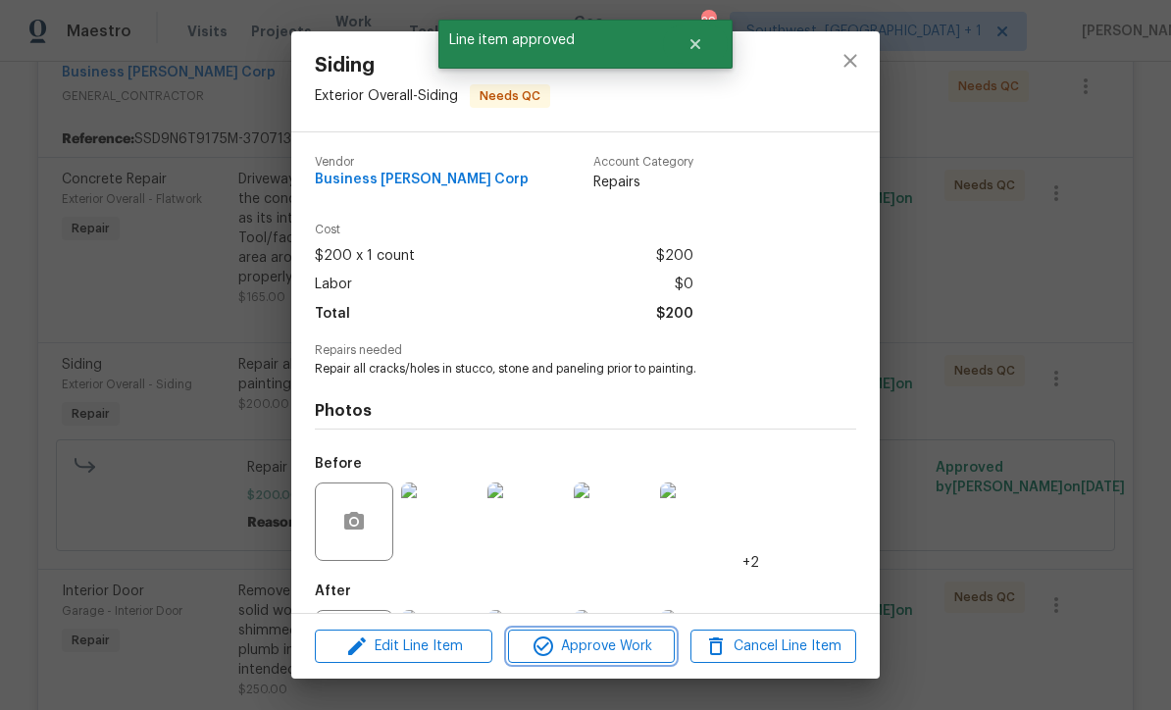
click at [616, 651] on span "Approve Work" at bounding box center [591, 646] width 154 height 25
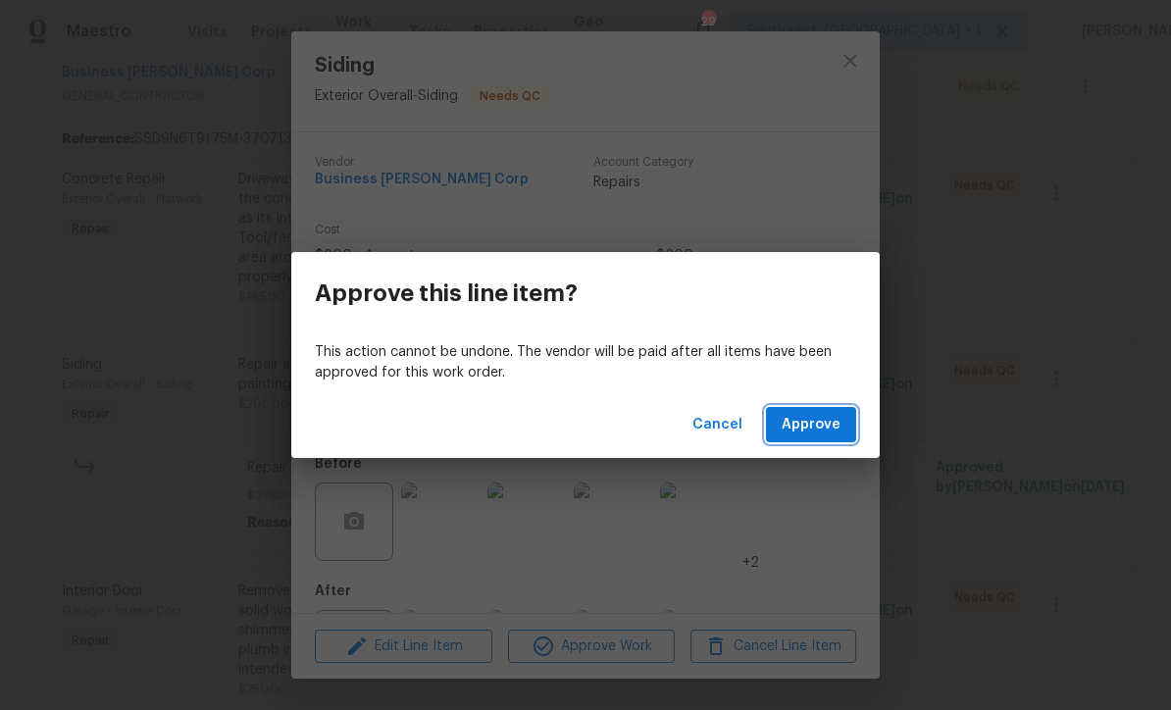
click at [813, 417] on span "Approve" at bounding box center [811, 425] width 59 height 25
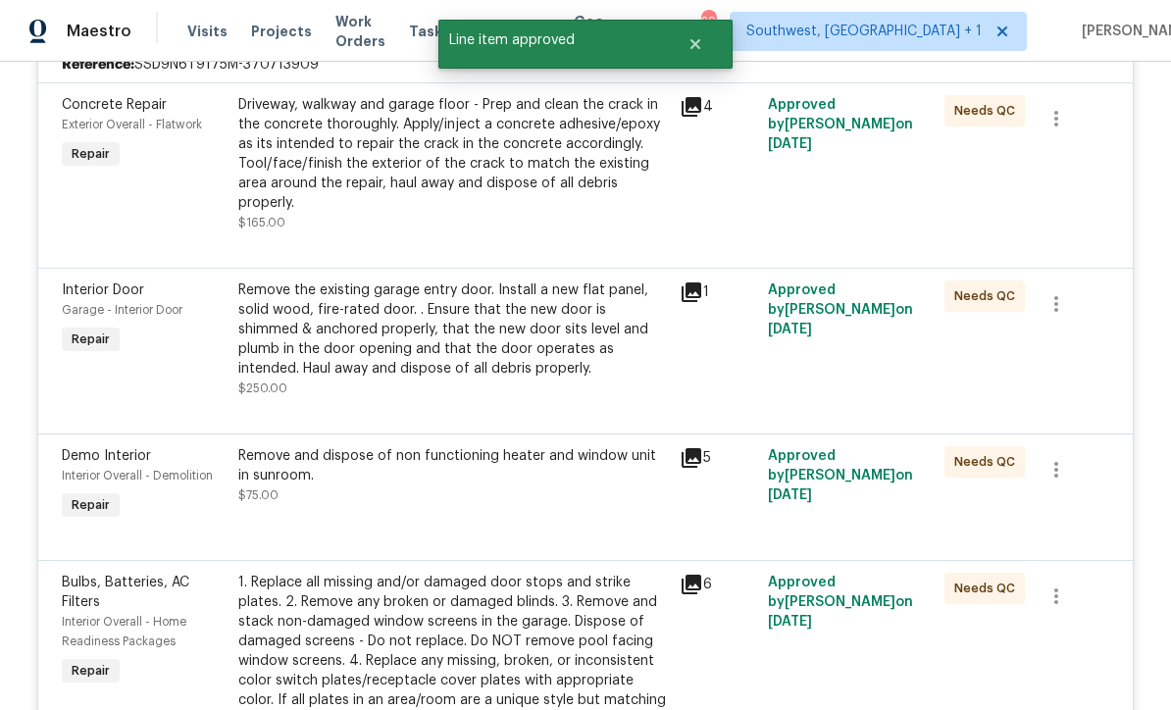
scroll to position [482, 0]
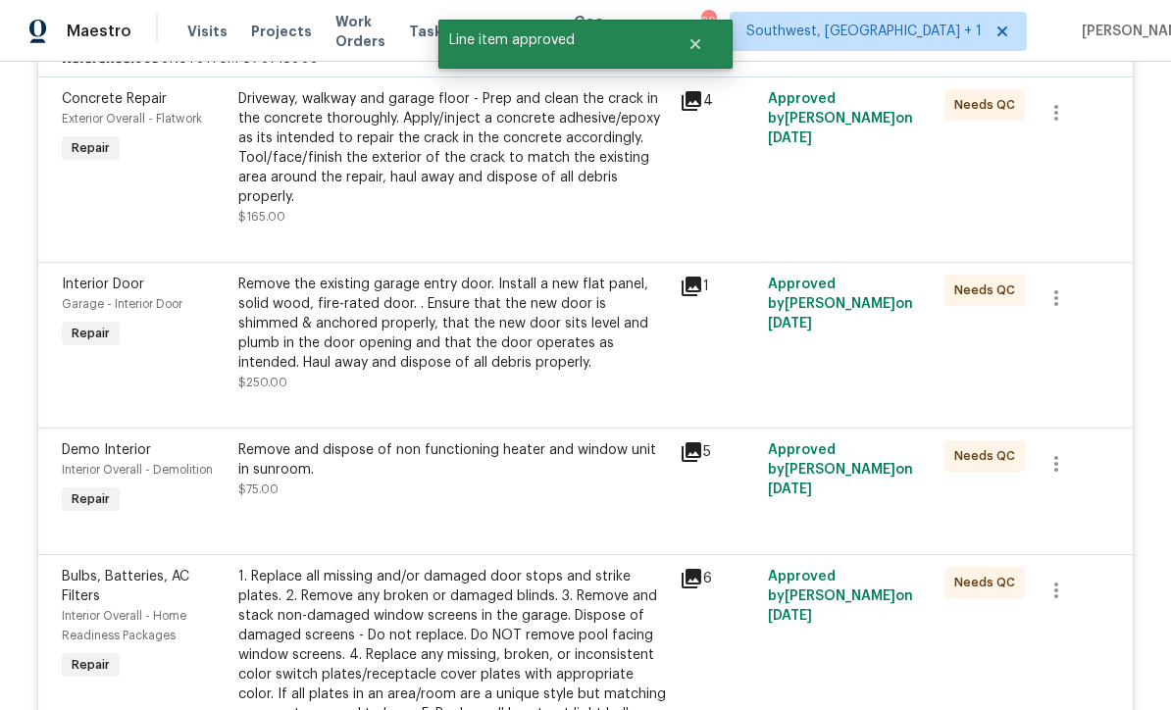
click at [543, 309] on div "Remove the existing garage entry door. Install a new flat panel, solid wood, fi…" at bounding box center [453, 324] width 430 height 98
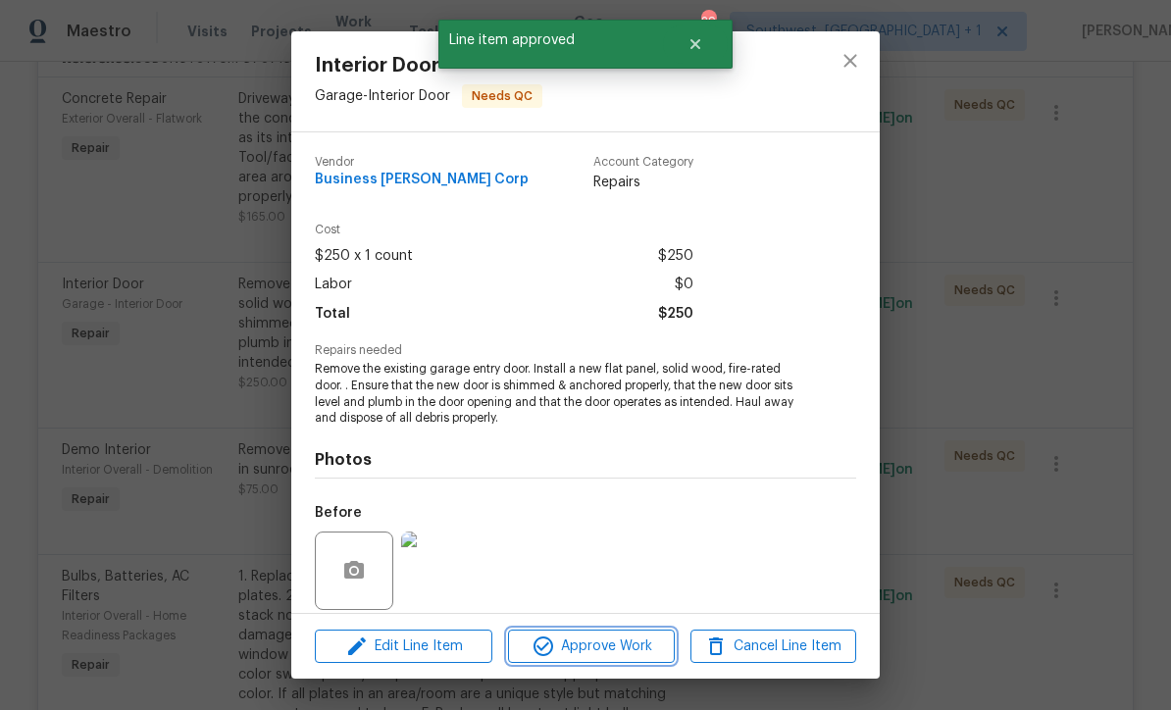
click at [618, 653] on span "Approve Work" at bounding box center [591, 646] width 154 height 25
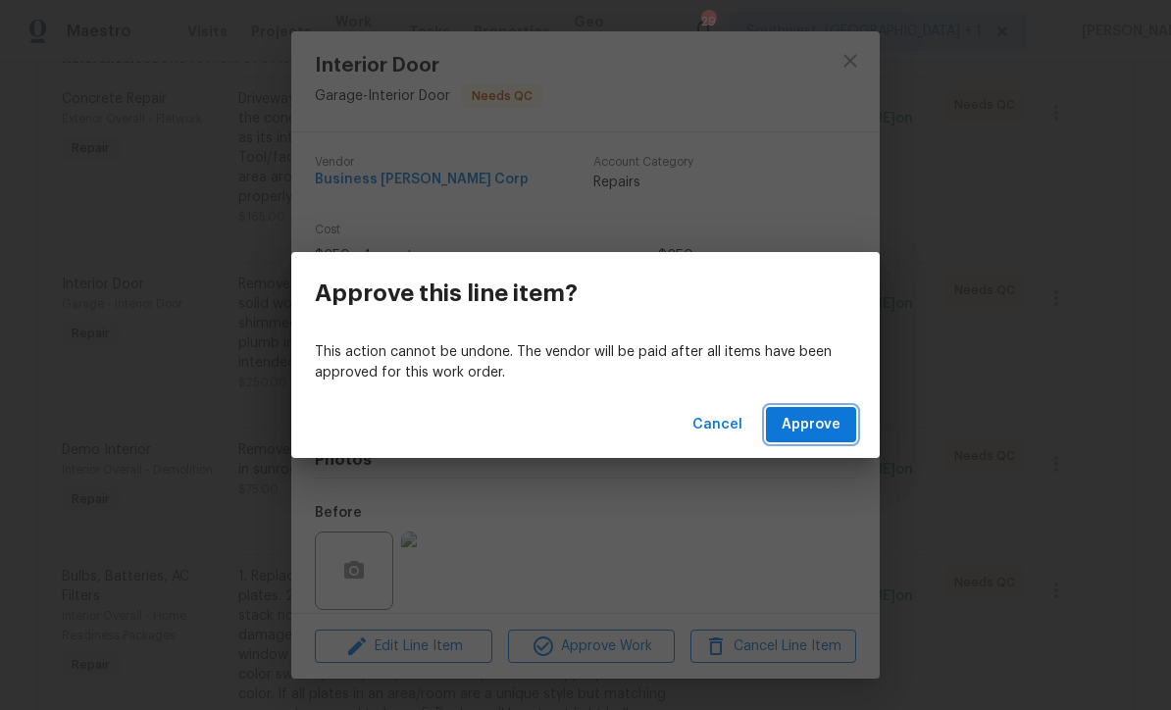
click at [827, 421] on span "Approve" at bounding box center [811, 425] width 59 height 25
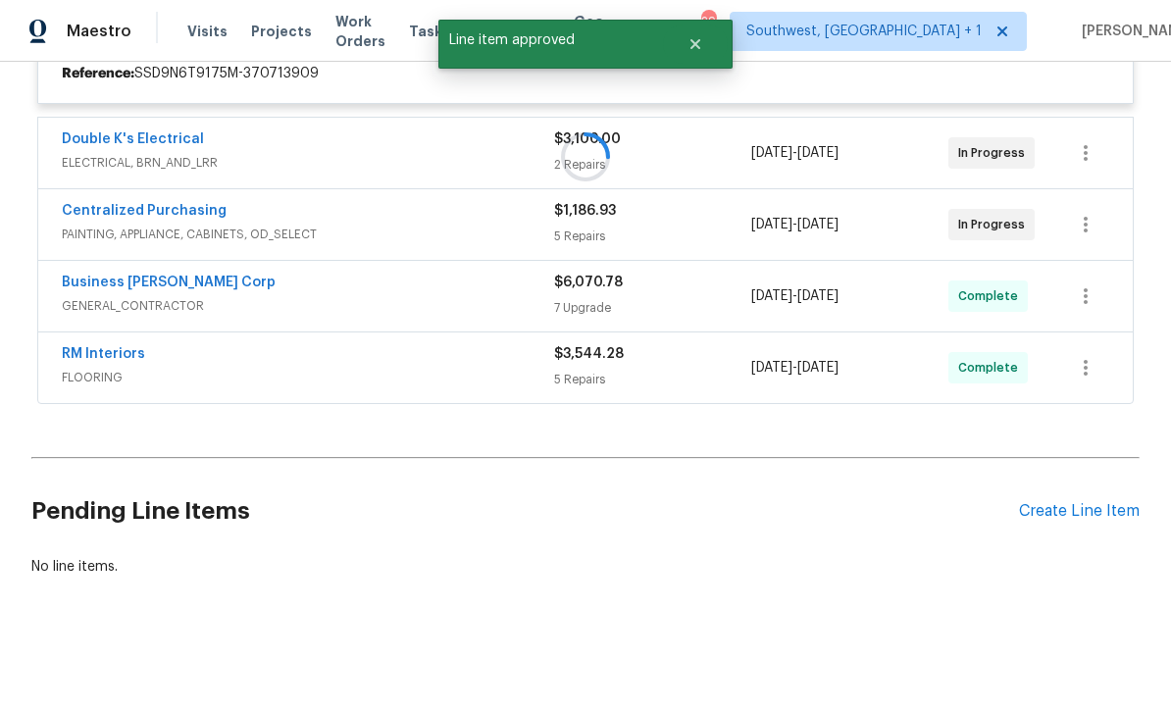
scroll to position [402, 0]
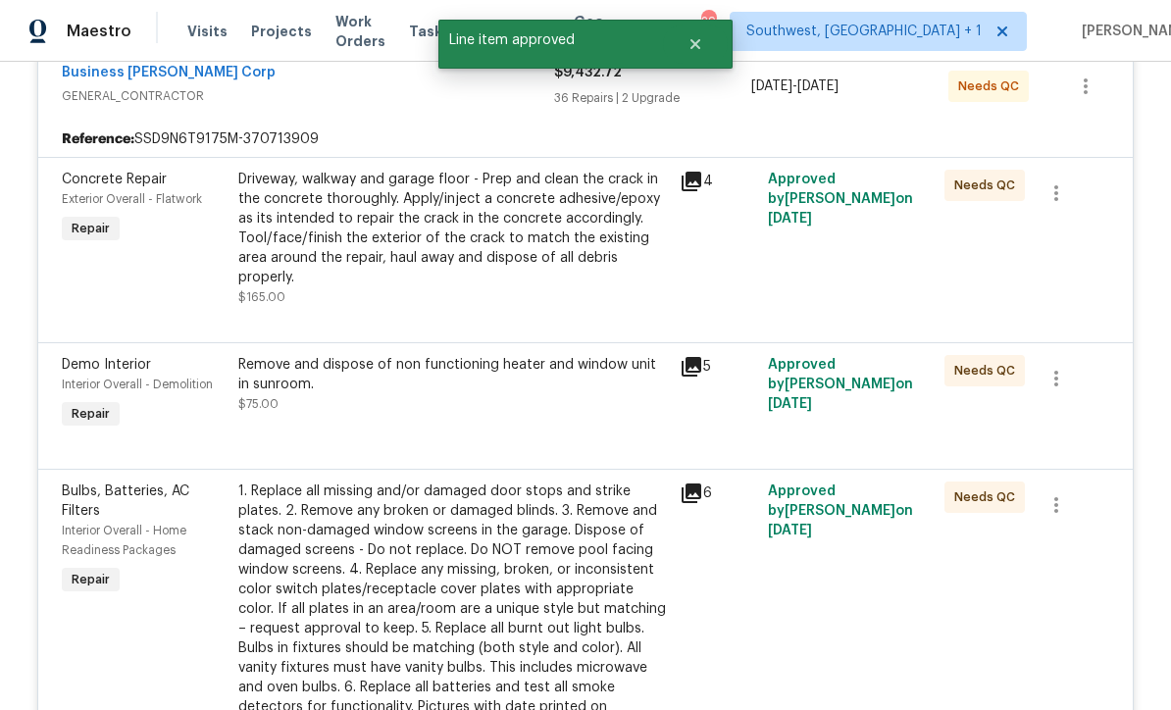
click at [508, 374] on div "Remove and dispose of non functioning heater and window unit in sunroom. $75.00" at bounding box center [452, 394] width 441 height 90
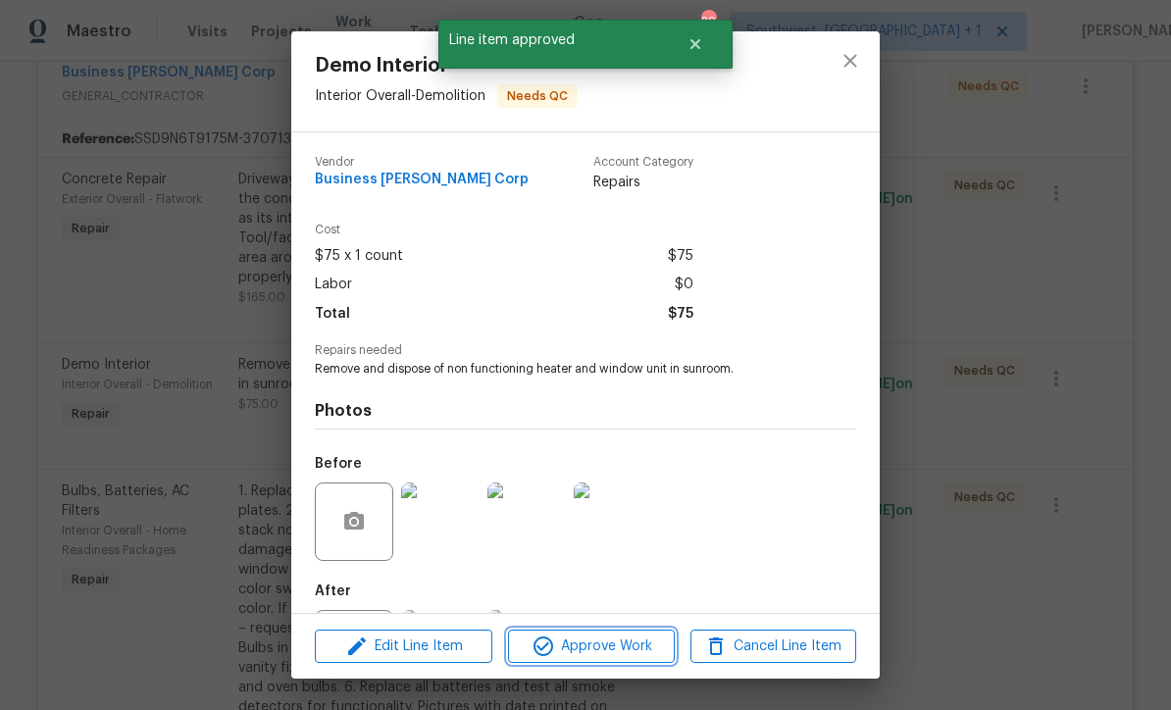
click at [621, 651] on span "Approve Work" at bounding box center [591, 646] width 154 height 25
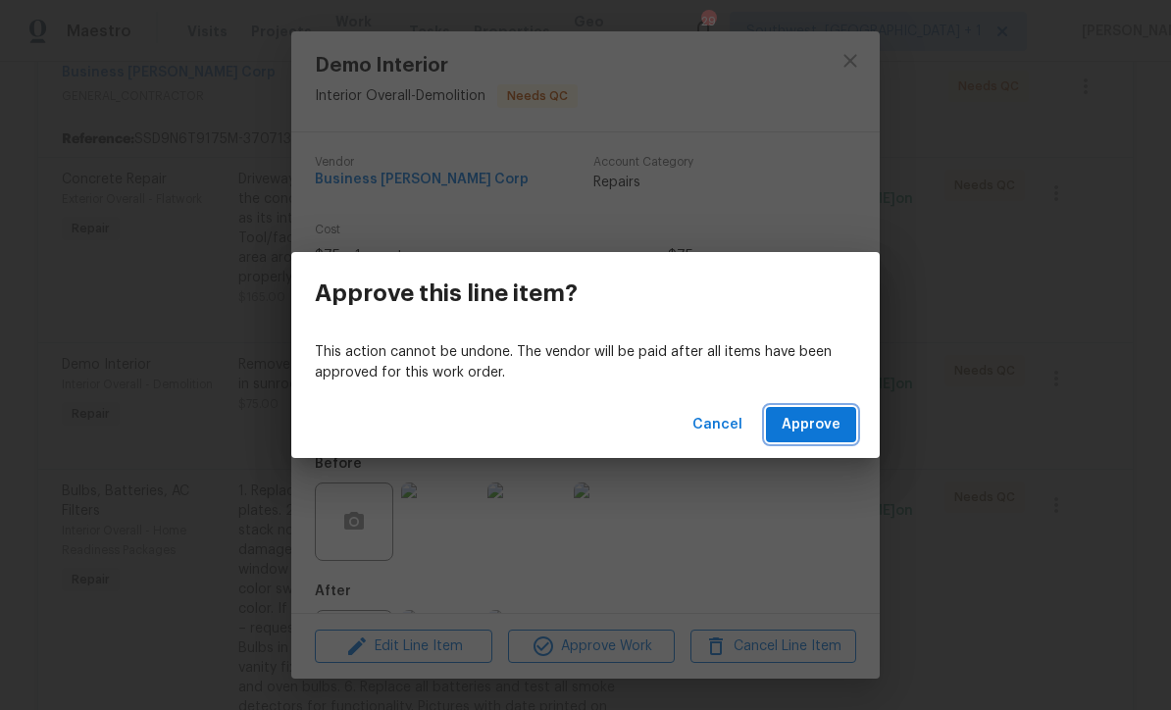
click at [818, 427] on span "Approve" at bounding box center [811, 425] width 59 height 25
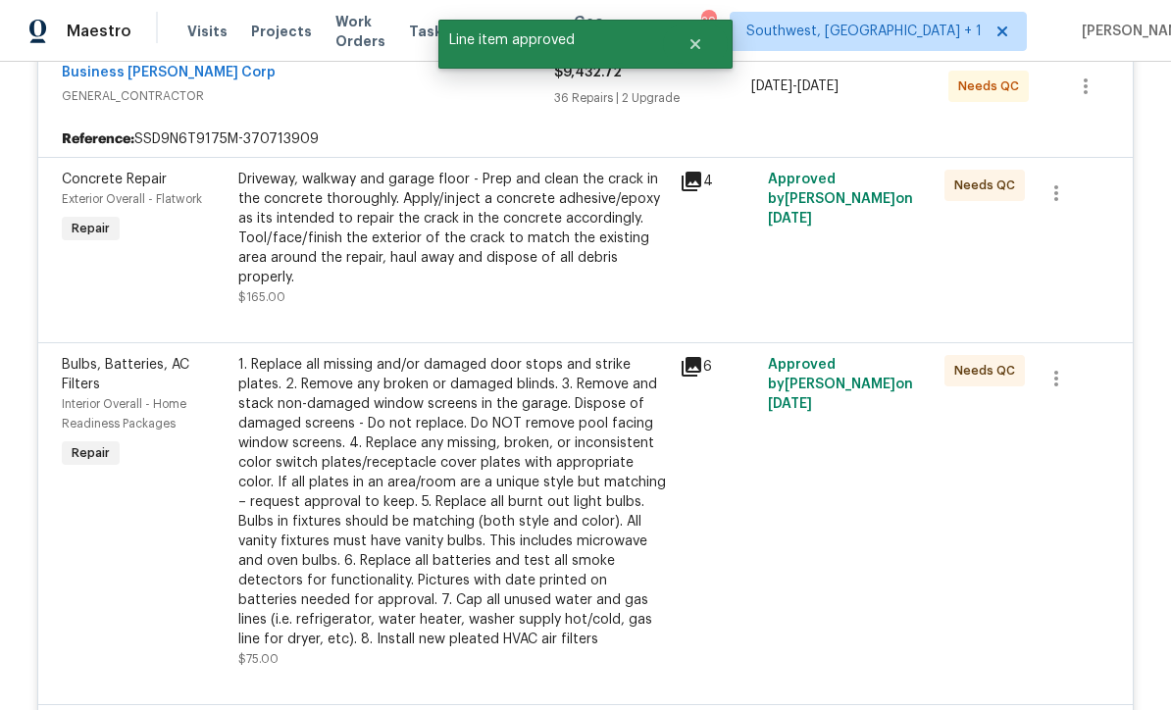
click at [510, 538] on div "1. Replace all missing and/or damaged door stops and strike plates. 2. Remove a…" at bounding box center [453, 502] width 430 height 294
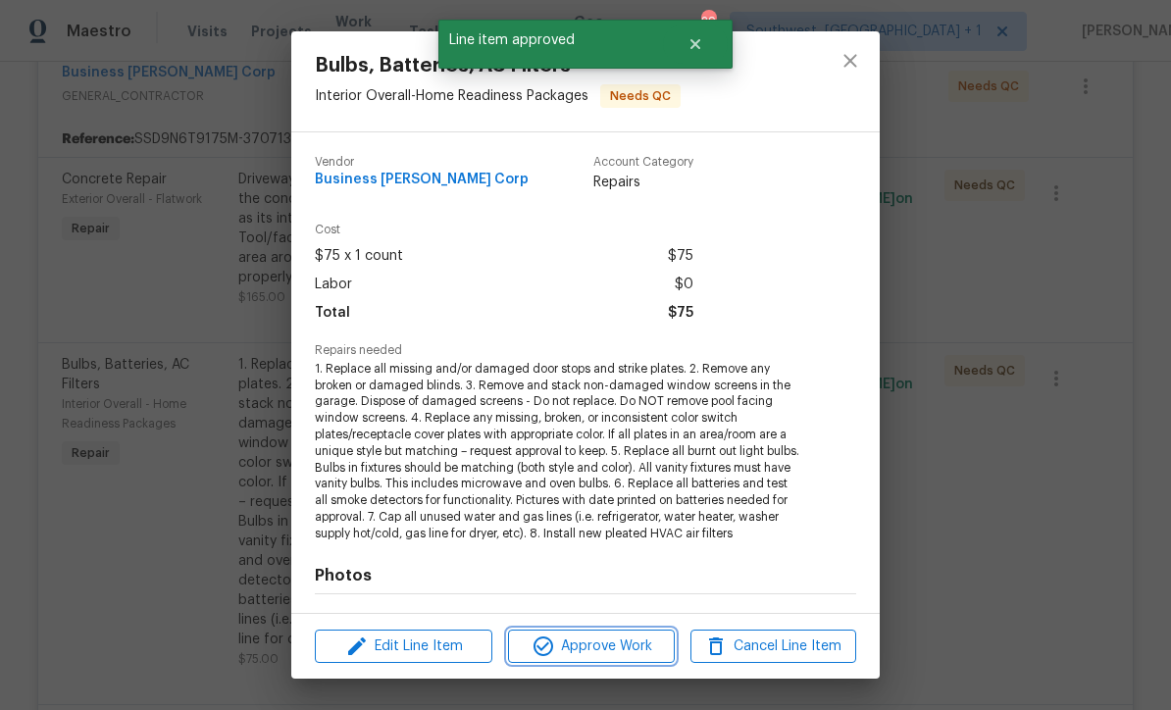
click at [621, 654] on span "Approve Work" at bounding box center [591, 646] width 154 height 25
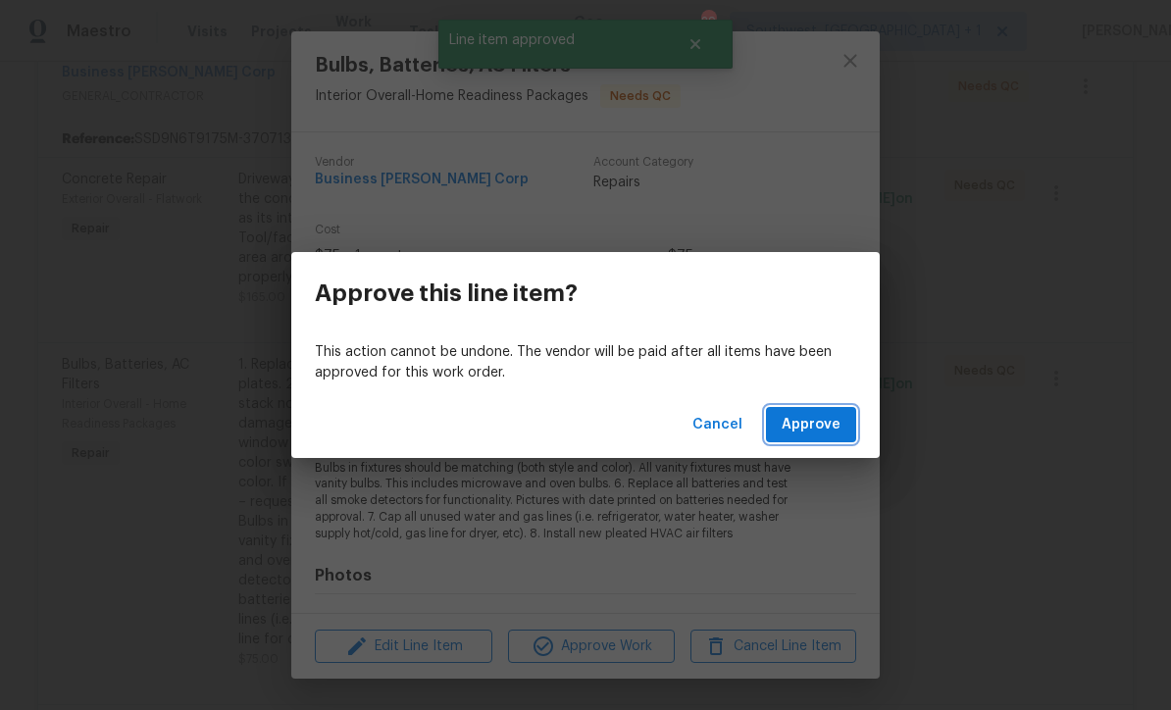
click at [819, 430] on span "Approve" at bounding box center [811, 425] width 59 height 25
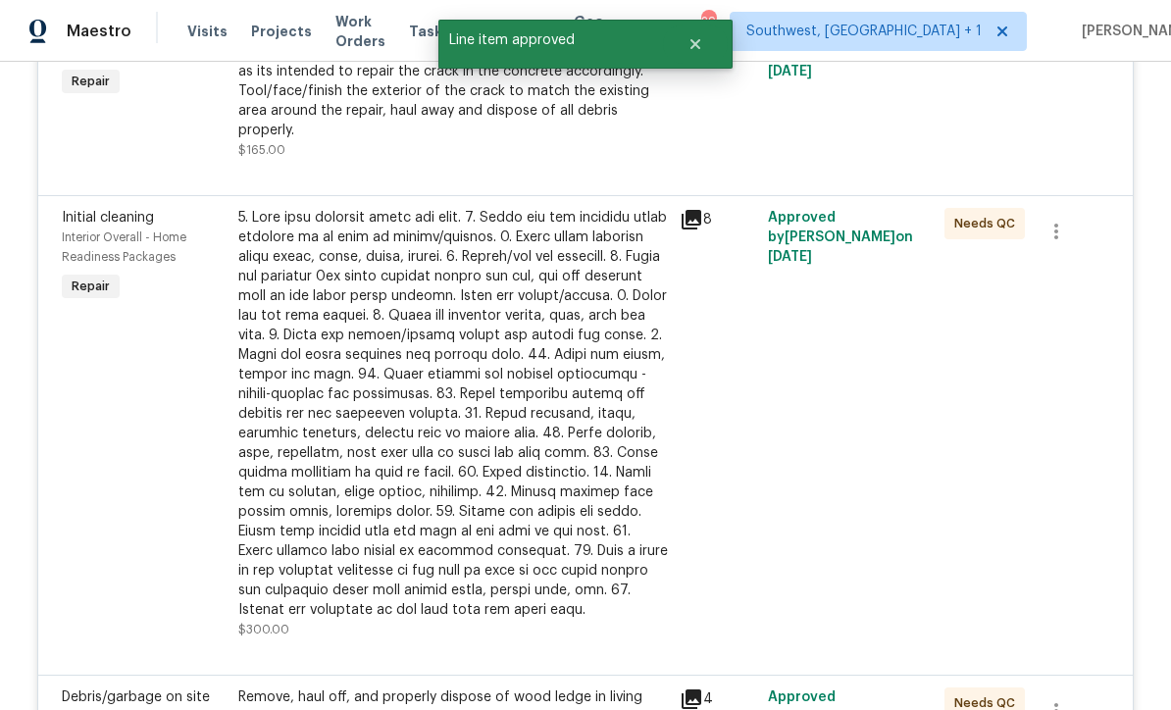
scroll to position [550, 0]
click at [552, 494] on div at bounding box center [453, 413] width 430 height 412
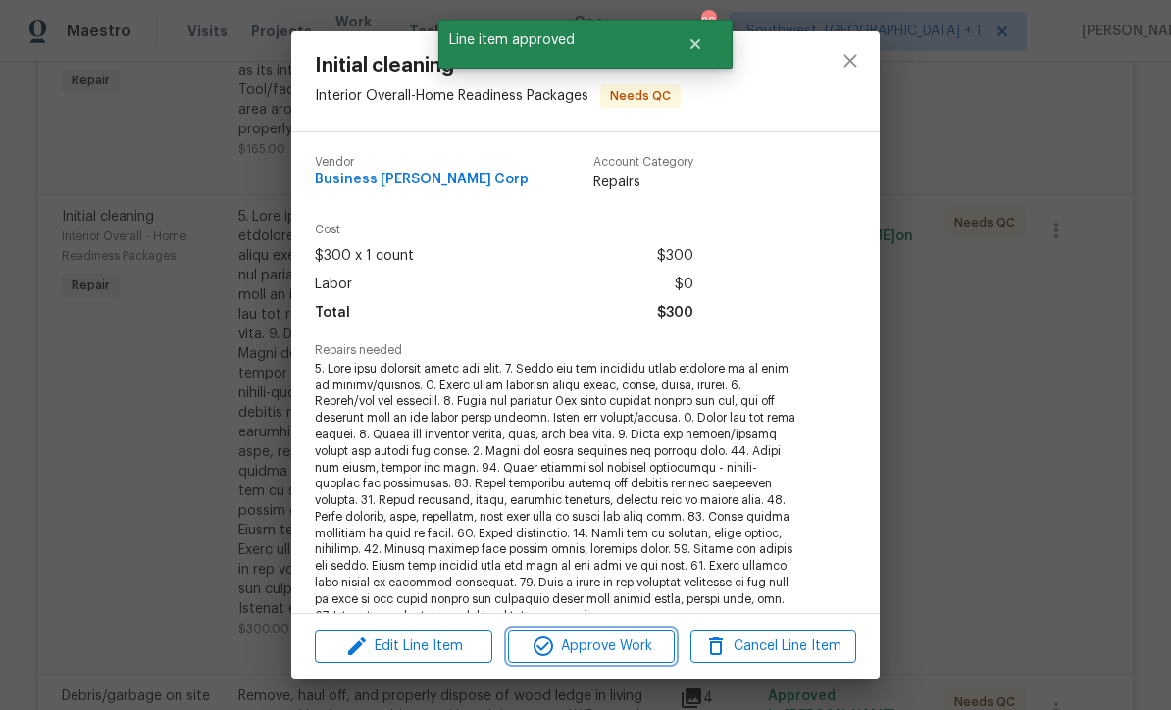
click at [616, 648] on span "Approve Work" at bounding box center [591, 646] width 154 height 25
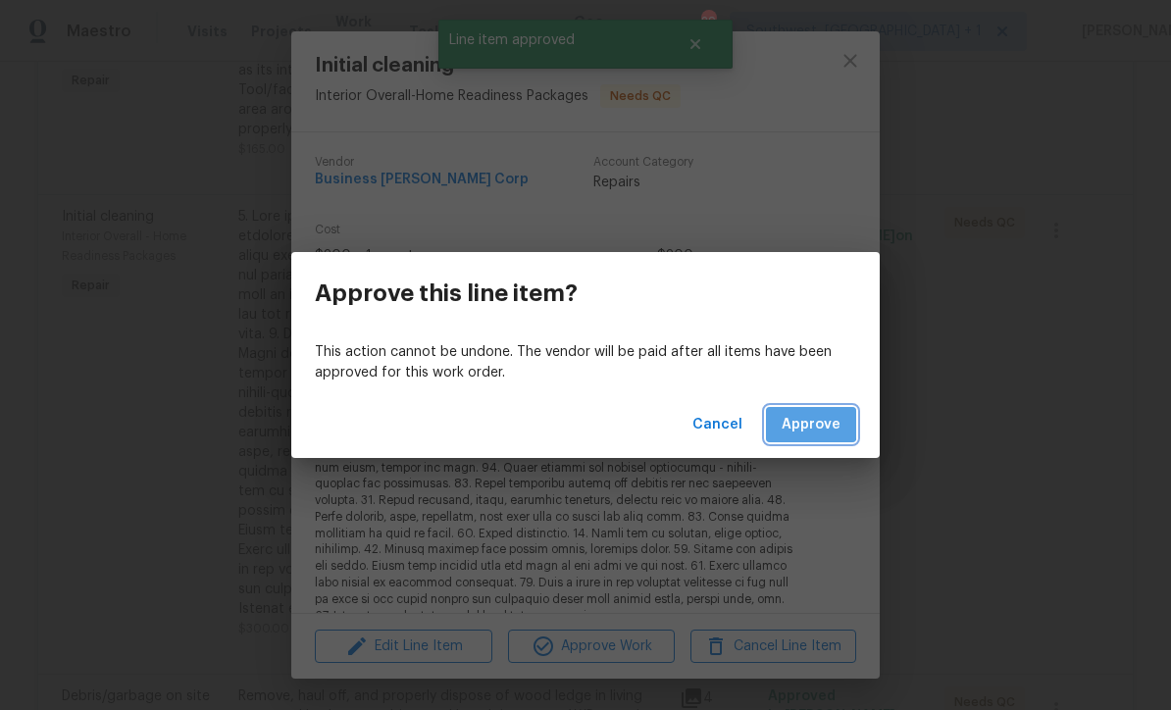
click at [810, 426] on span "Approve" at bounding box center [811, 425] width 59 height 25
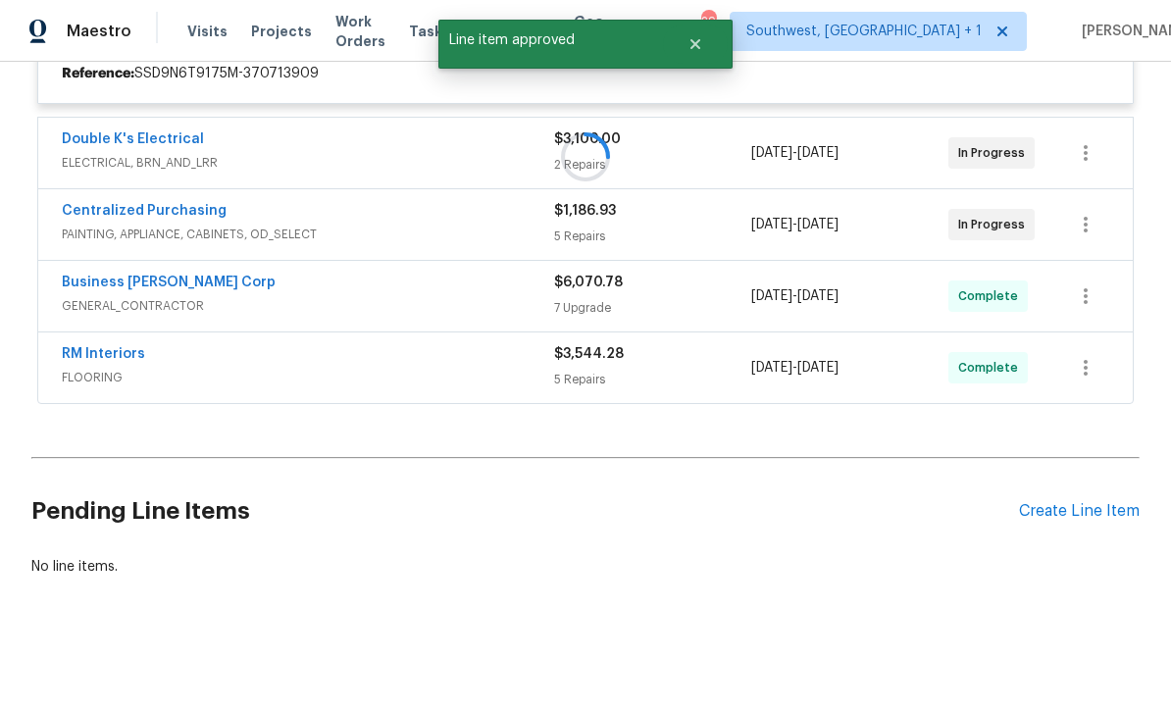
scroll to position [402, 0]
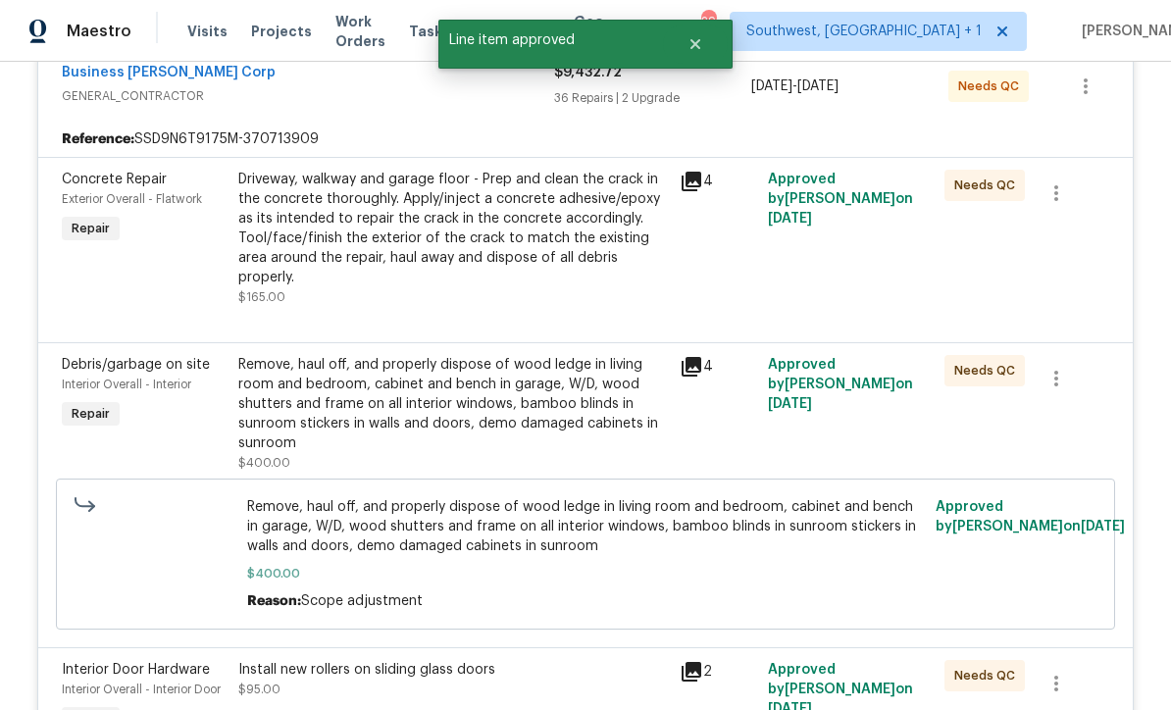
click at [512, 374] on div "Remove, haul off, and properly dispose of wood ledge in living room and bedroom…" at bounding box center [453, 404] width 430 height 98
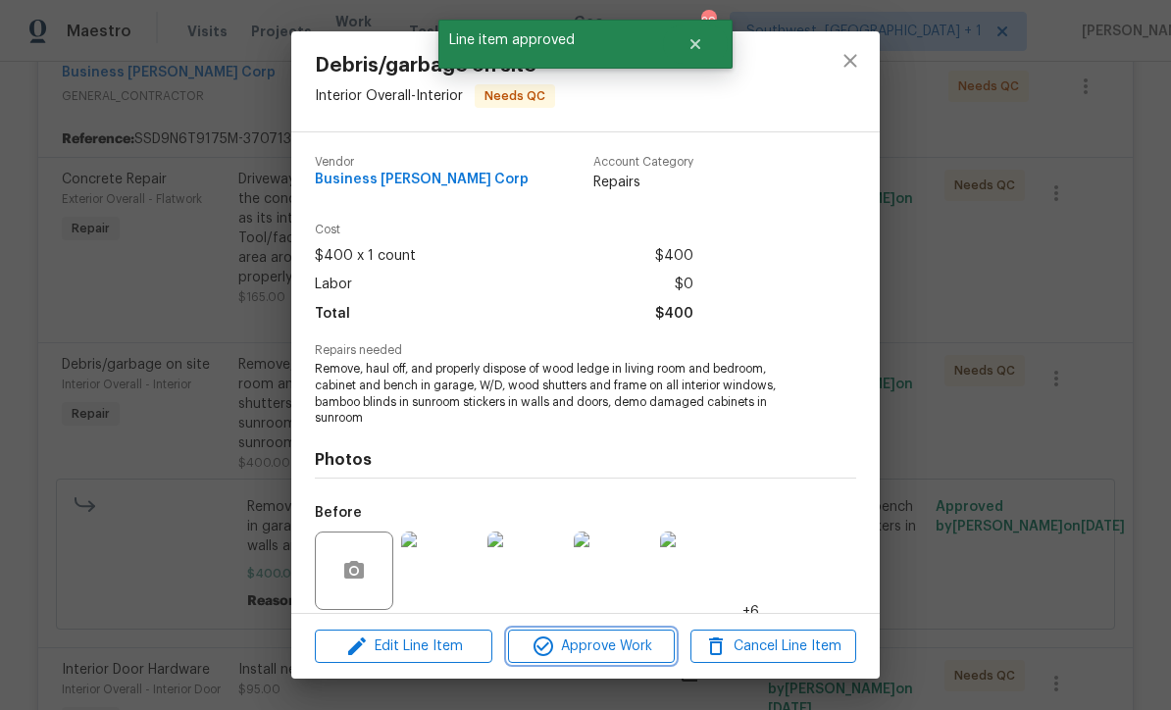
click at [611, 655] on span "Approve Work" at bounding box center [591, 646] width 154 height 25
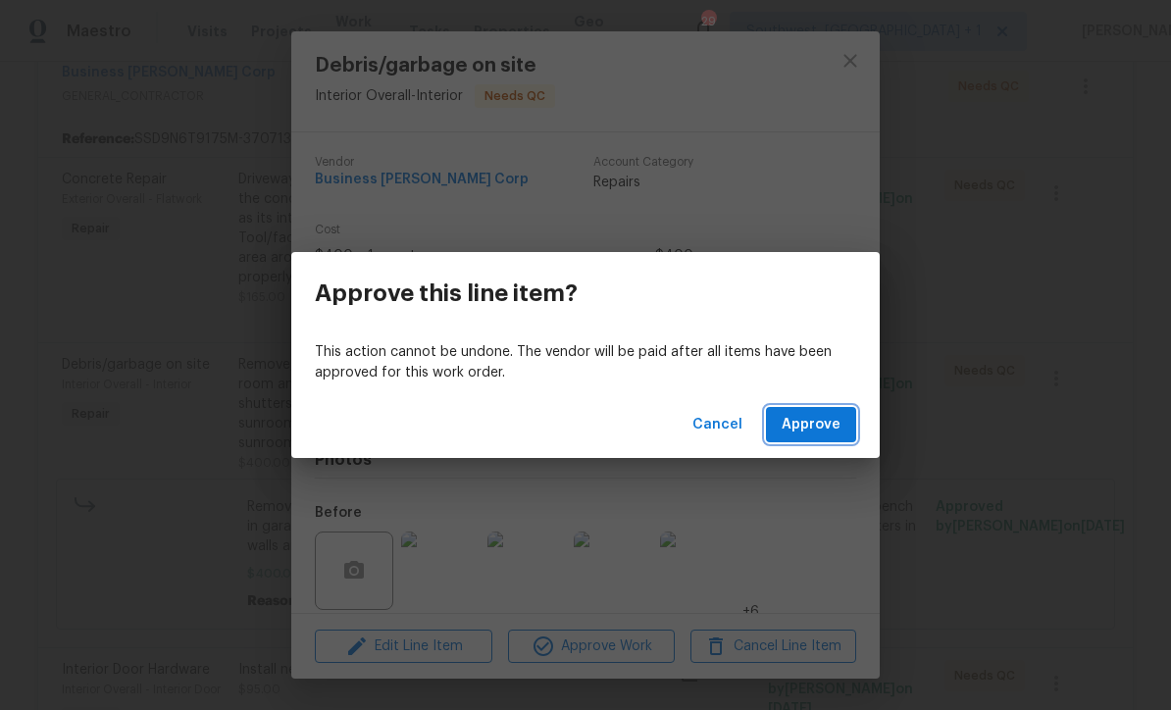
click at [824, 427] on span "Approve" at bounding box center [811, 425] width 59 height 25
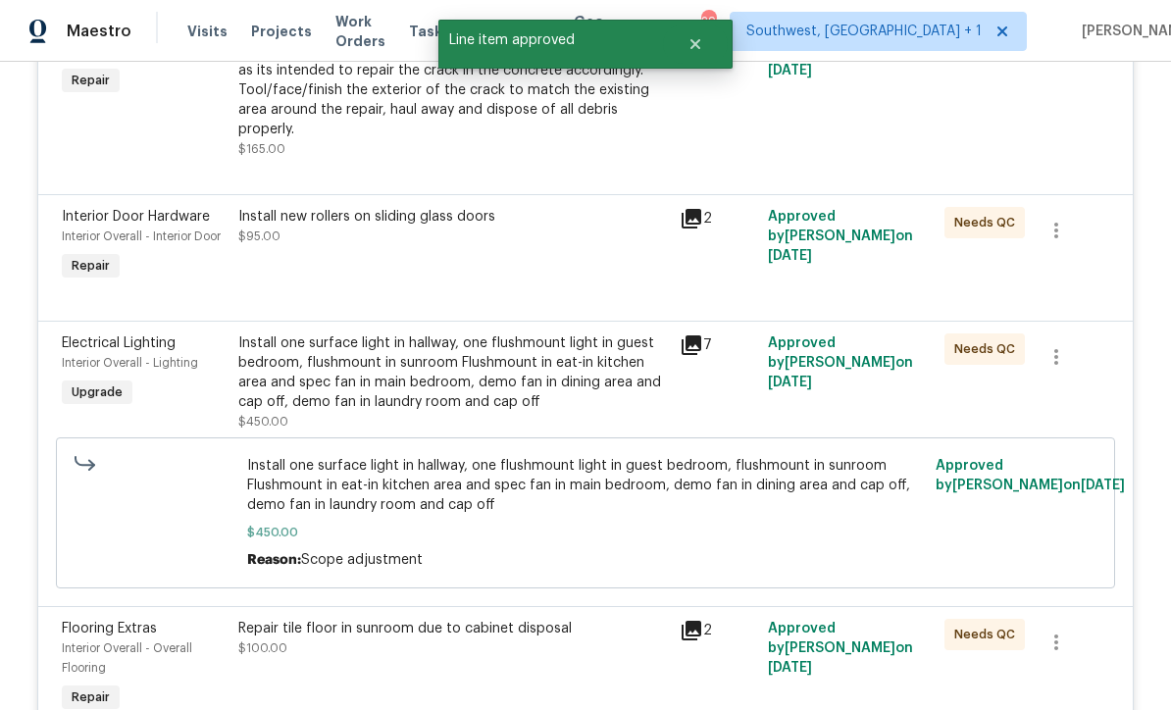
scroll to position [553, 0]
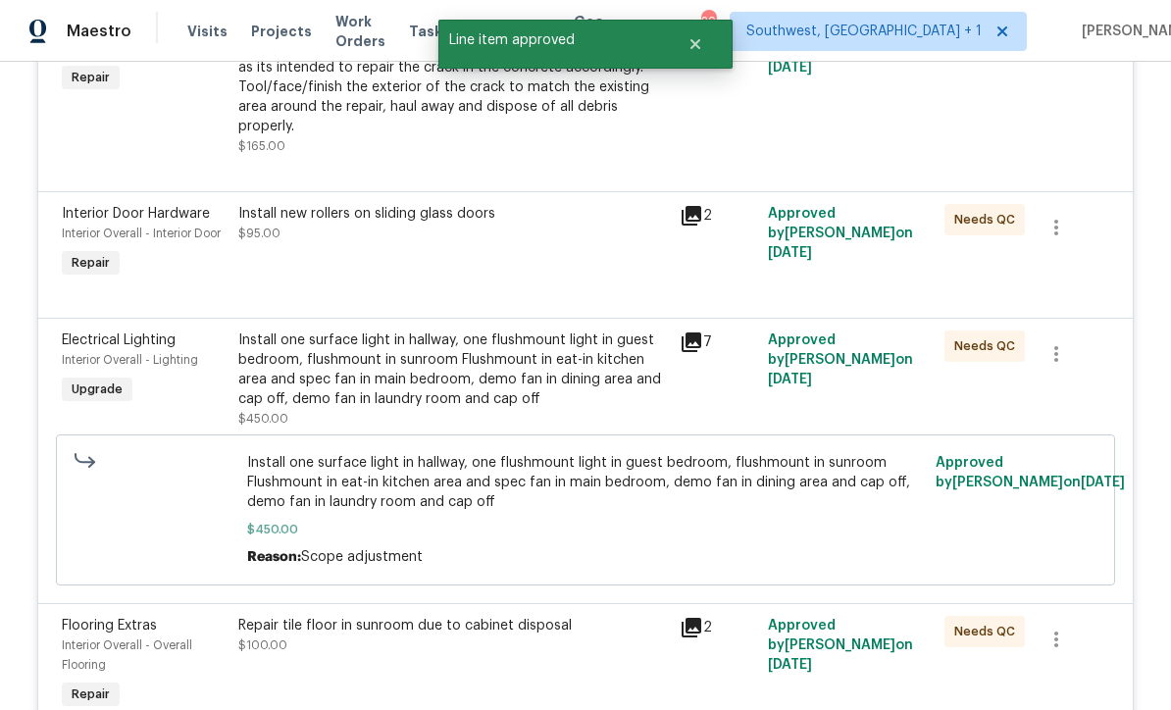
click at [538, 330] on div "Install one surface light in hallway, one flushmount light in guest bedroom, fl…" at bounding box center [453, 369] width 430 height 78
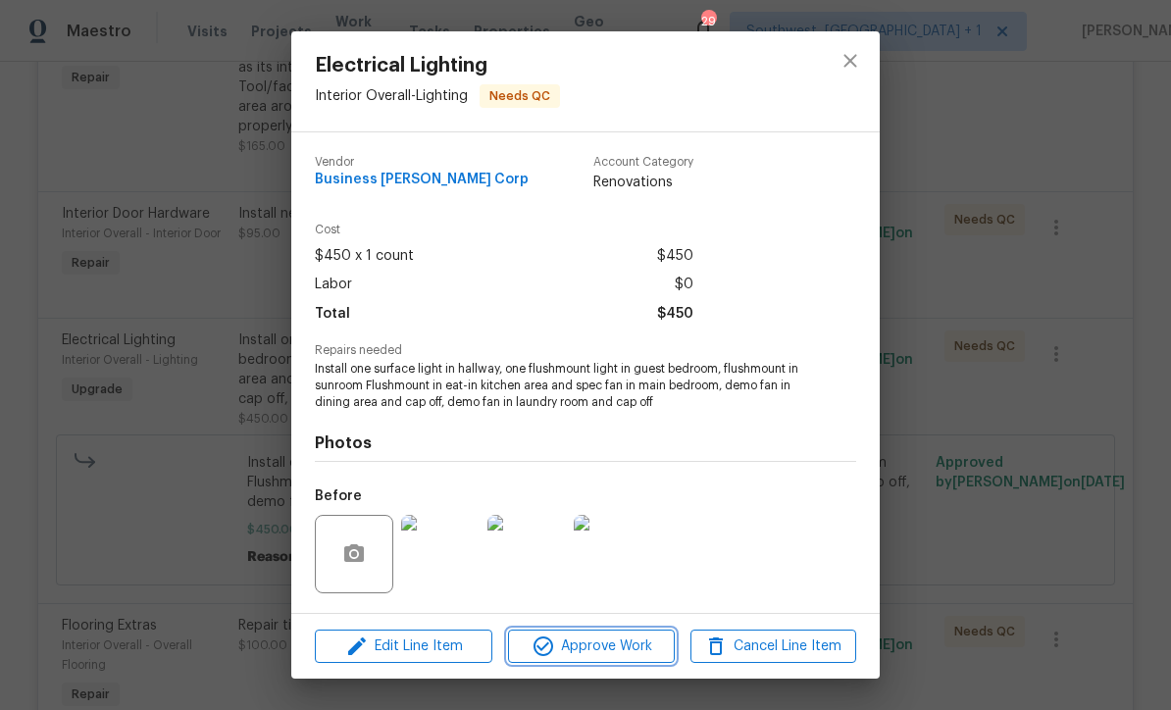
click at [621, 650] on span "Approve Work" at bounding box center [591, 646] width 154 height 25
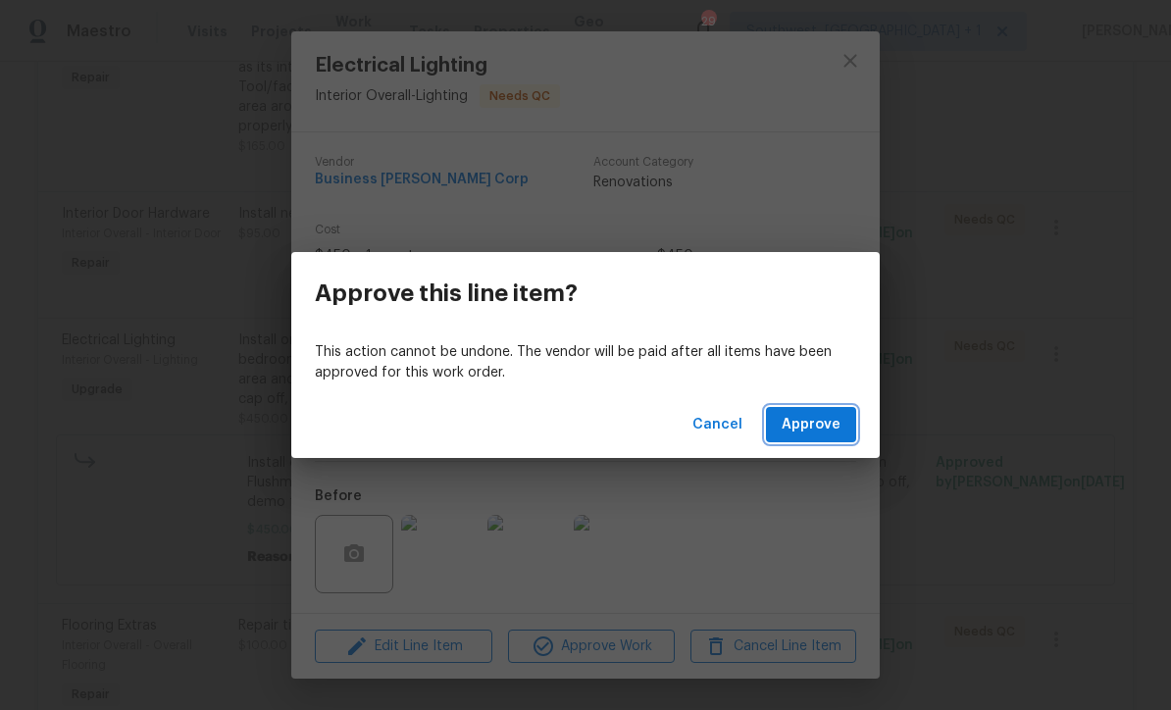
click at [830, 423] on span "Approve" at bounding box center [811, 425] width 59 height 25
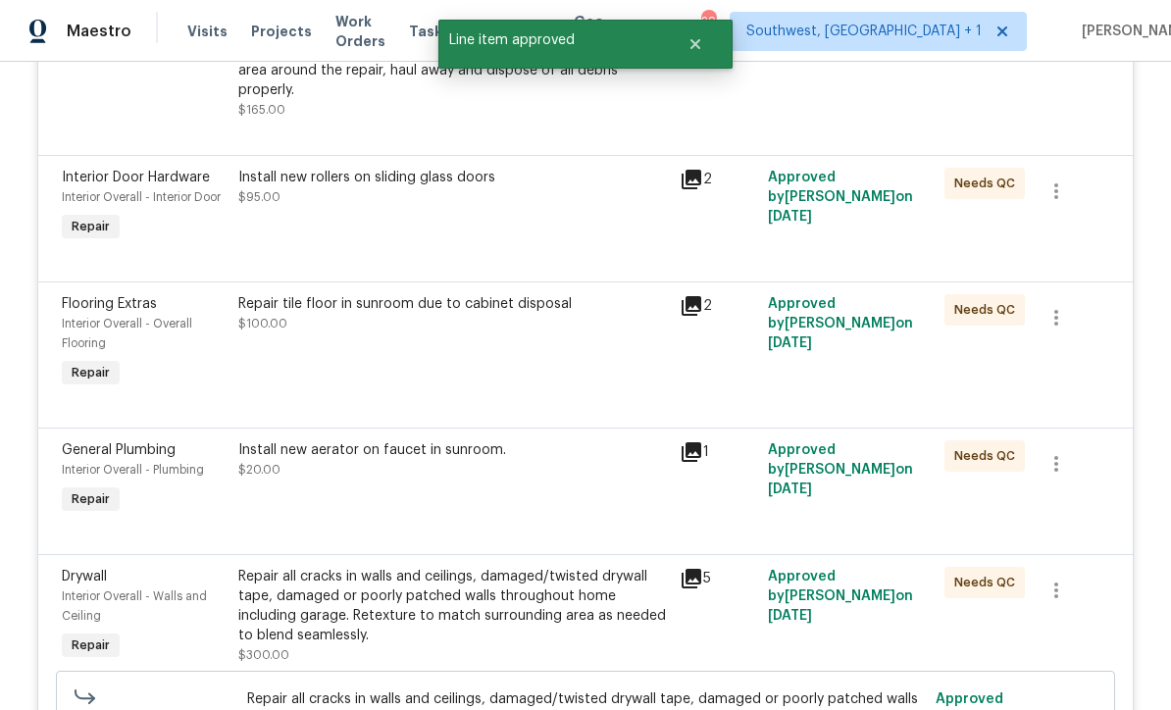
scroll to position [608, 0]
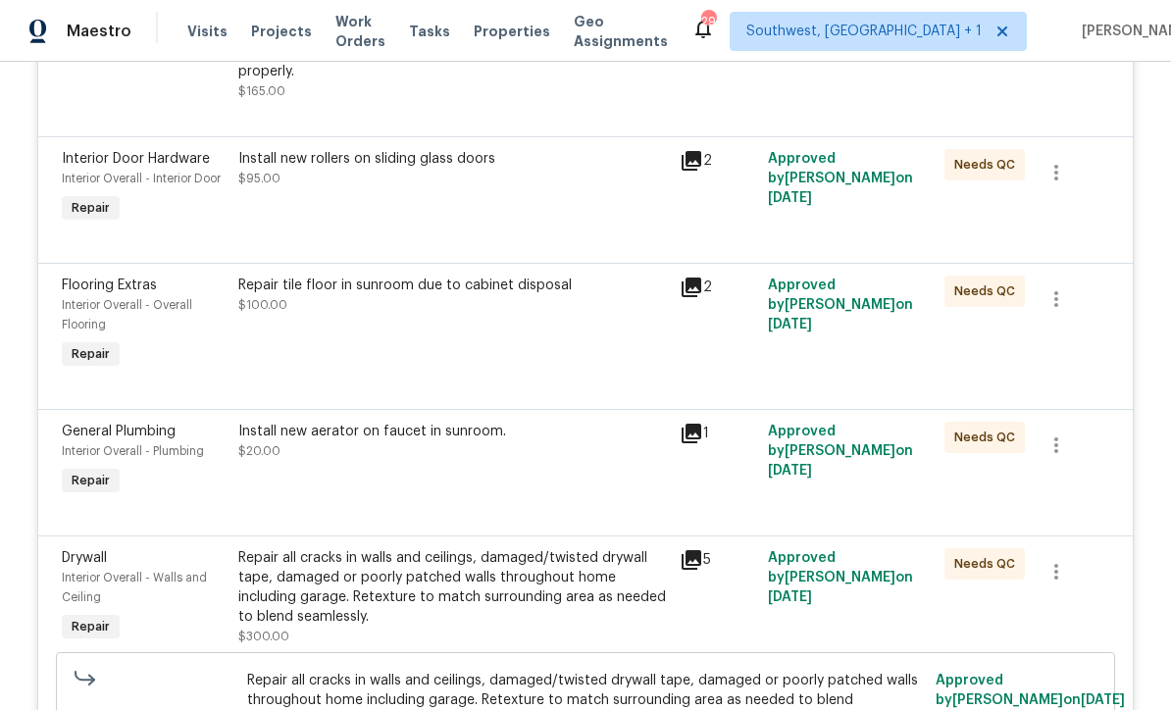
click at [533, 439] on div "Install new aerator on faucet in sunroom. $20.00" at bounding box center [452, 461] width 441 height 90
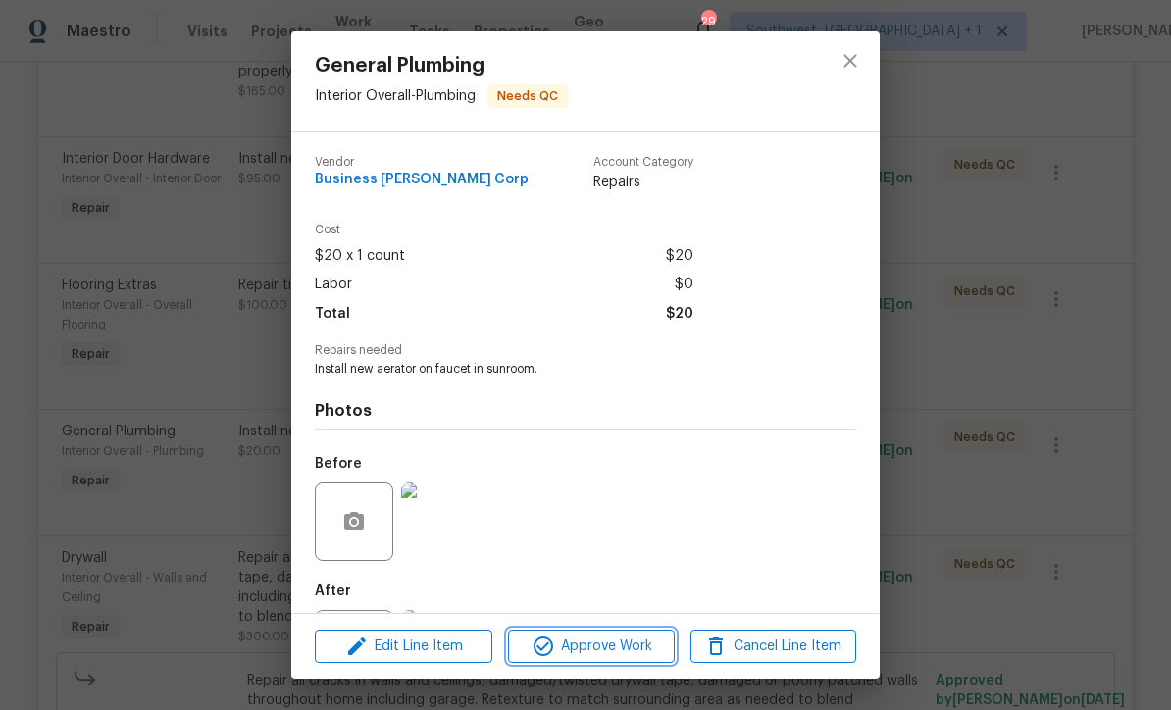
click at [625, 649] on span "Approve Work" at bounding box center [591, 646] width 154 height 25
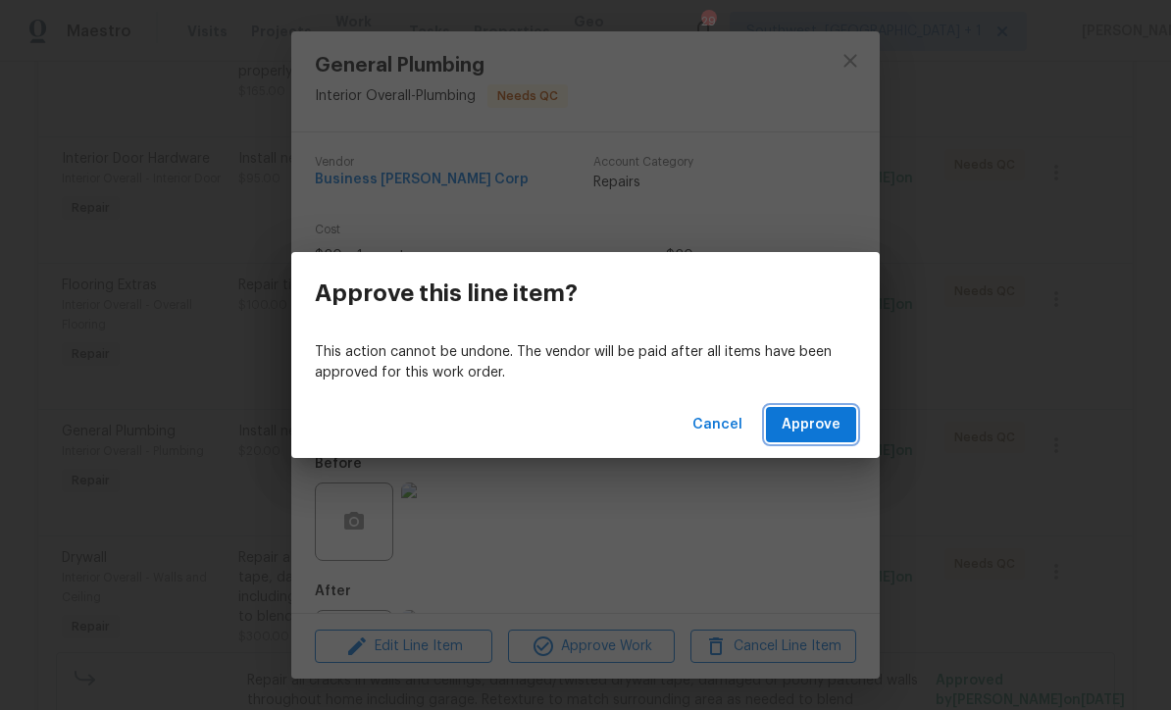
click at [822, 431] on span "Approve" at bounding box center [811, 425] width 59 height 25
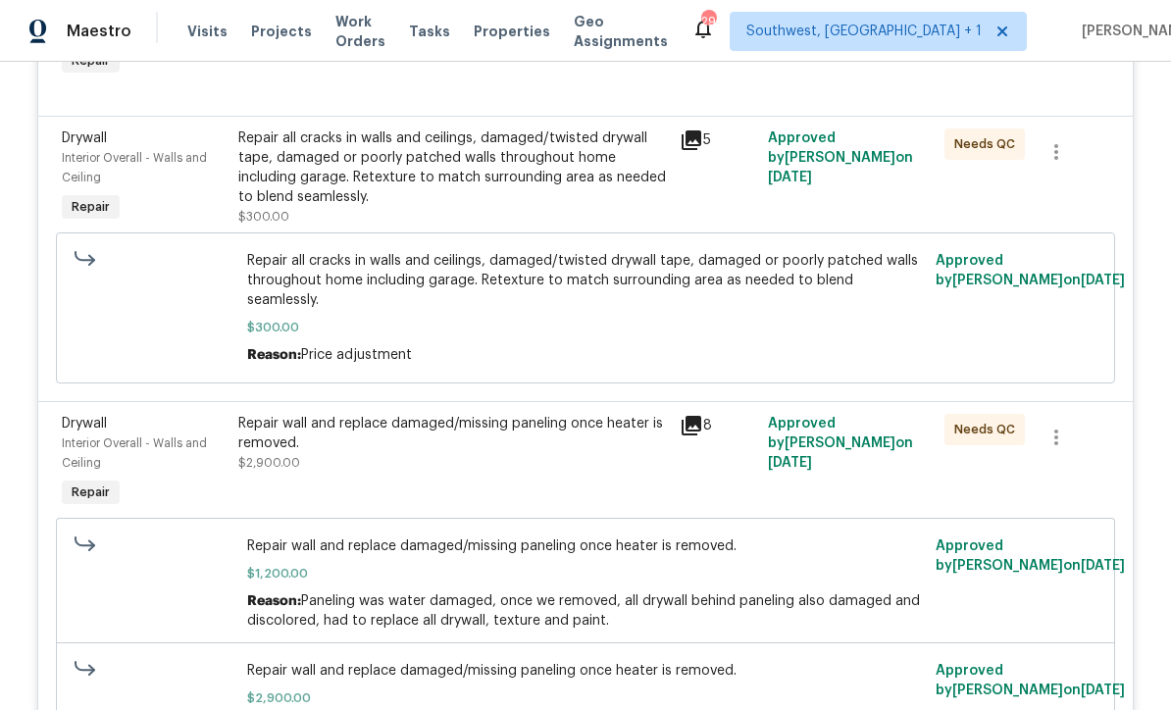
scroll to position [913, 0]
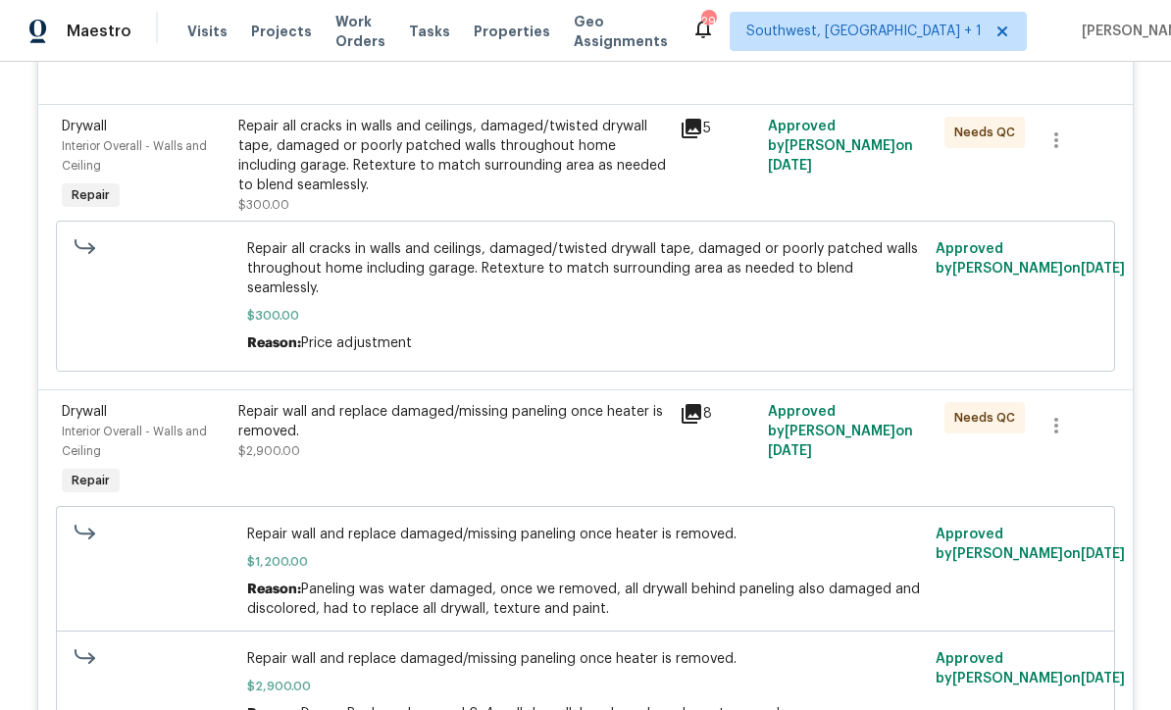
click at [517, 398] on div "Repair wall and replace damaged/missing paneling once heater is removed. $2,900…" at bounding box center [452, 451] width 441 height 110
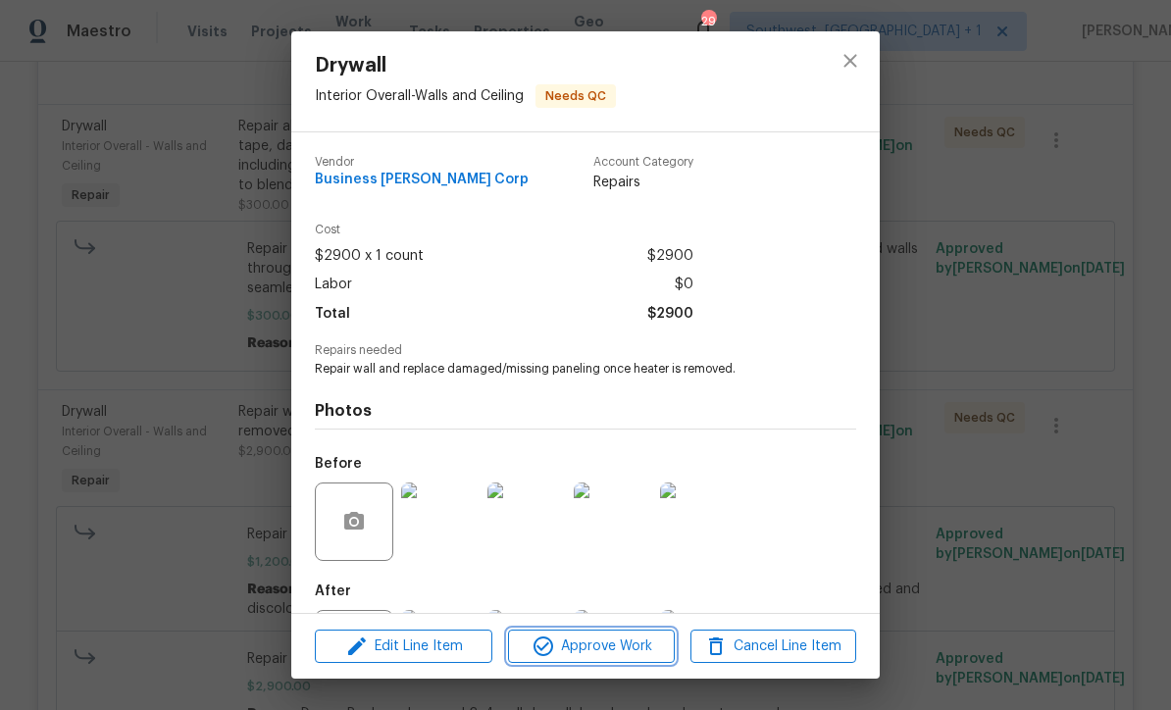
click at [624, 655] on span "Approve Work" at bounding box center [591, 646] width 154 height 25
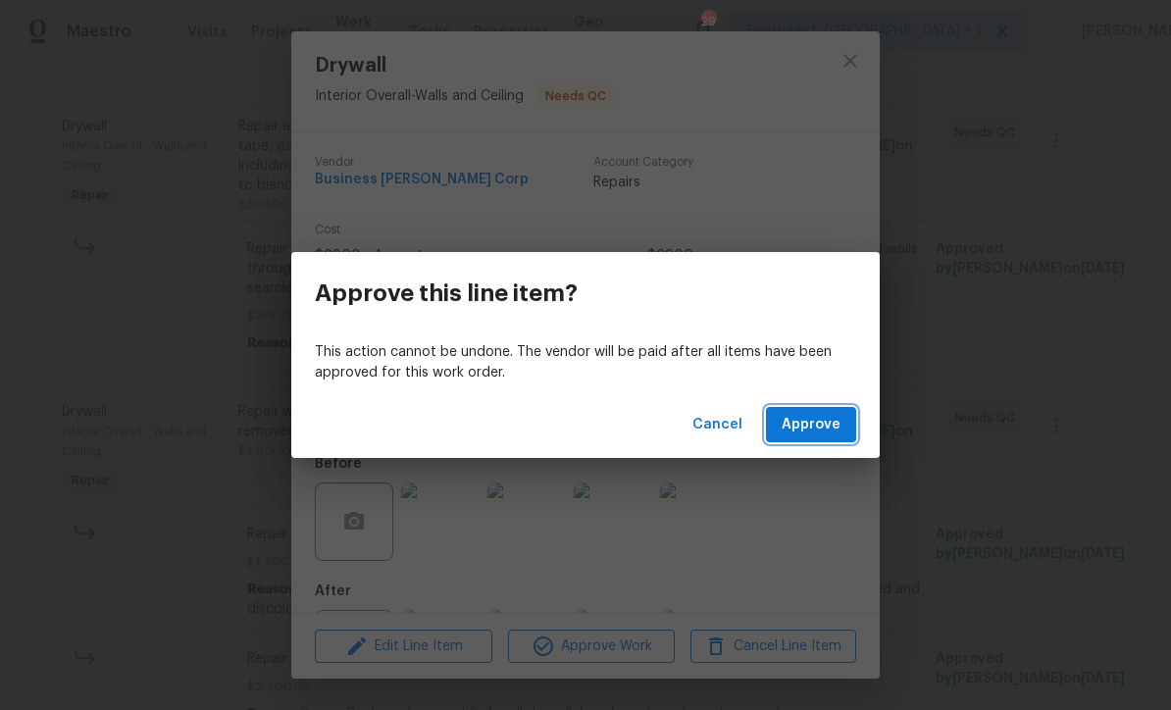
click at [811, 428] on span "Approve" at bounding box center [811, 425] width 59 height 25
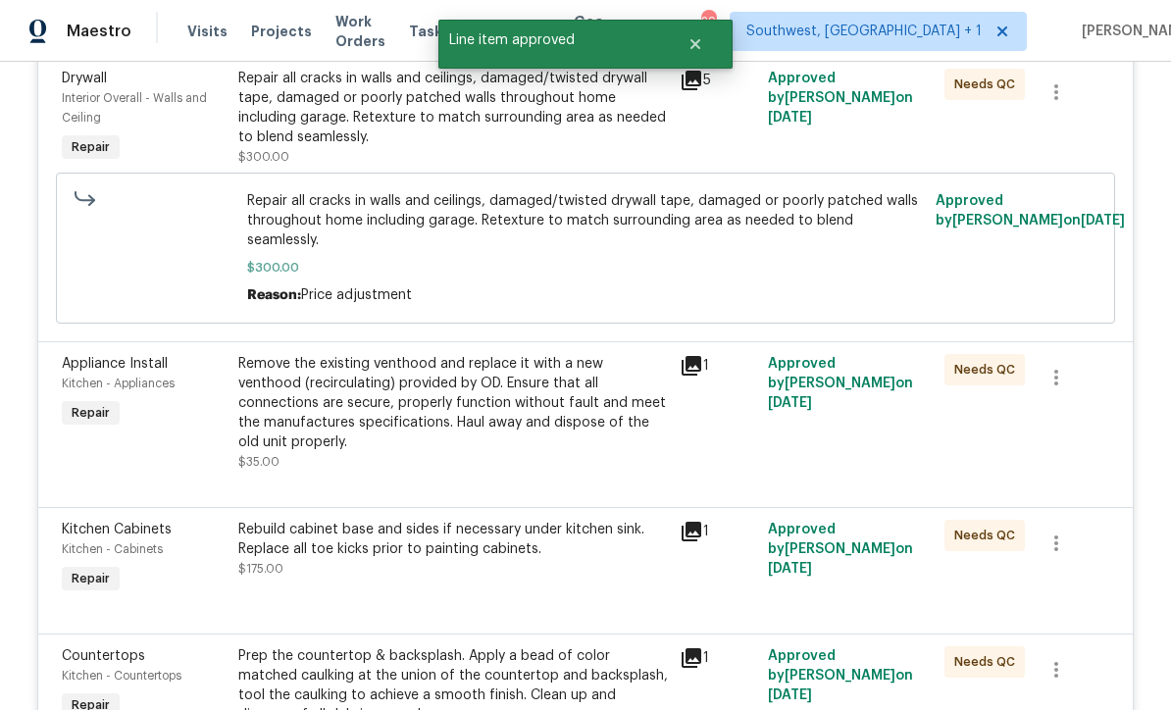
scroll to position [966, 0]
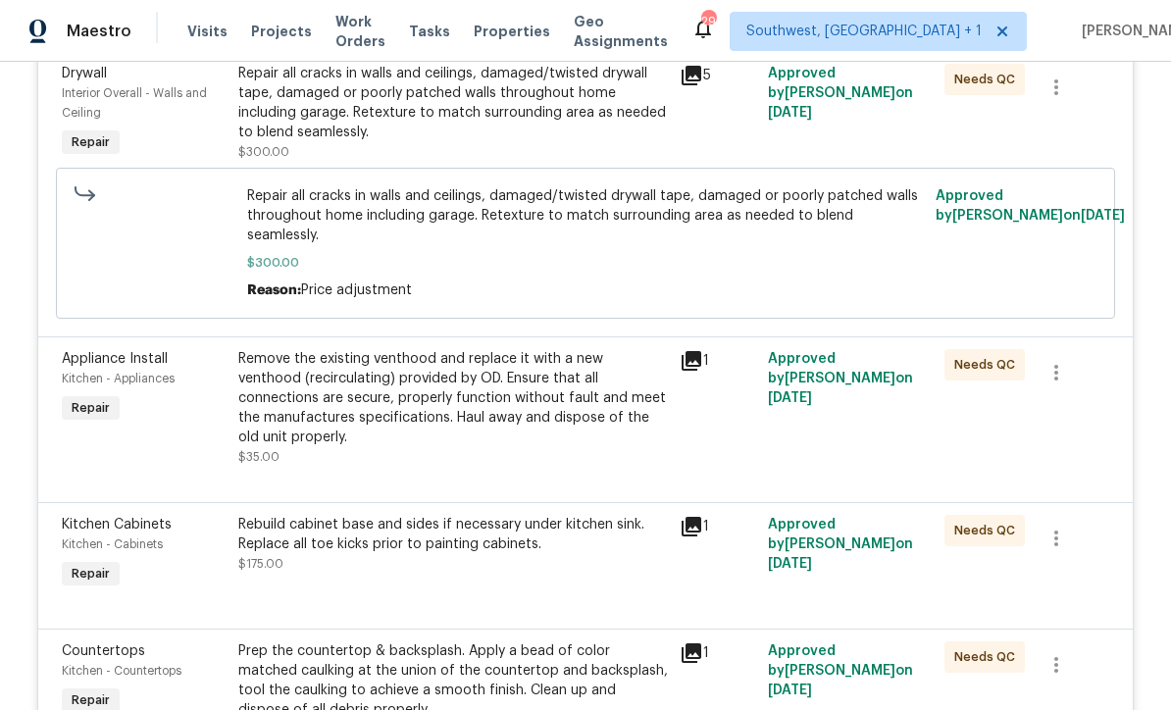
click at [533, 349] on div "Remove the existing venthood and replace it with a new venthood (recirculating)…" at bounding box center [453, 398] width 430 height 98
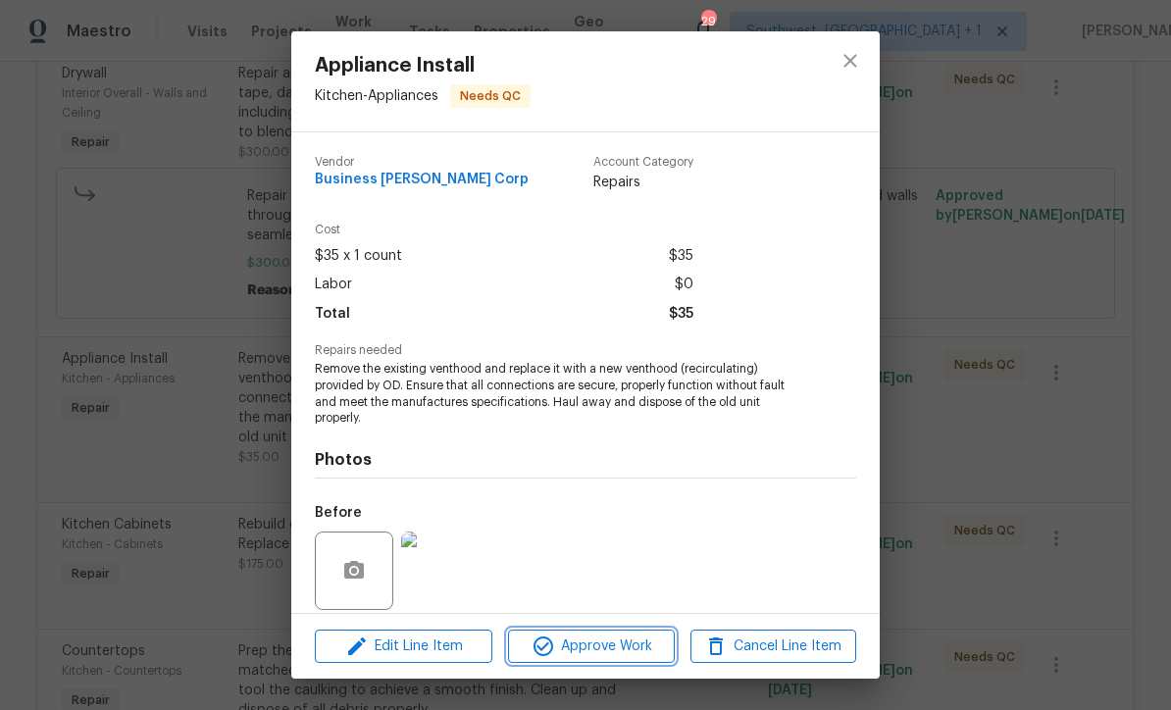
click at [607, 648] on span "Approve Work" at bounding box center [591, 646] width 154 height 25
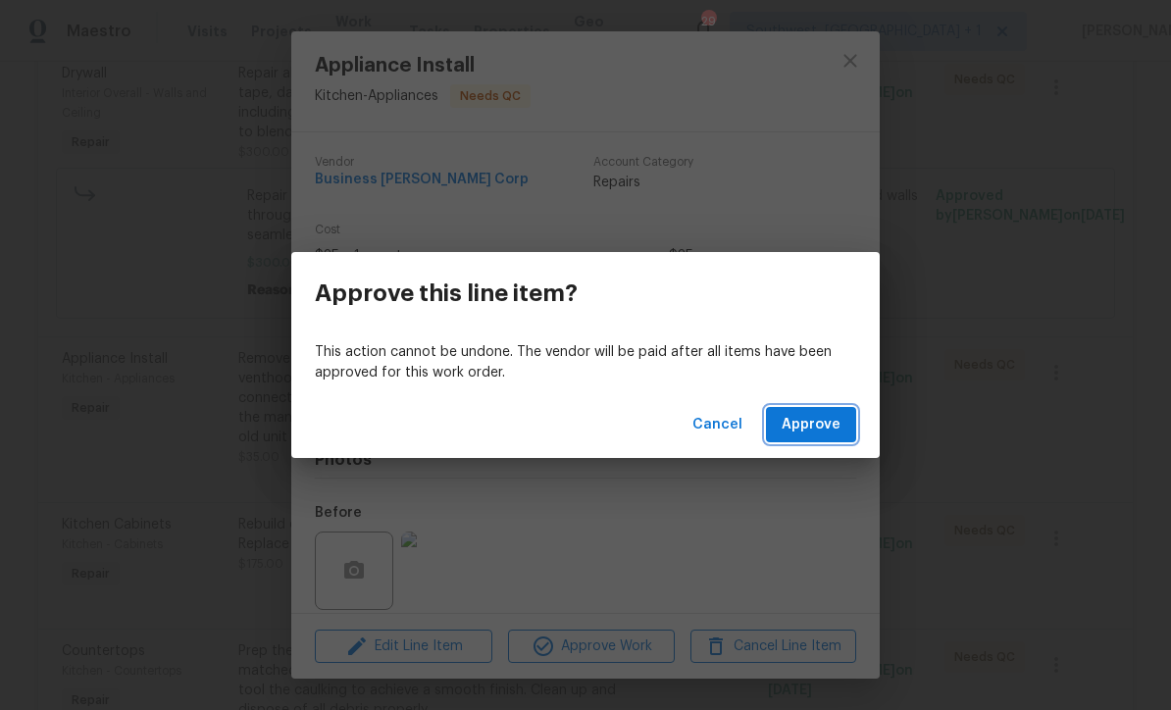
click at [818, 432] on span "Approve" at bounding box center [811, 425] width 59 height 25
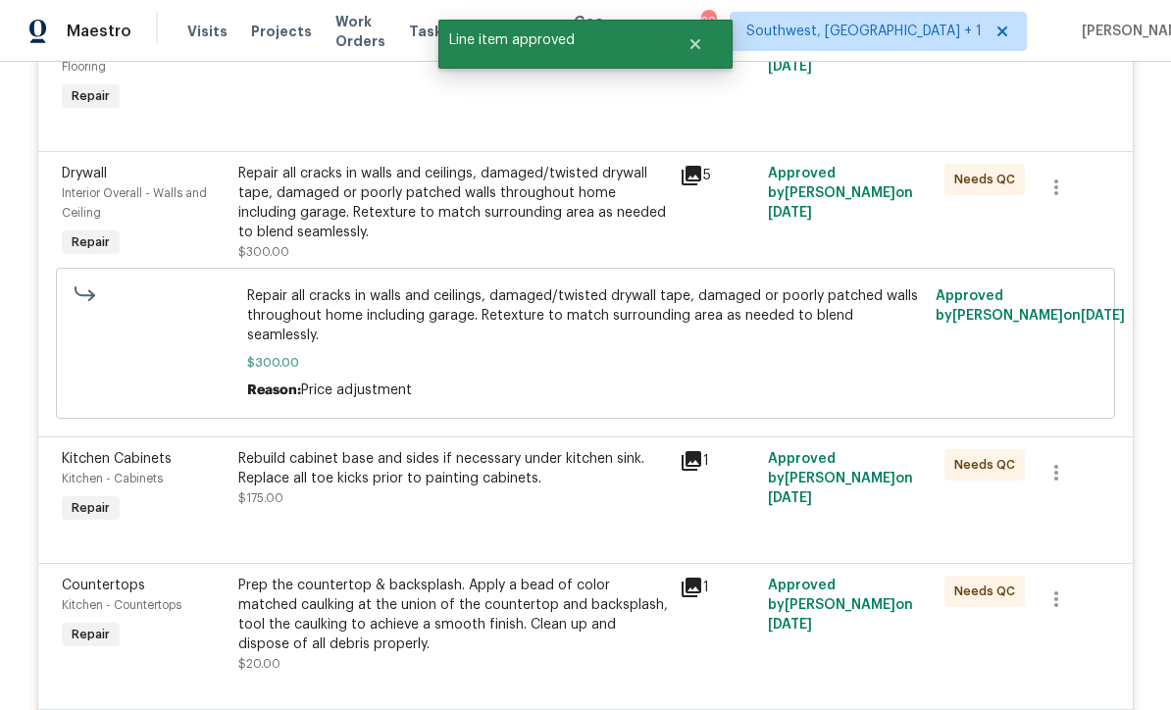
scroll to position [867, 0]
click at [520, 448] on div "Rebuild cabinet base and sides if necessary under kitchen sink. Replace all toe…" at bounding box center [452, 487] width 441 height 90
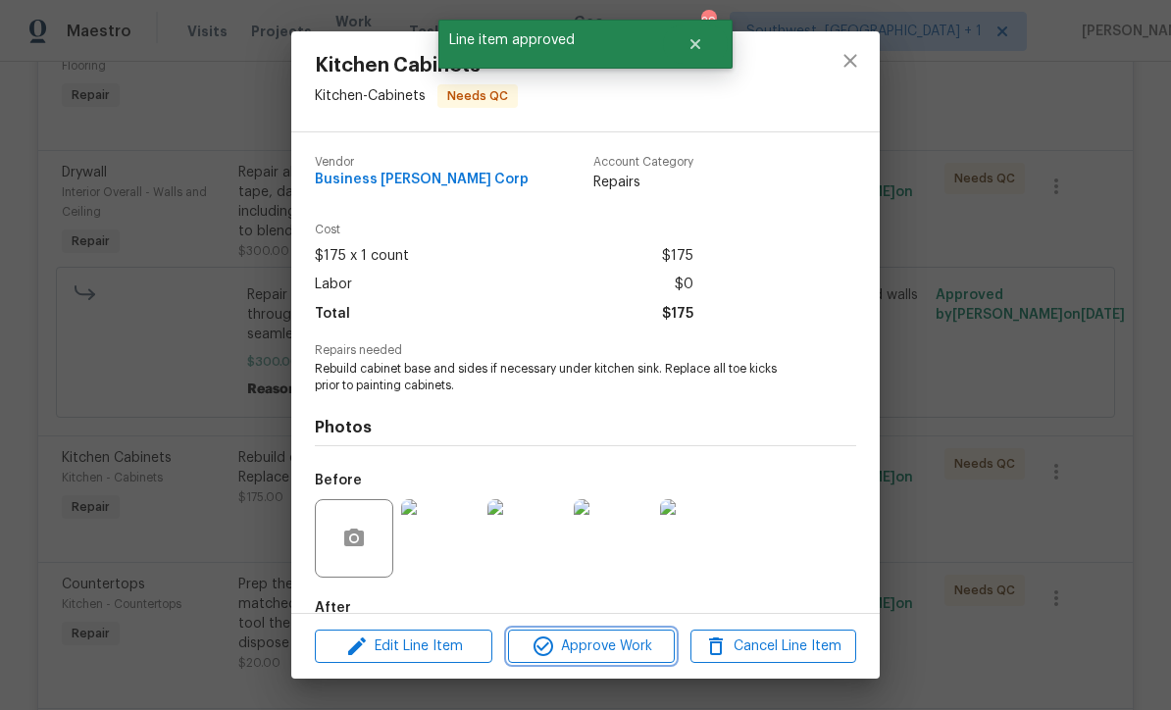
click at [623, 651] on span "Approve Work" at bounding box center [591, 646] width 154 height 25
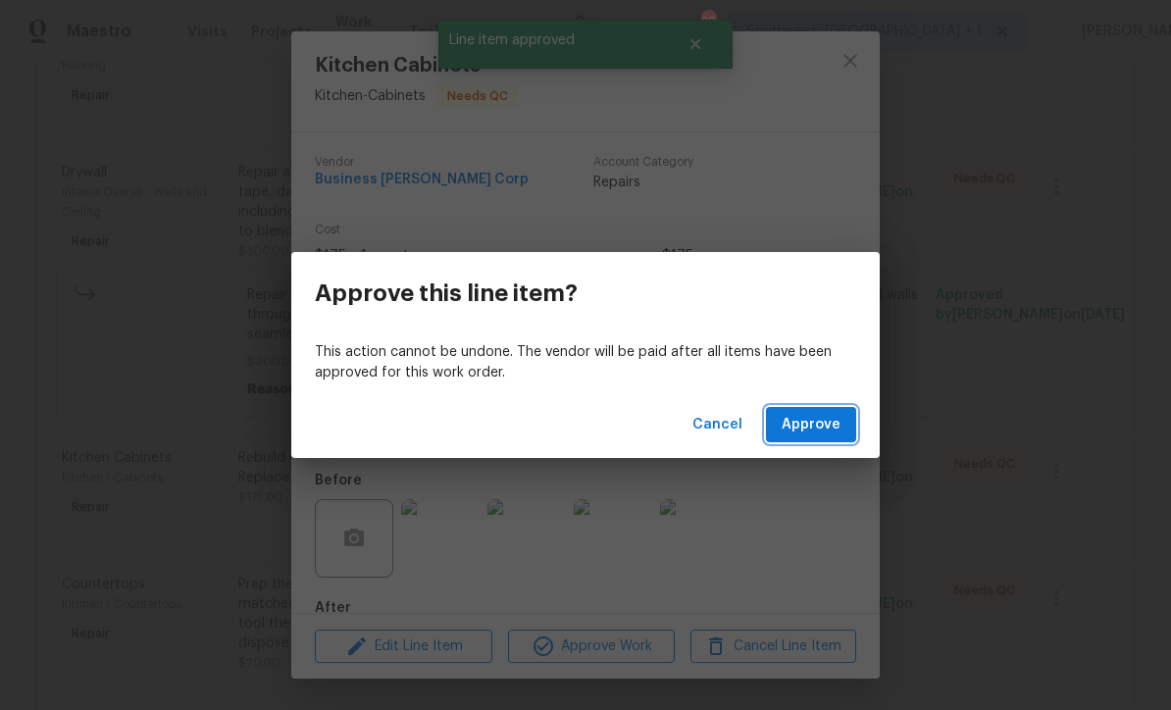
click at [816, 427] on span "Approve" at bounding box center [811, 425] width 59 height 25
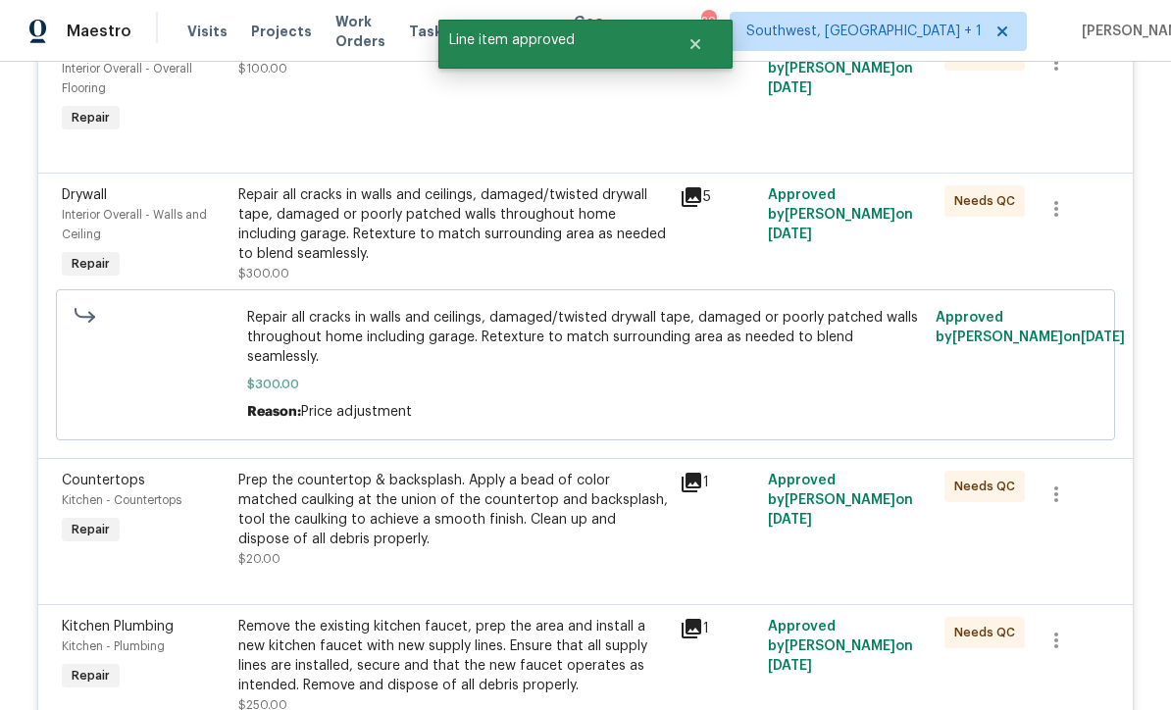
scroll to position [863, 0]
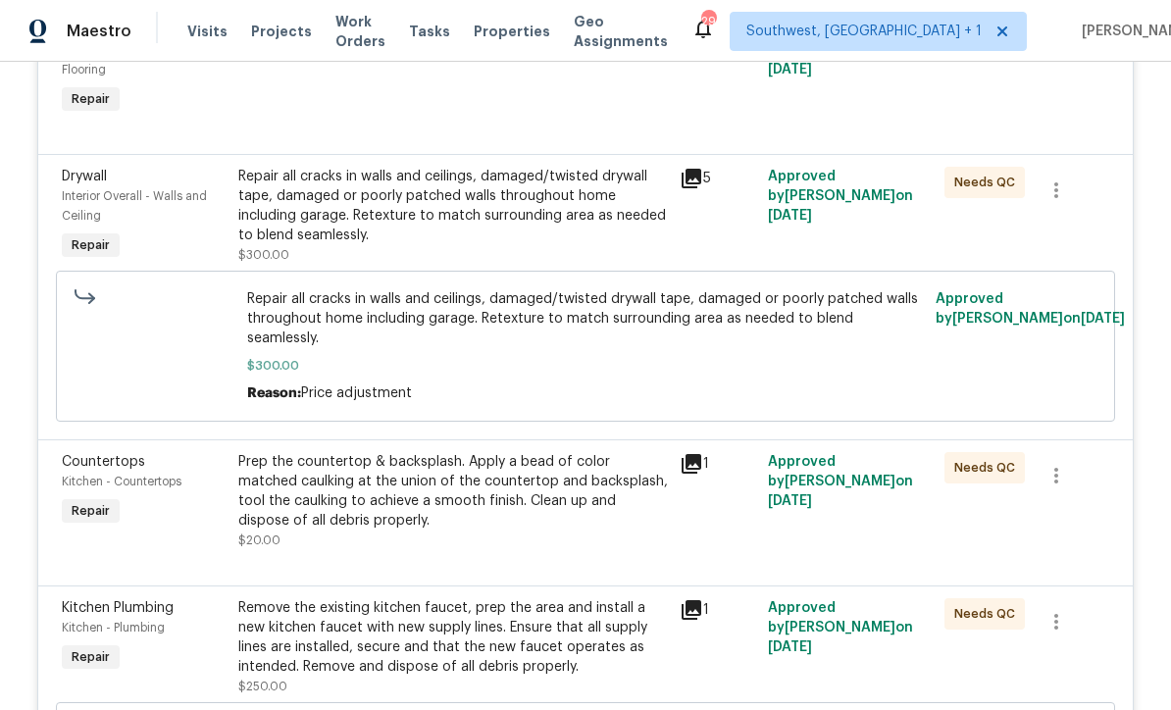
click at [499, 480] on div "Prep the countertop & backsplash. Apply a bead of color matched caulking at the…" at bounding box center [453, 501] width 430 height 98
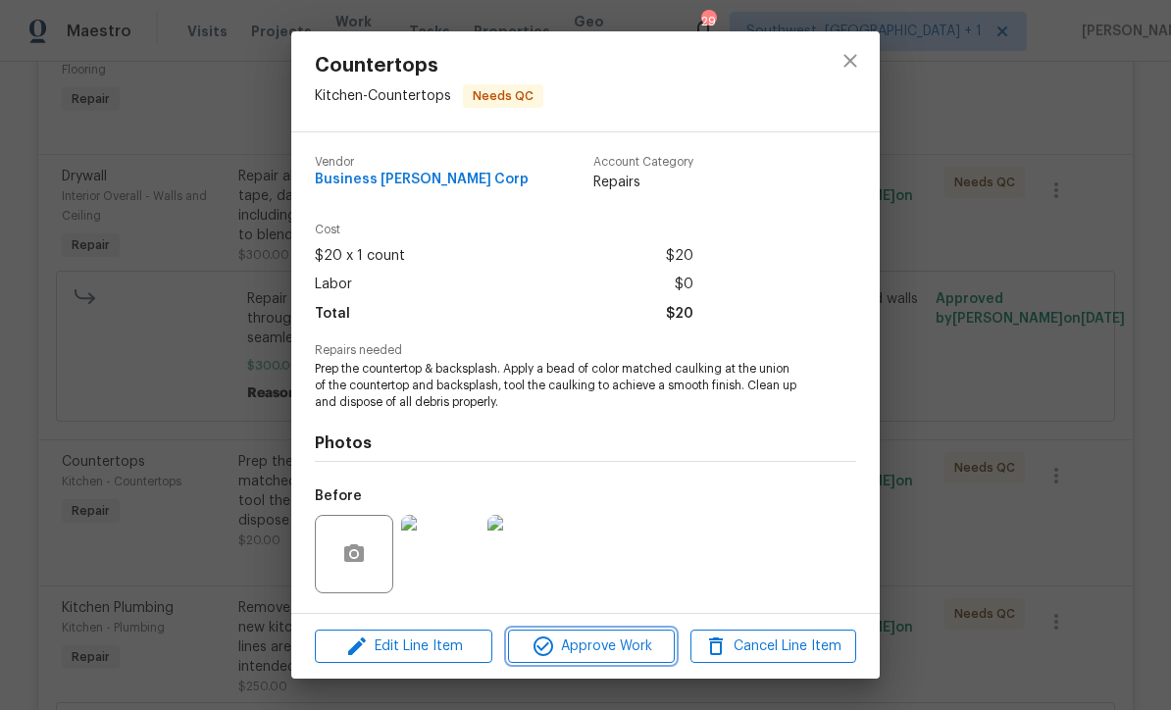
click at [626, 653] on span "Approve Work" at bounding box center [591, 646] width 154 height 25
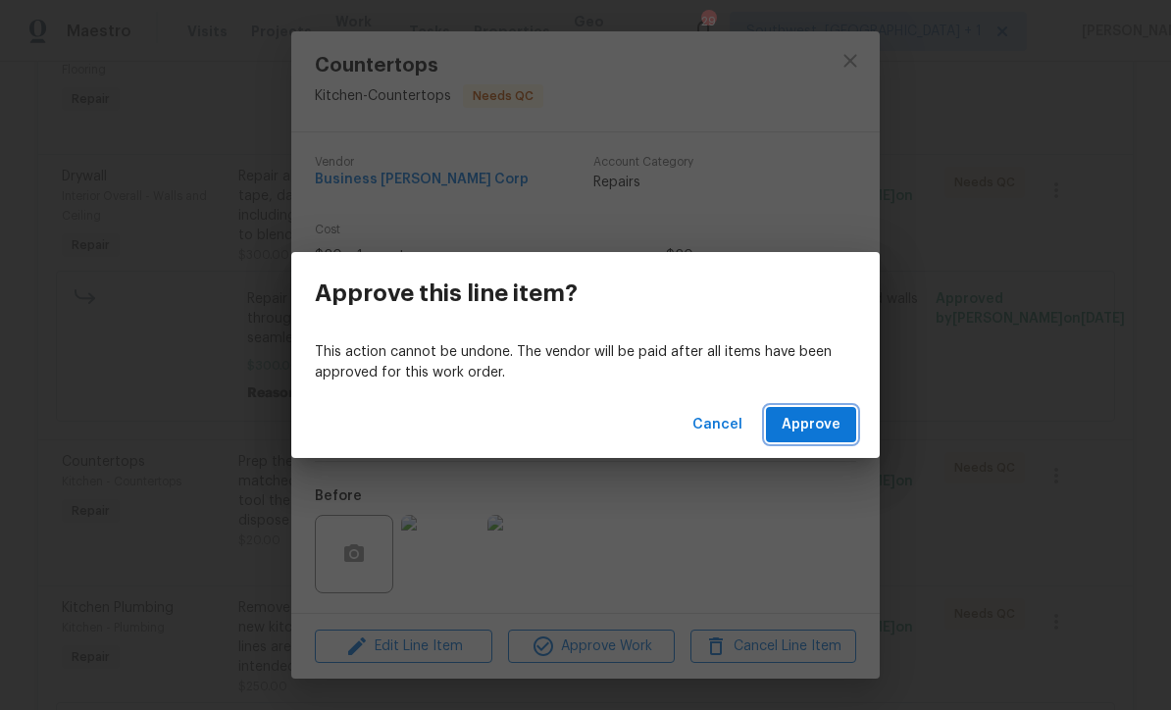
click at [818, 426] on span "Approve" at bounding box center [811, 425] width 59 height 25
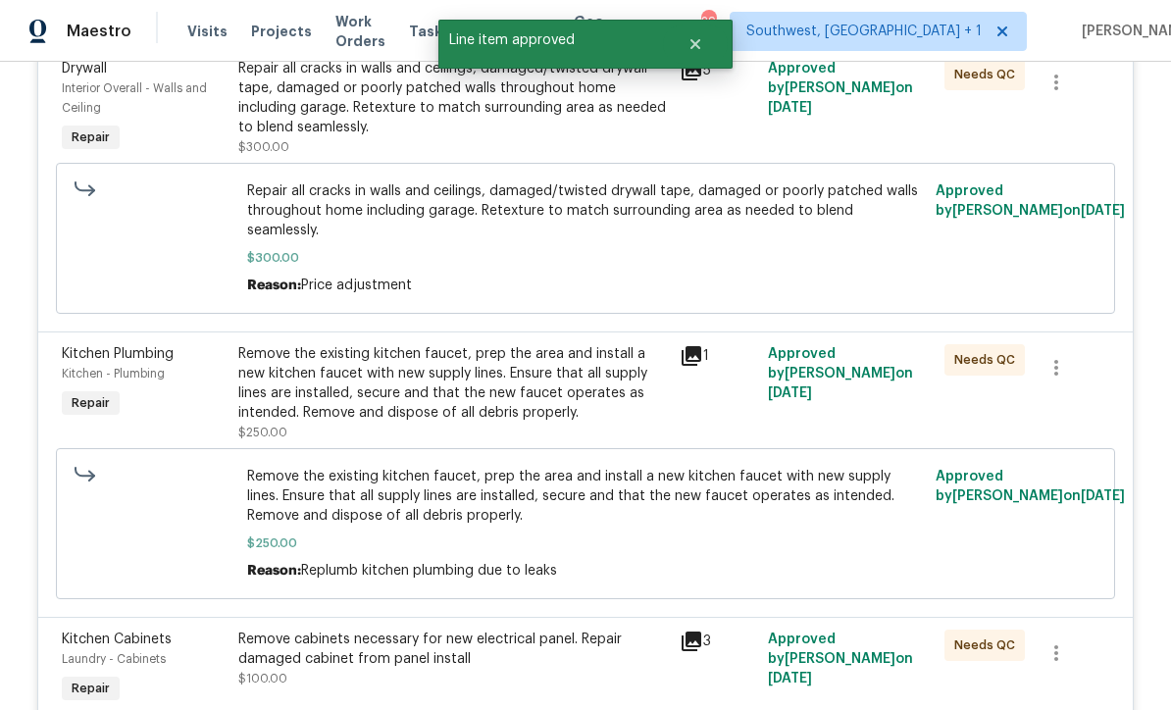
scroll to position [973, 0]
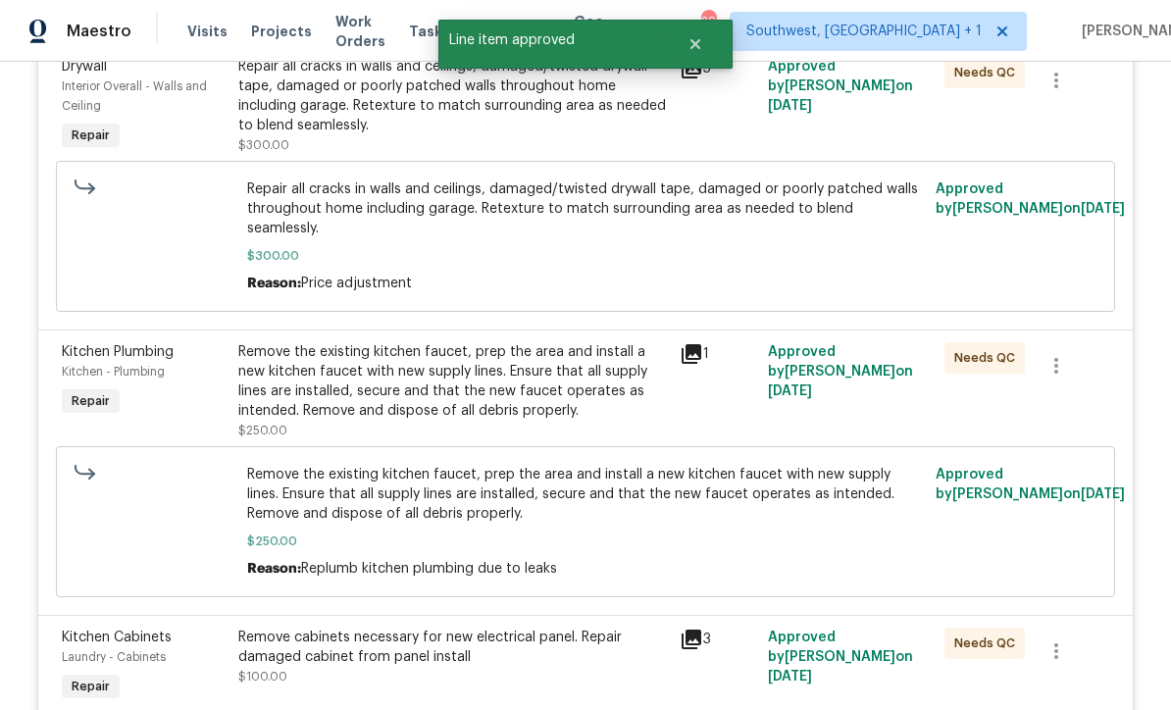
click at [539, 342] on div "Remove the existing kitchen faucet, prep the area and install a new kitchen fau…" at bounding box center [453, 381] width 430 height 78
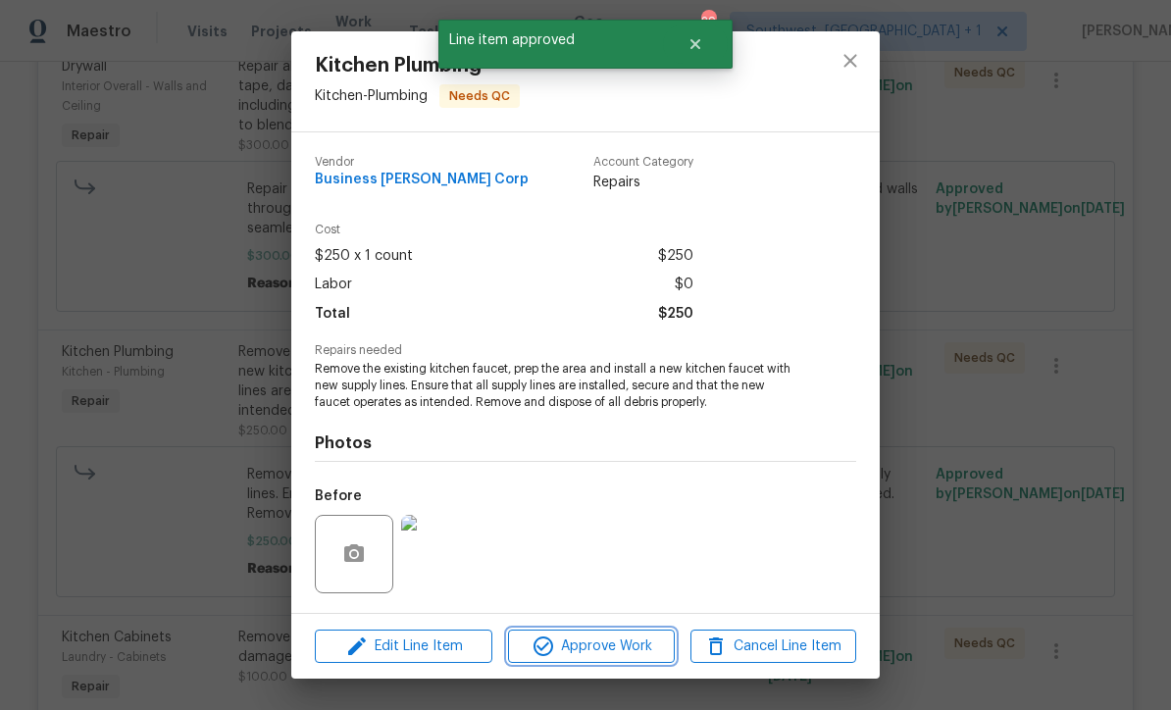
click at [632, 653] on span "Approve Work" at bounding box center [591, 646] width 154 height 25
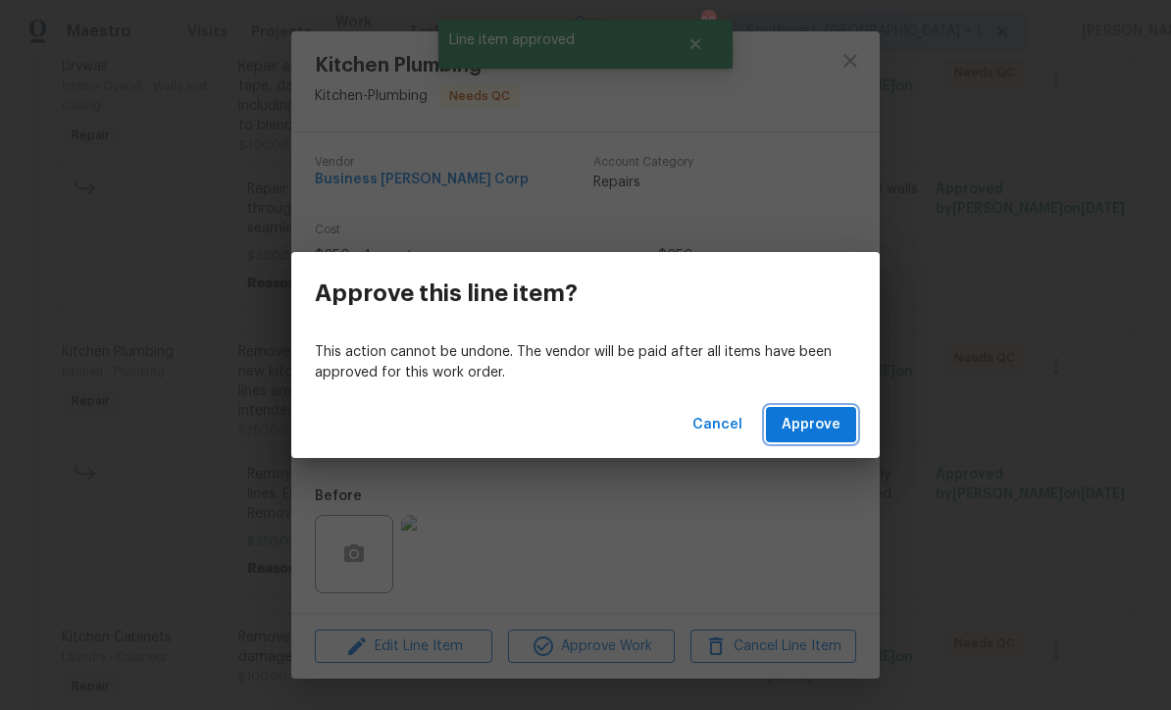
click at [831, 432] on span "Approve" at bounding box center [811, 425] width 59 height 25
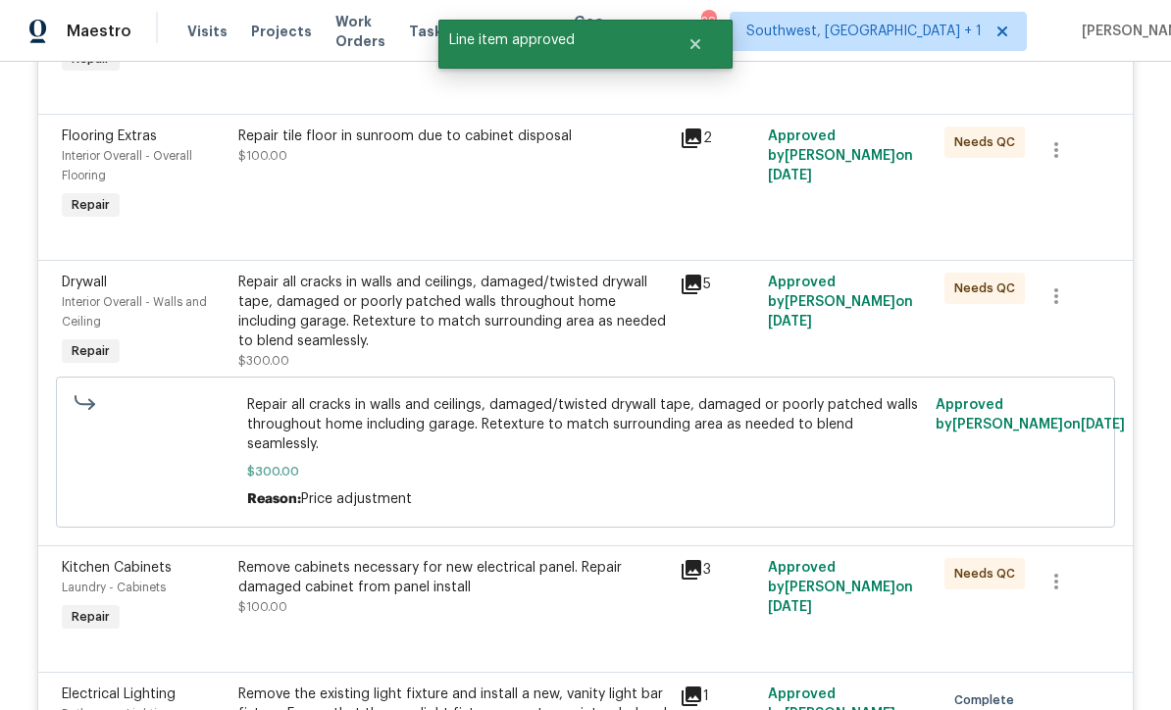
scroll to position [909, 0]
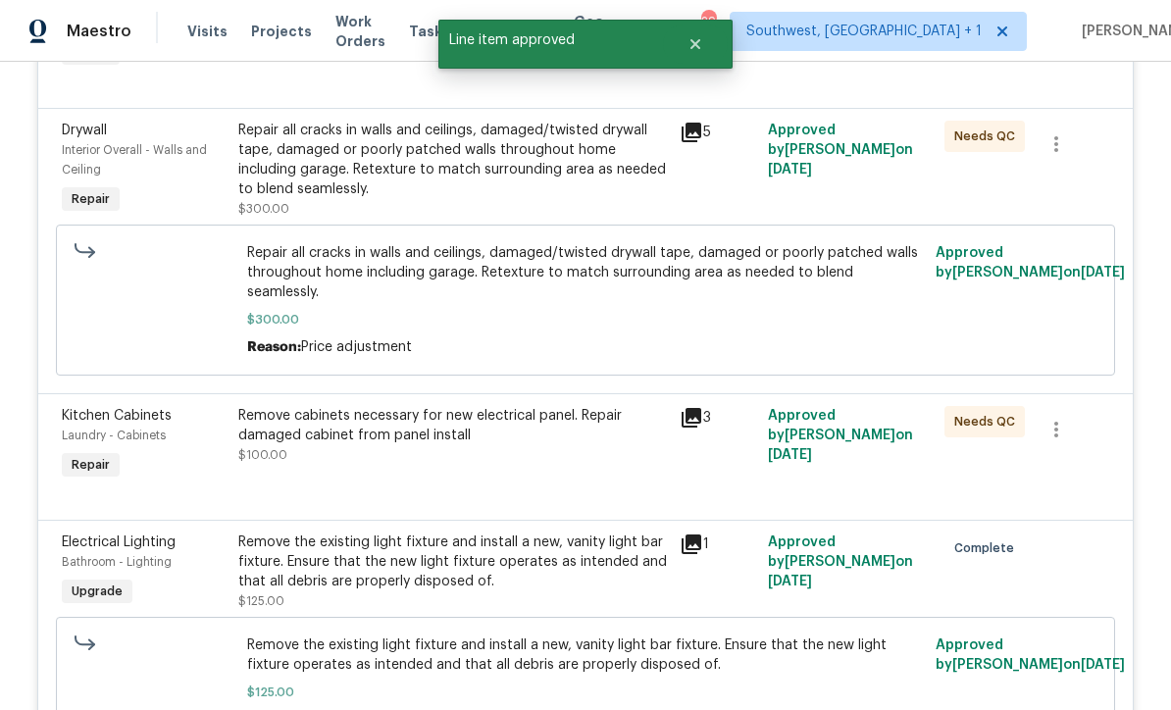
click at [515, 401] on div "Remove cabinets necessary for new electrical panel. Repair damaged cabinet from…" at bounding box center [452, 445] width 441 height 90
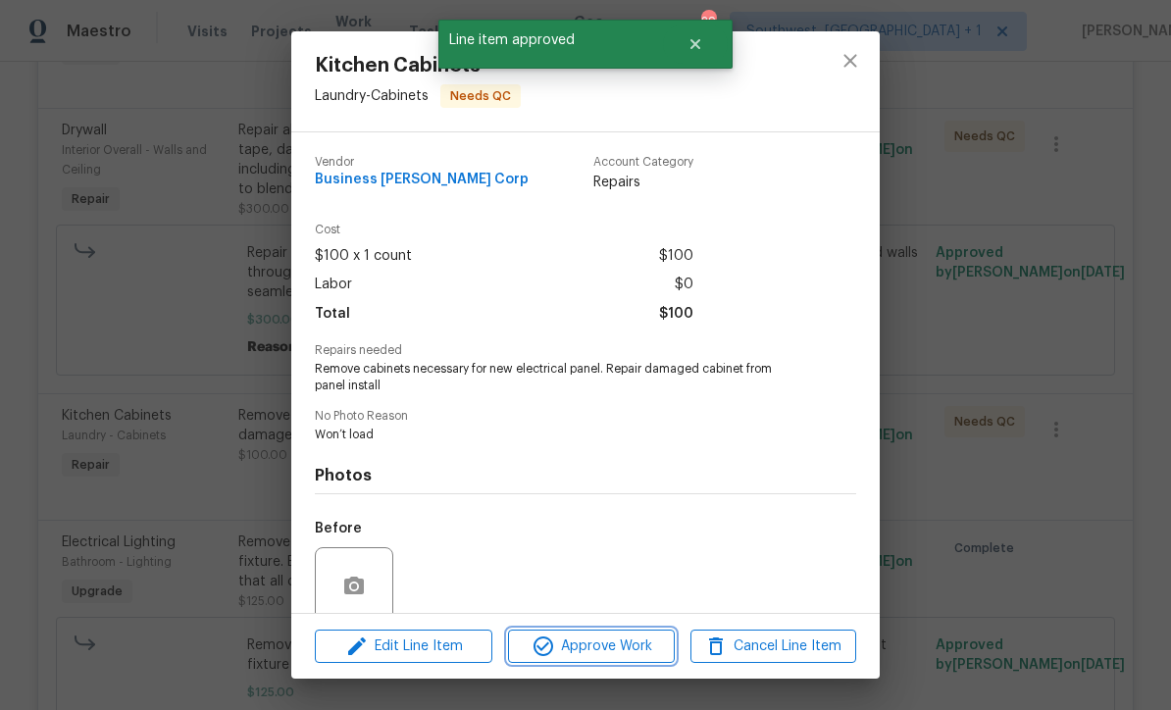
click at [620, 661] on button "Approve Work" at bounding box center [591, 647] width 166 height 34
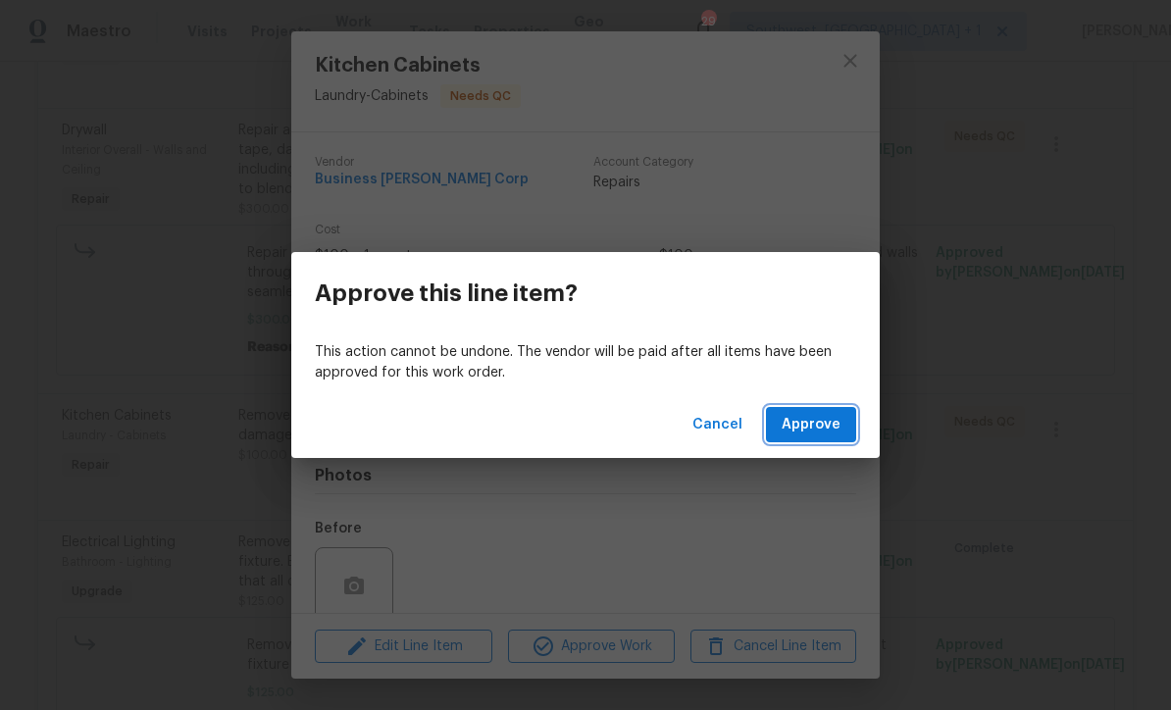
click at [807, 434] on span "Approve" at bounding box center [811, 425] width 59 height 25
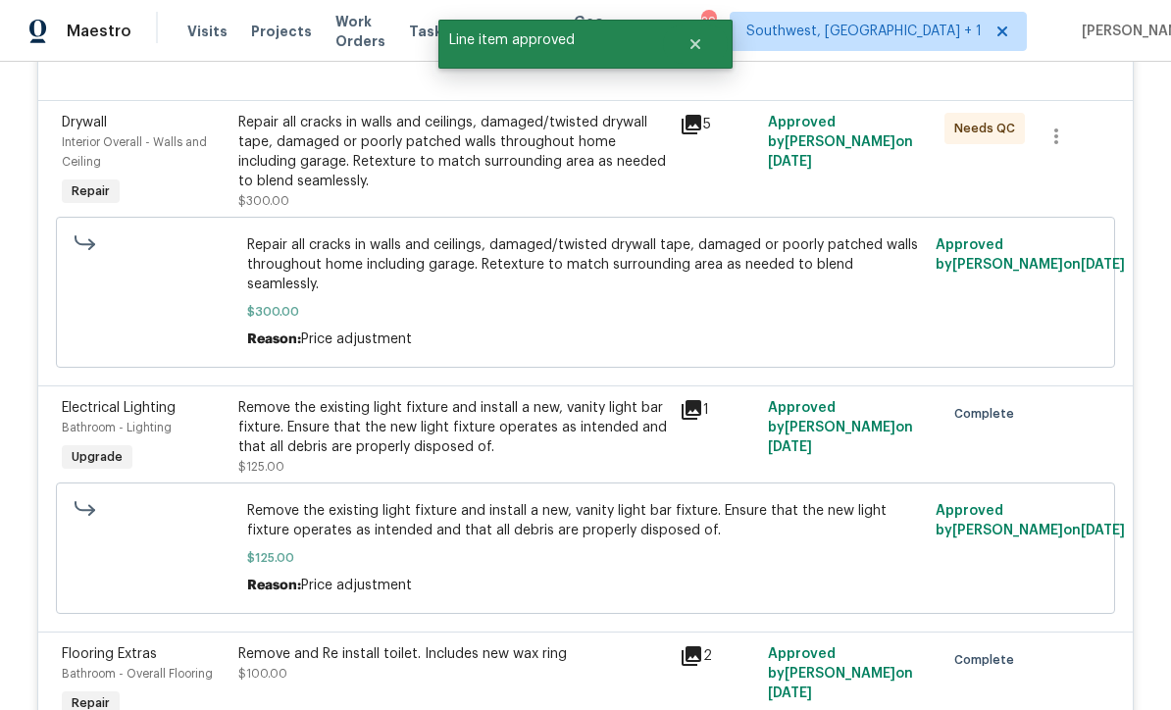
scroll to position [922, 0]
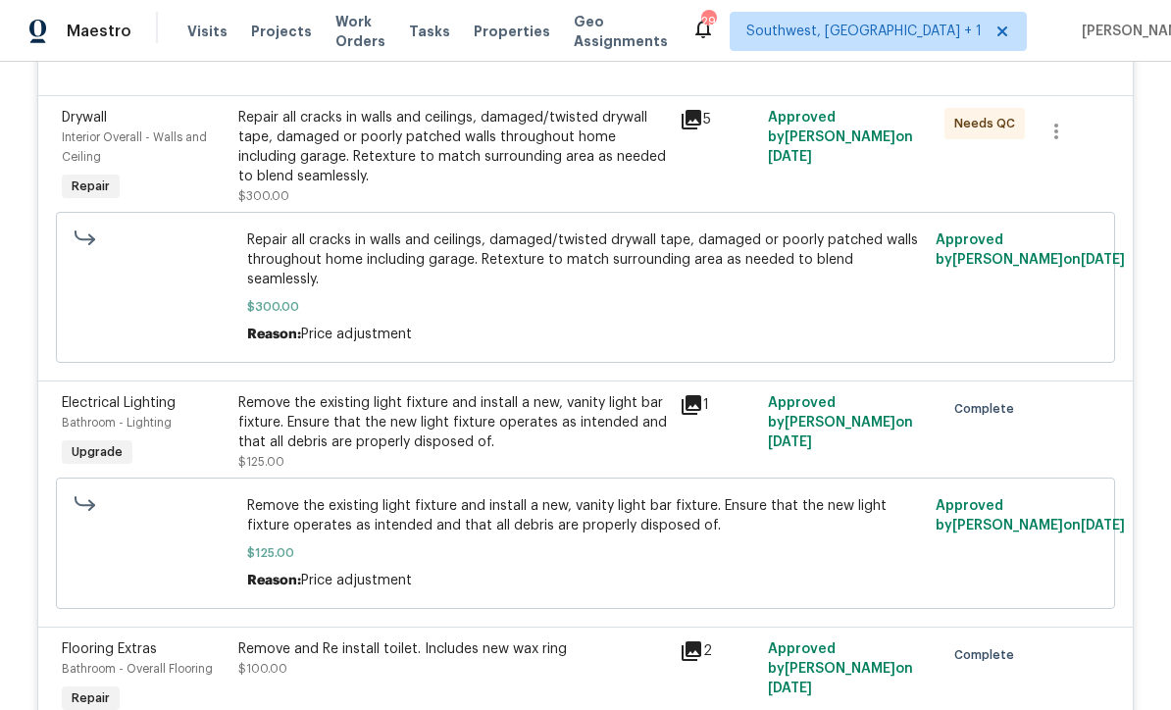
click at [507, 393] on div "Remove the existing light fixture and install a new, vanity light bar fixture. …" at bounding box center [453, 422] width 430 height 59
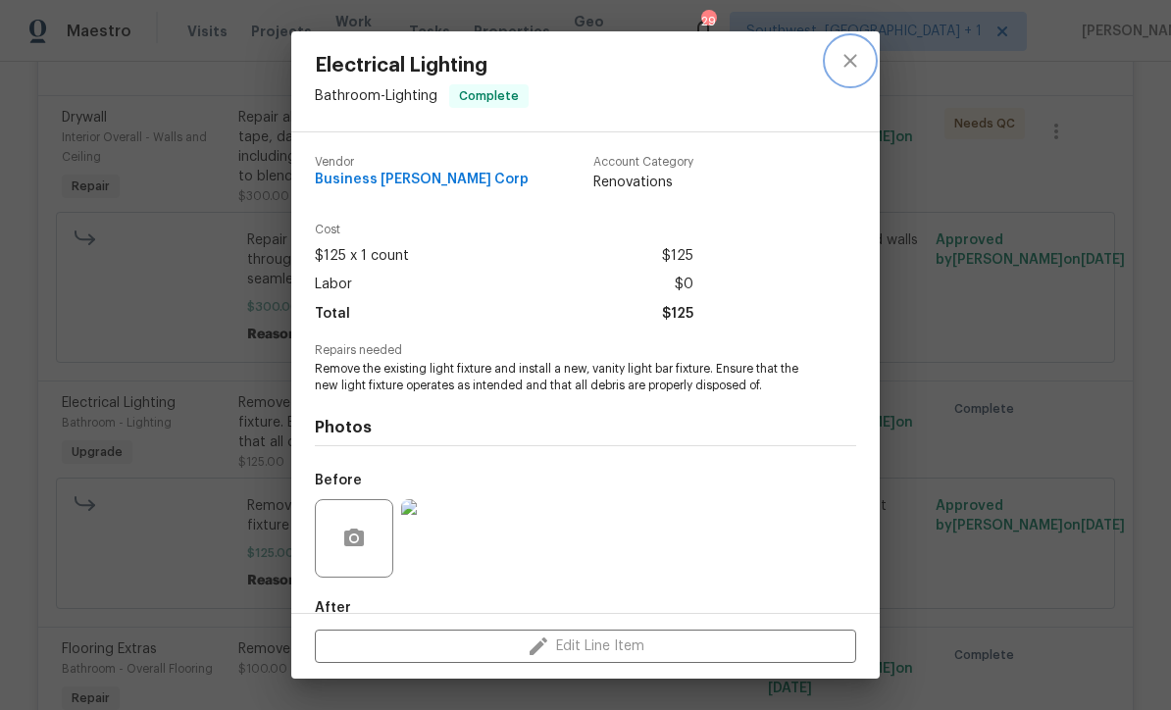
click at [856, 52] on icon "close" at bounding box center [850, 61] width 24 height 24
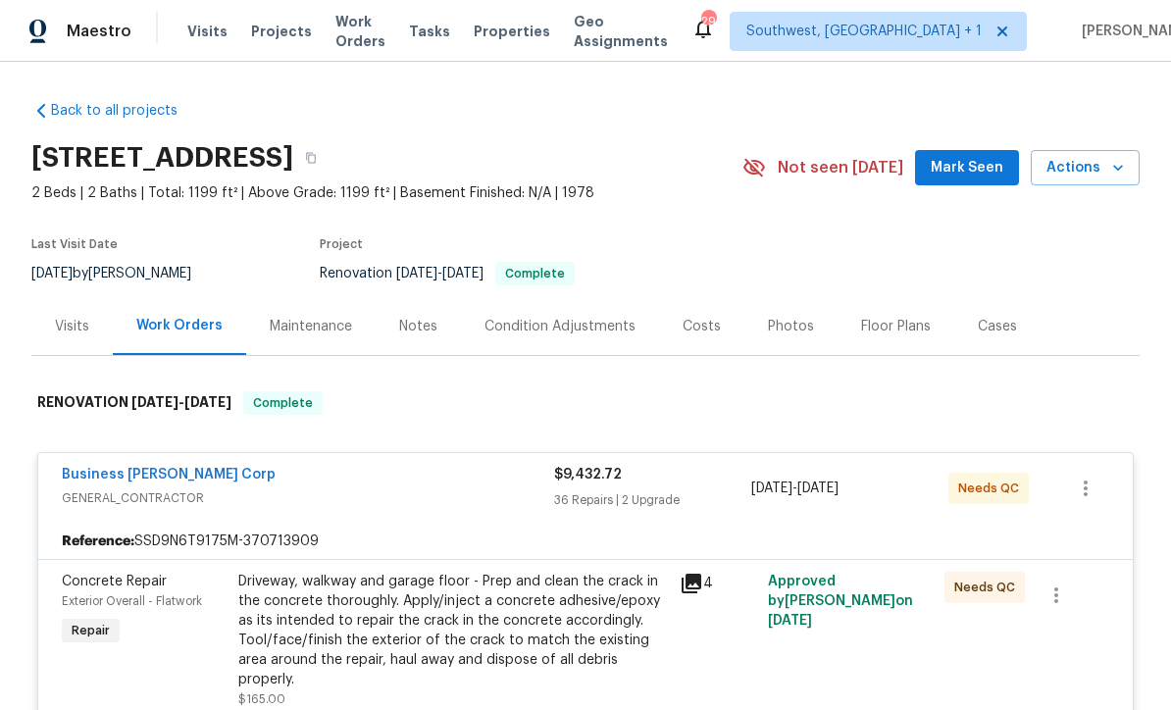
scroll to position [36, 0]
click at [781, 297] on div "Photos" at bounding box center [790, 326] width 93 height 58
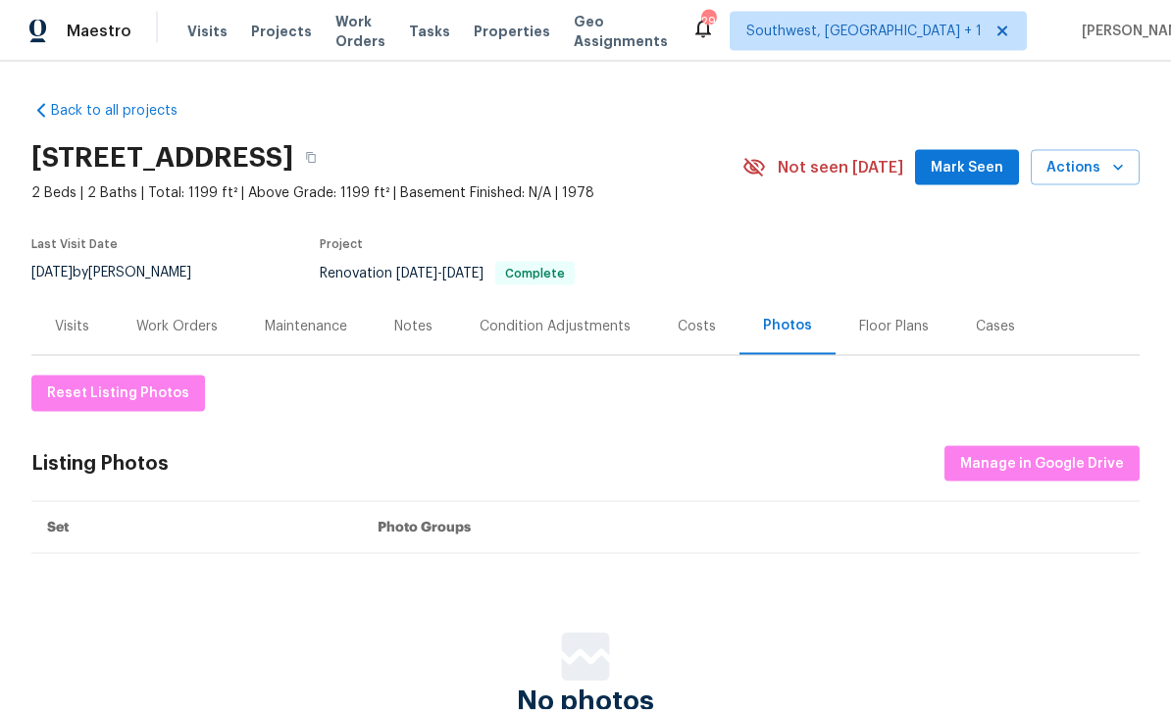
scroll to position [37, 0]
click at [995, 452] on span "Manage in Google Drive" at bounding box center [1042, 464] width 164 height 25
